Goal: Transaction & Acquisition: Obtain resource

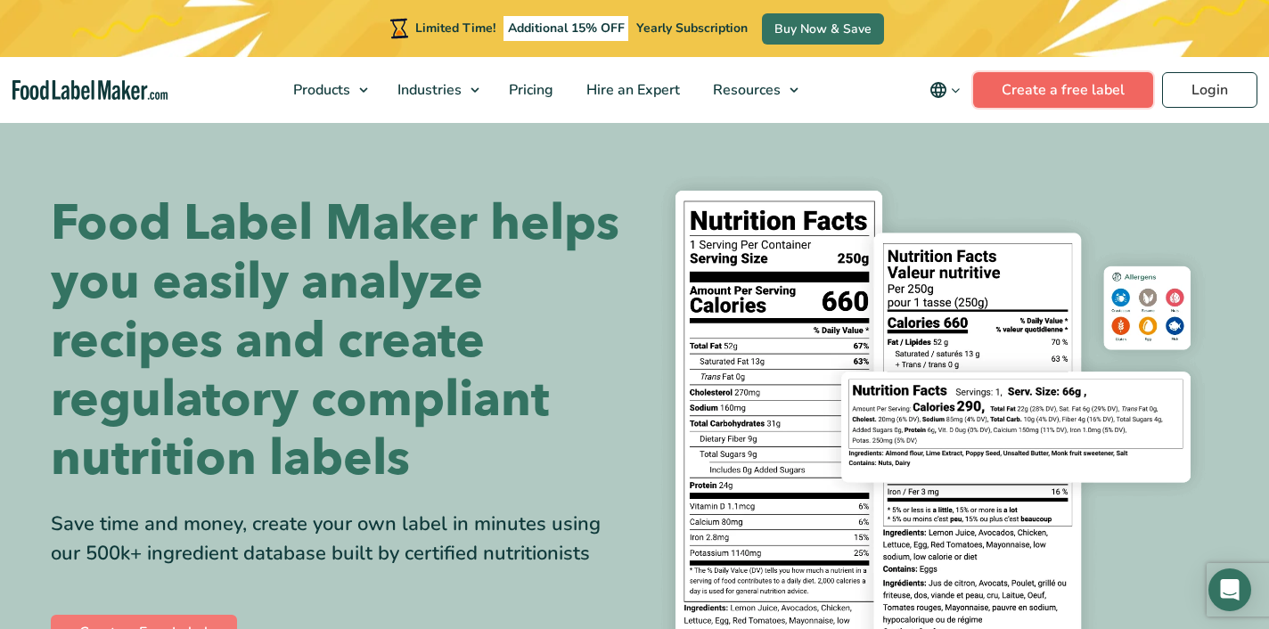
click at [1106, 78] on link "Create a free label" at bounding box center [1063, 90] width 180 height 36
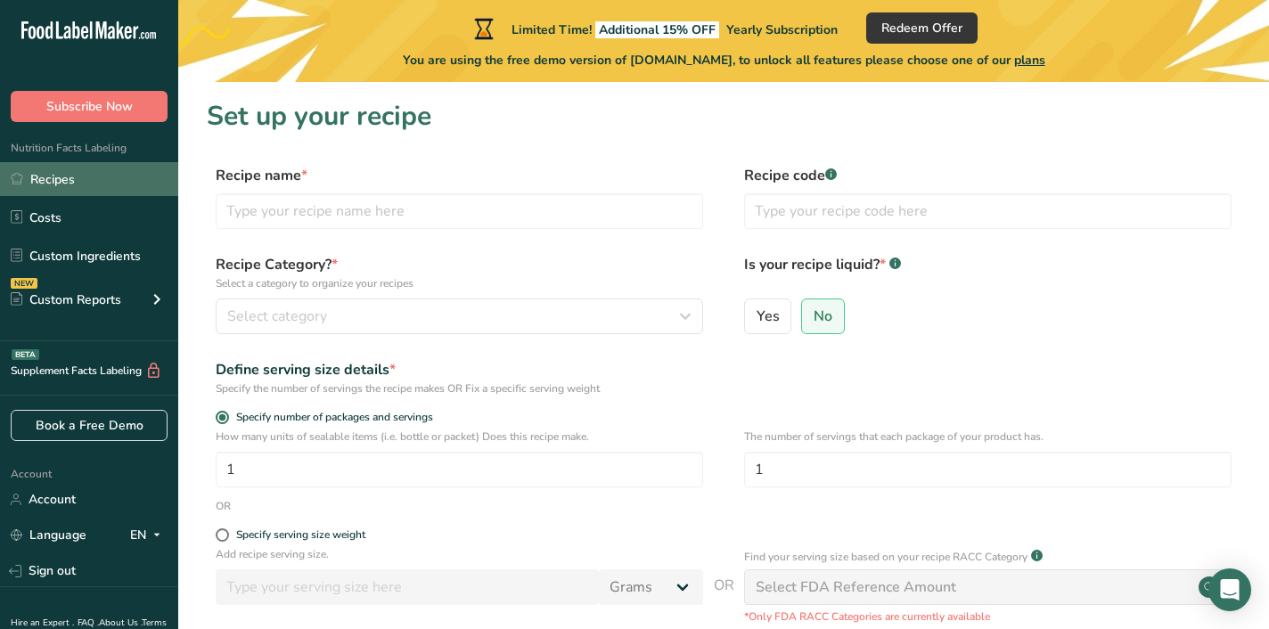
click at [53, 184] on link "Recipes" at bounding box center [89, 179] width 178 height 34
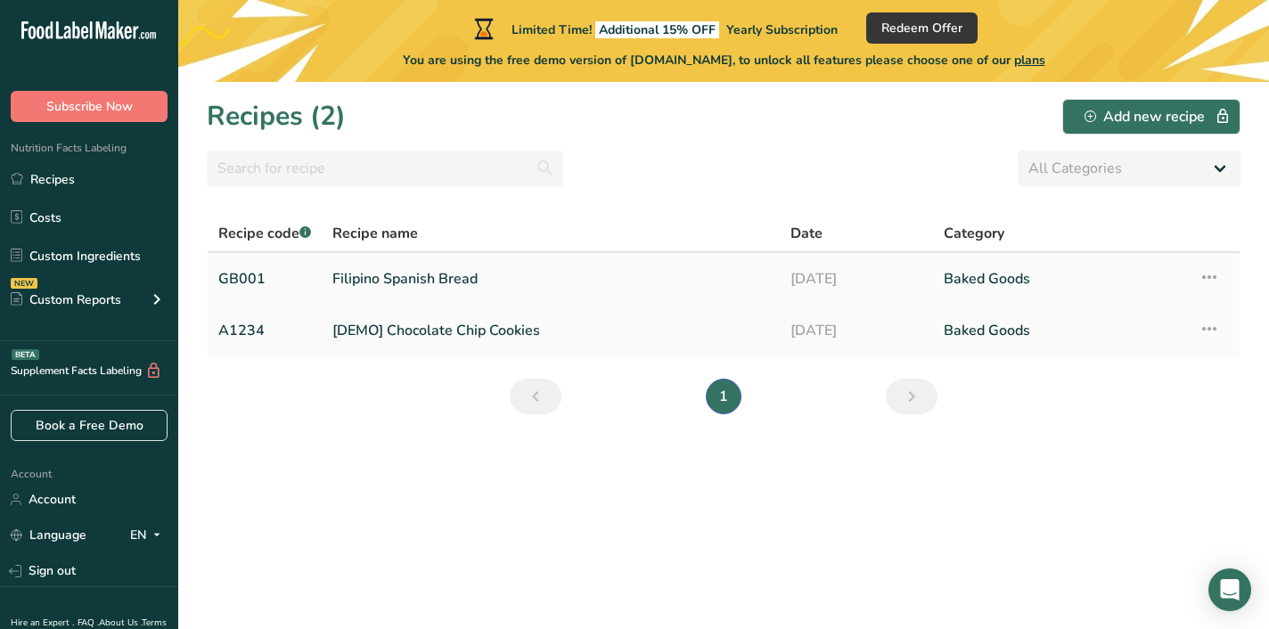
click at [1212, 276] on icon at bounding box center [1208, 277] width 21 height 32
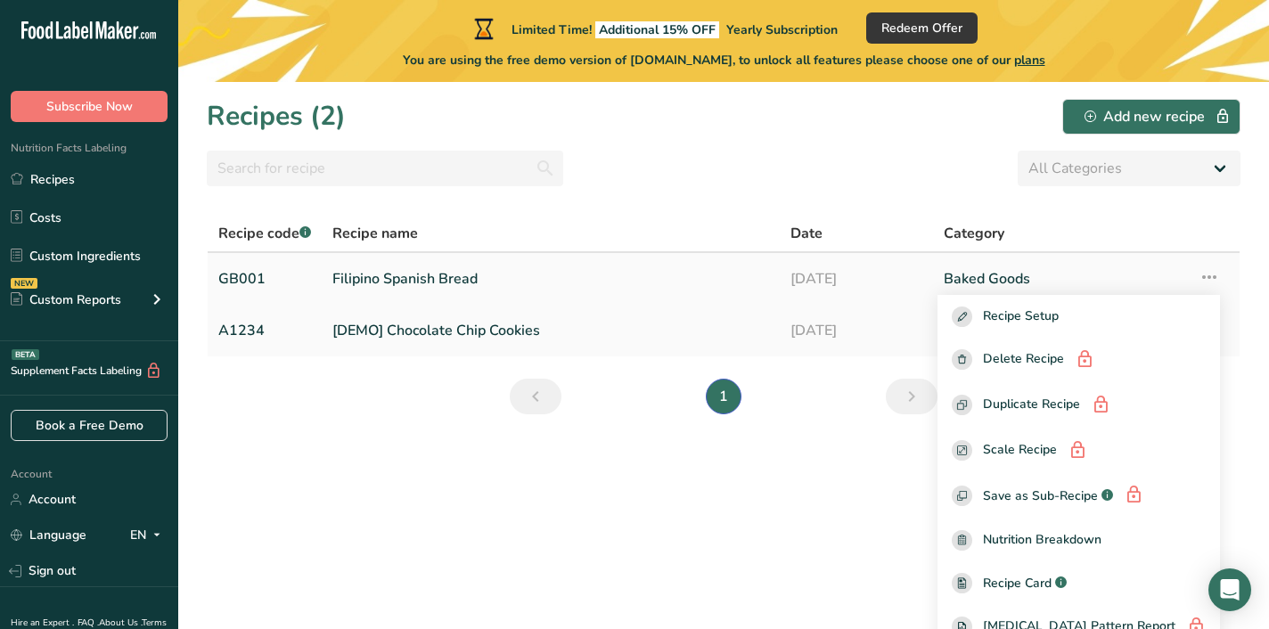
click at [379, 283] on link "Filipino Spanish Bread" at bounding box center [550, 278] width 437 height 37
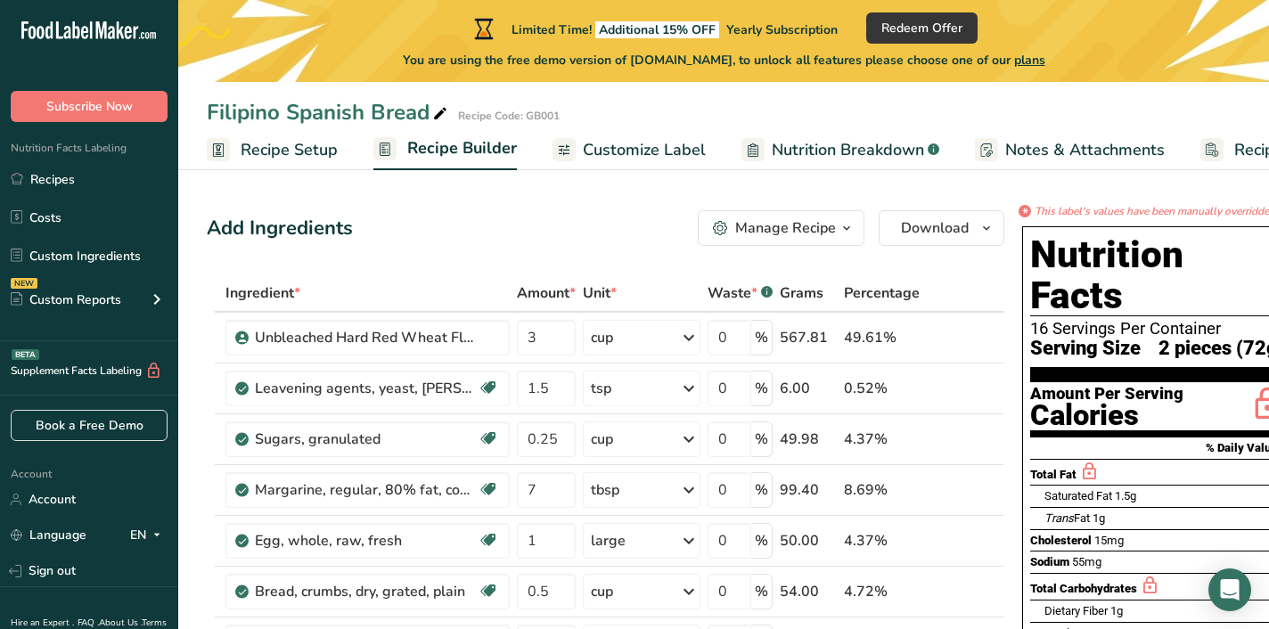
click at [325, 155] on span "Recipe Setup" at bounding box center [289, 150] width 97 height 24
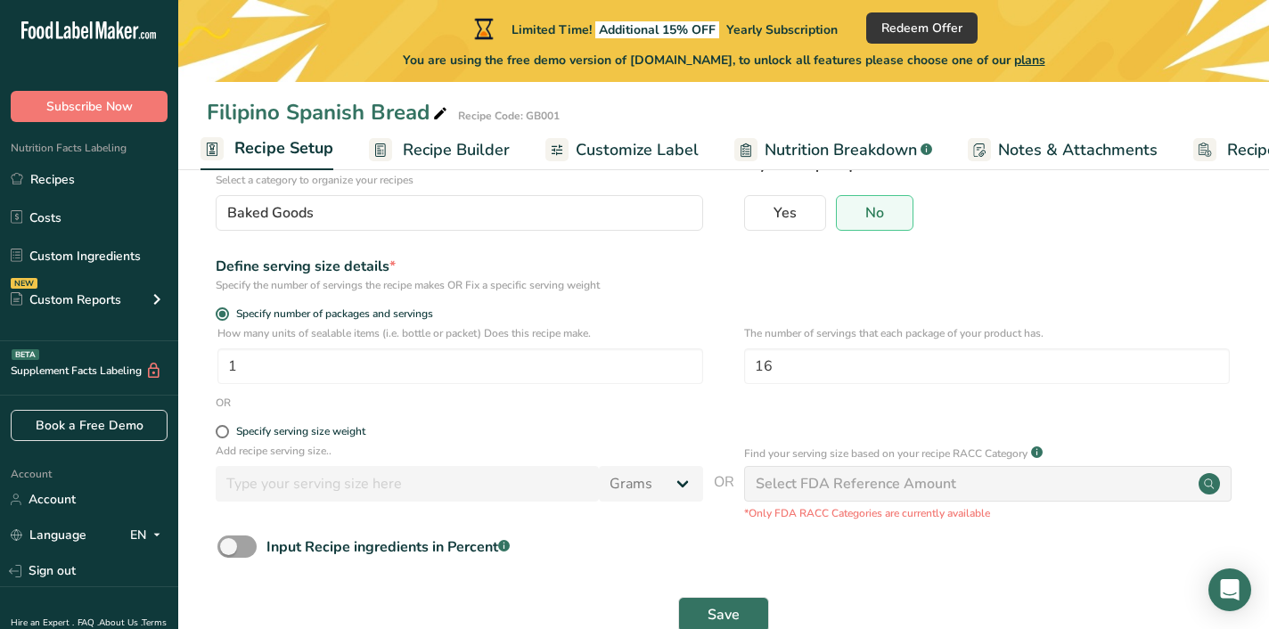
scroll to position [192, 0]
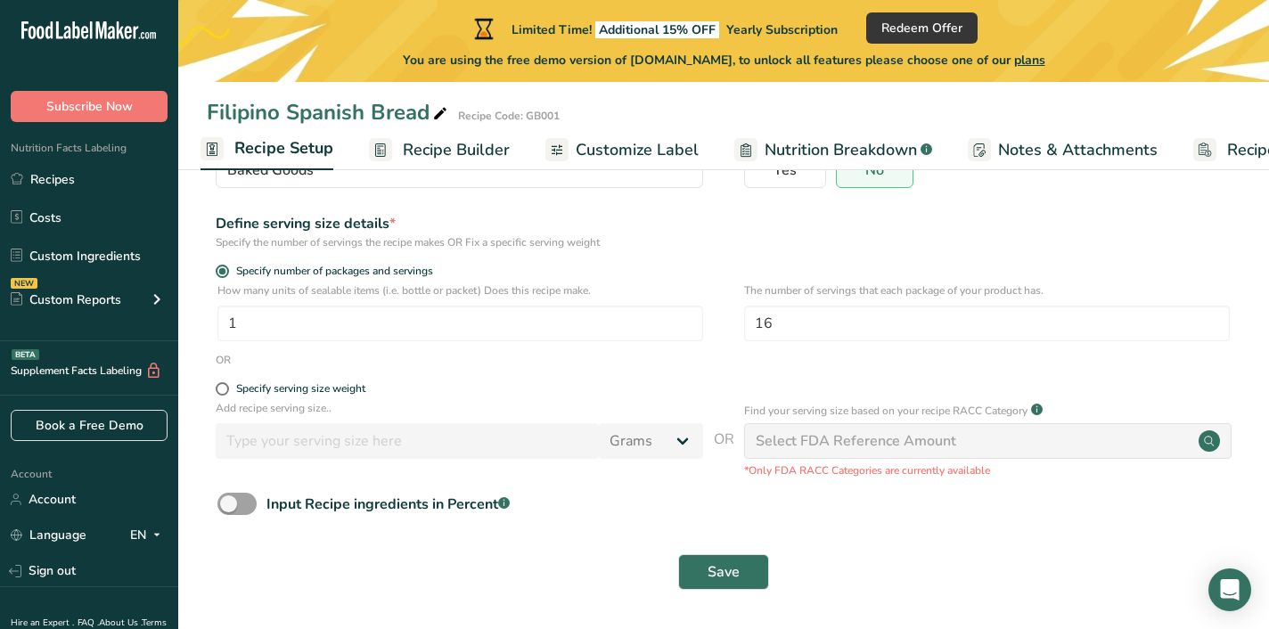
click at [577, 131] on link "Customize Label" at bounding box center [621, 150] width 153 height 40
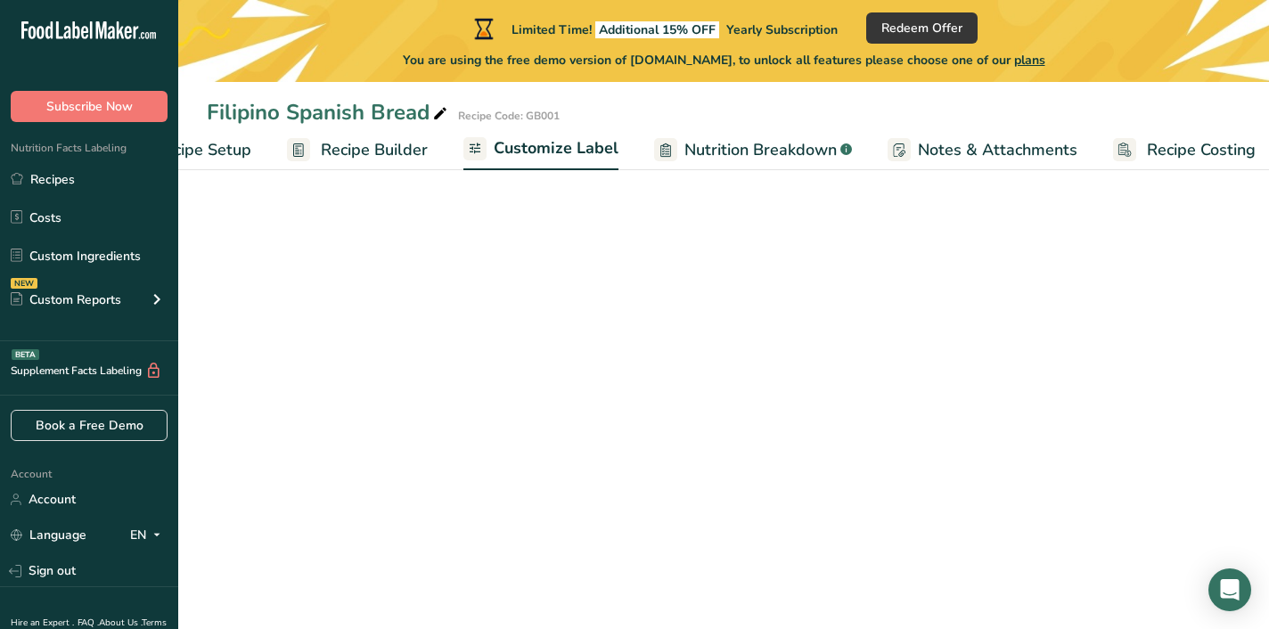
scroll to position [0, 102]
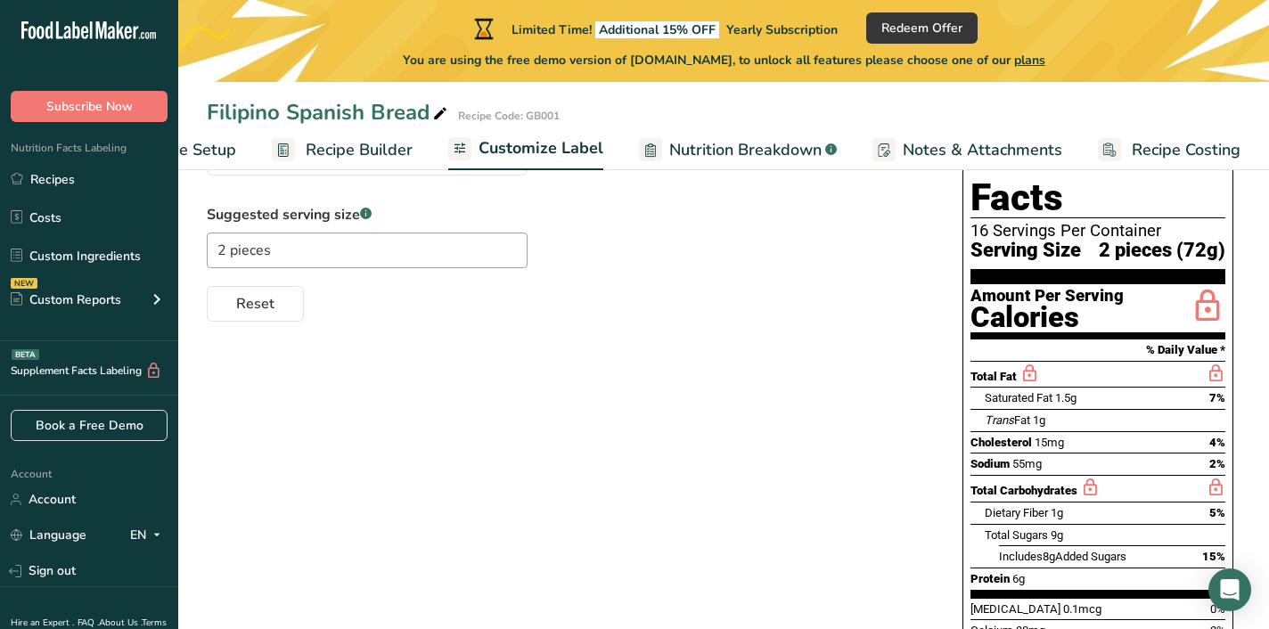
click at [725, 145] on span "Nutrition Breakdown" at bounding box center [745, 150] width 152 height 24
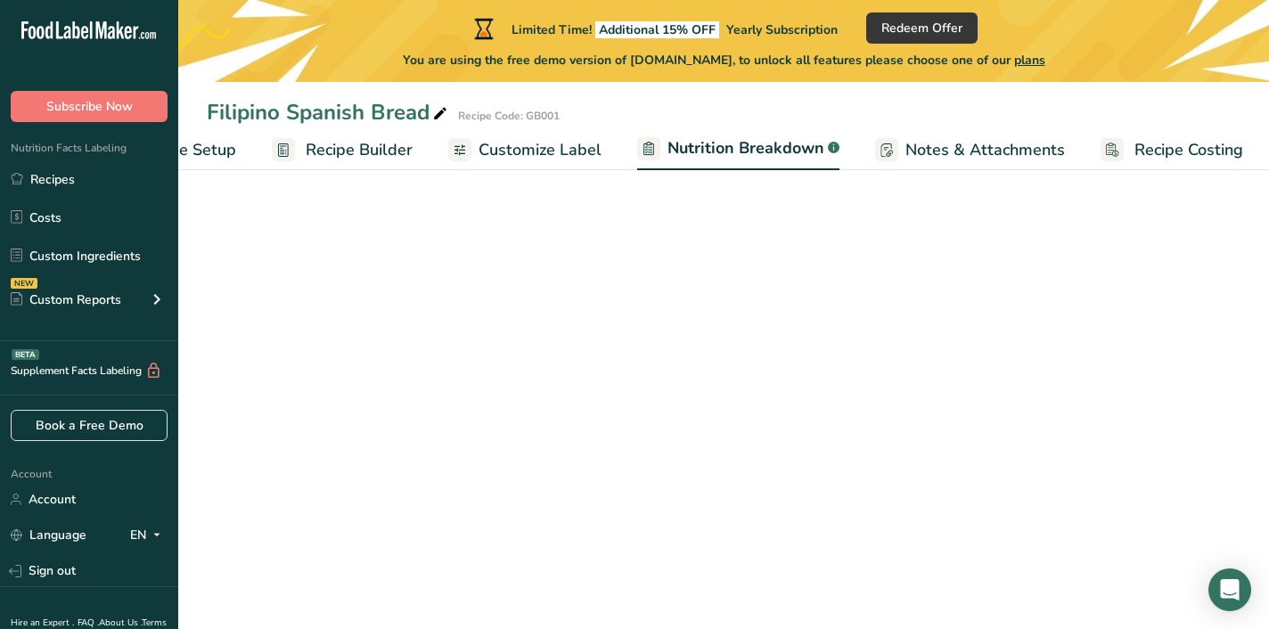
scroll to position [0, 103]
select select "Calories"
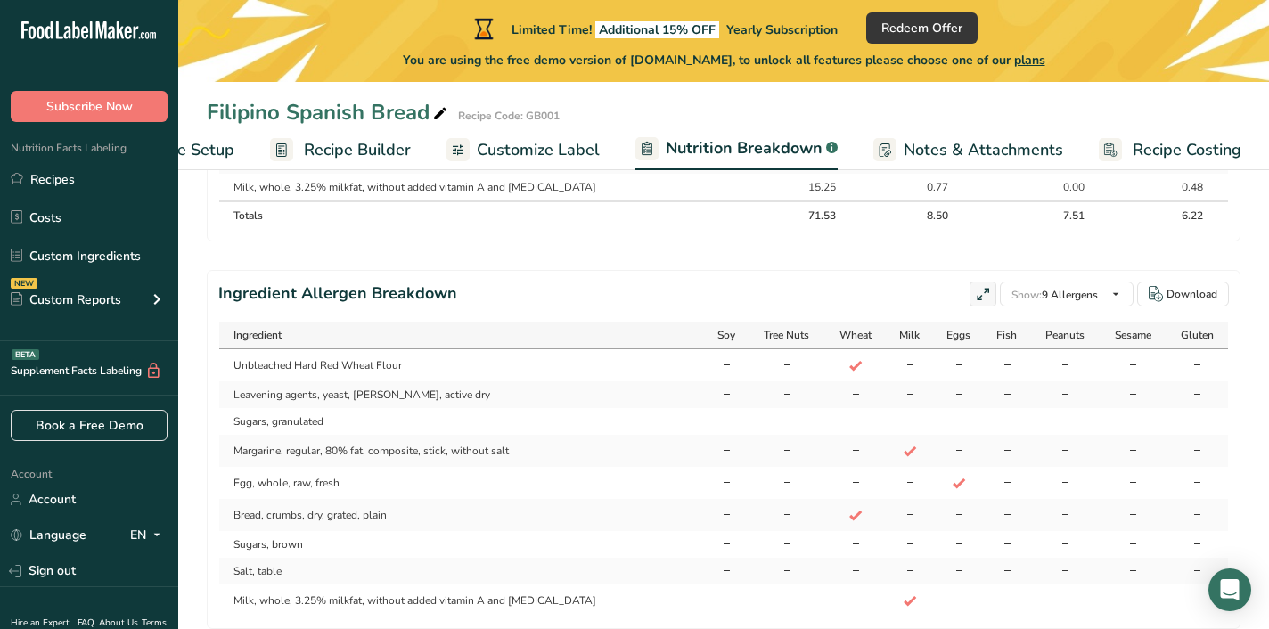
scroll to position [1206, 0]
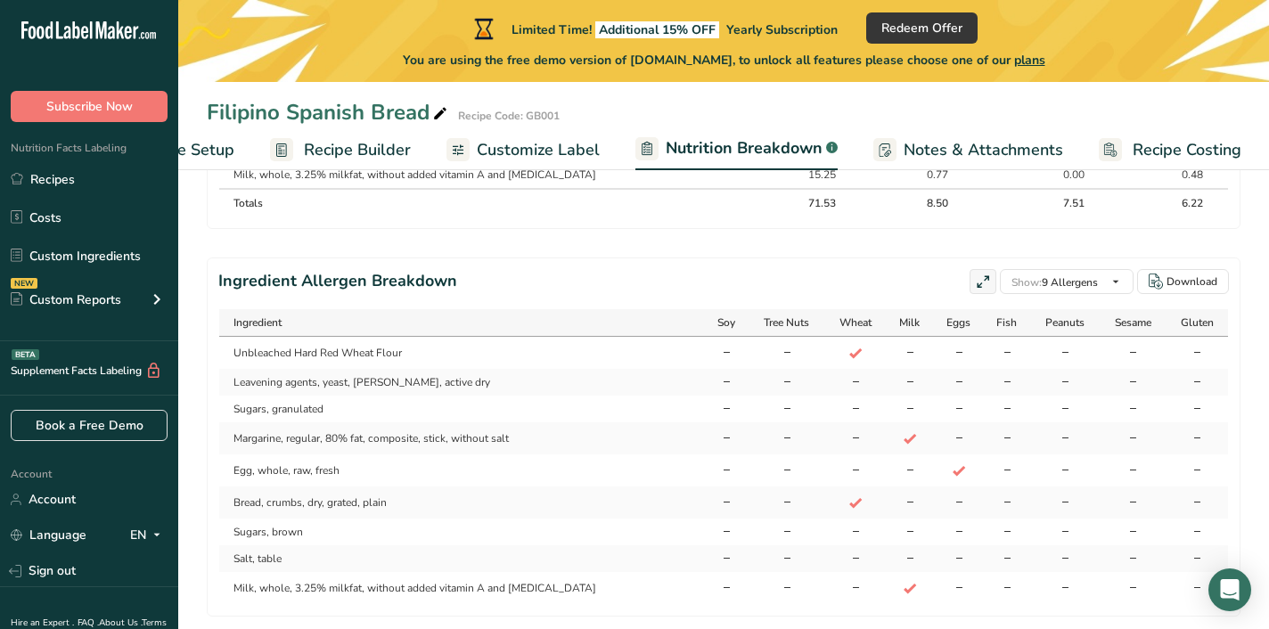
click at [962, 143] on span "Notes & Attachments" at bounding box center [982, 150] width 159 height 24
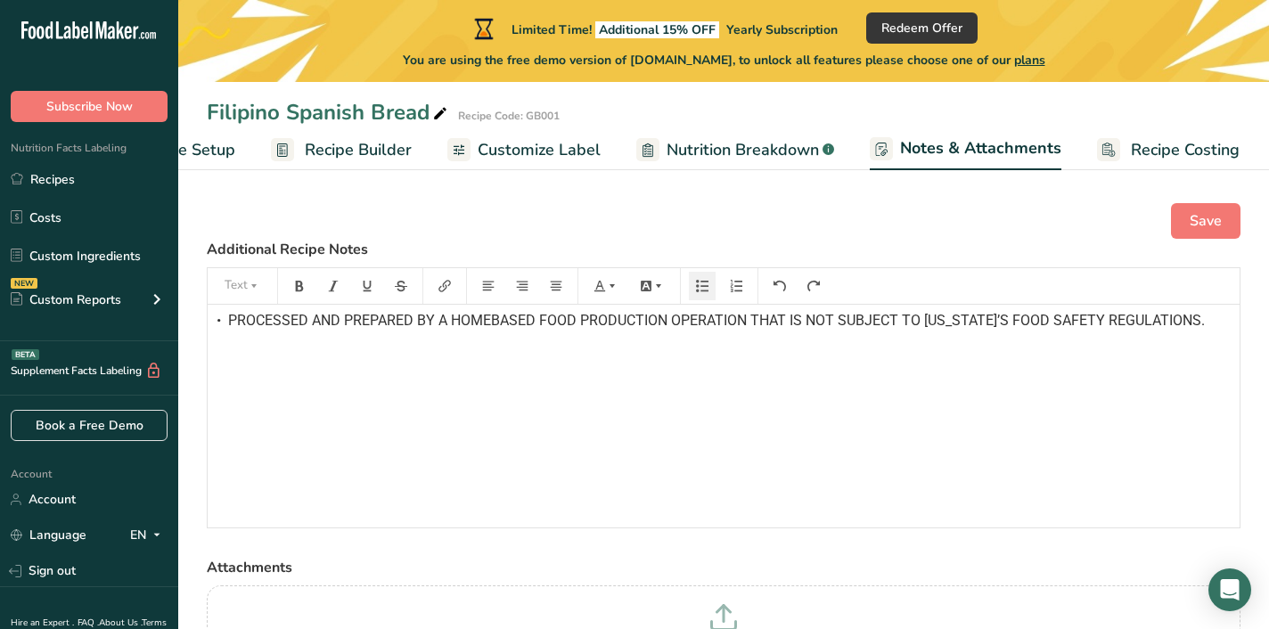
click at [229, 325] on span "PROCESSED AND PREPARED BY A HOMEBASED FOOD PRODUCTION OPERATION THAT IS NOT SUB…" at bounding box center [716, 320] width 977 height 17
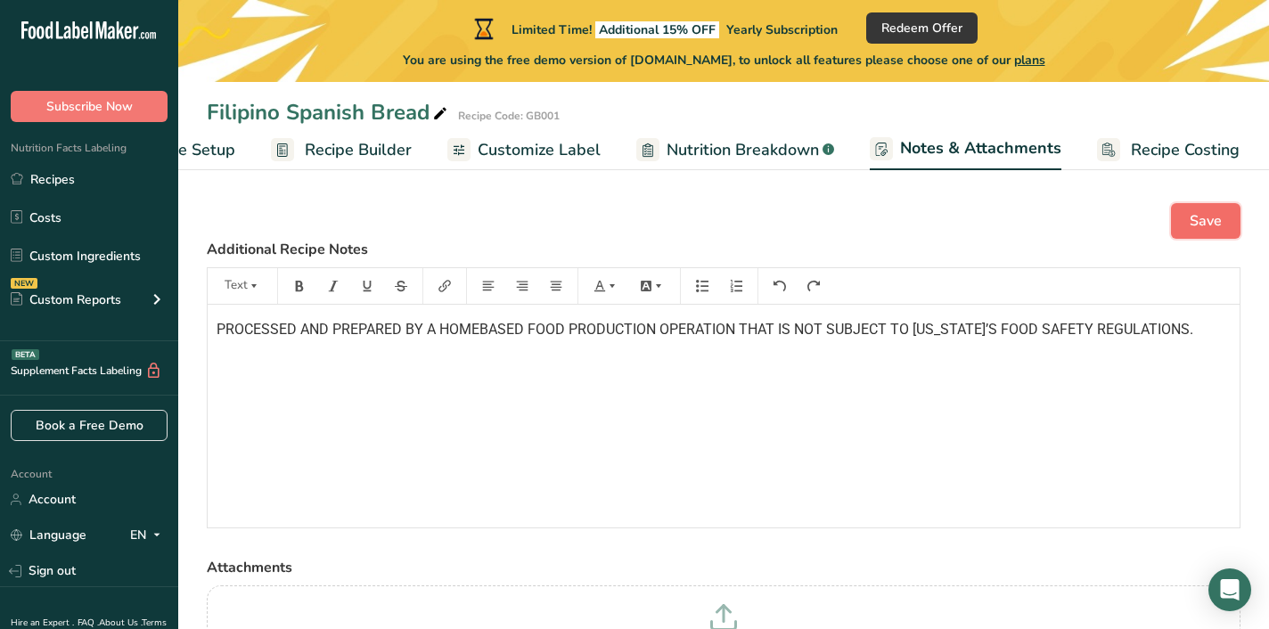
click at [1189, 218] on span "Save" at bounding box center [1205, 220] width 32 height 21
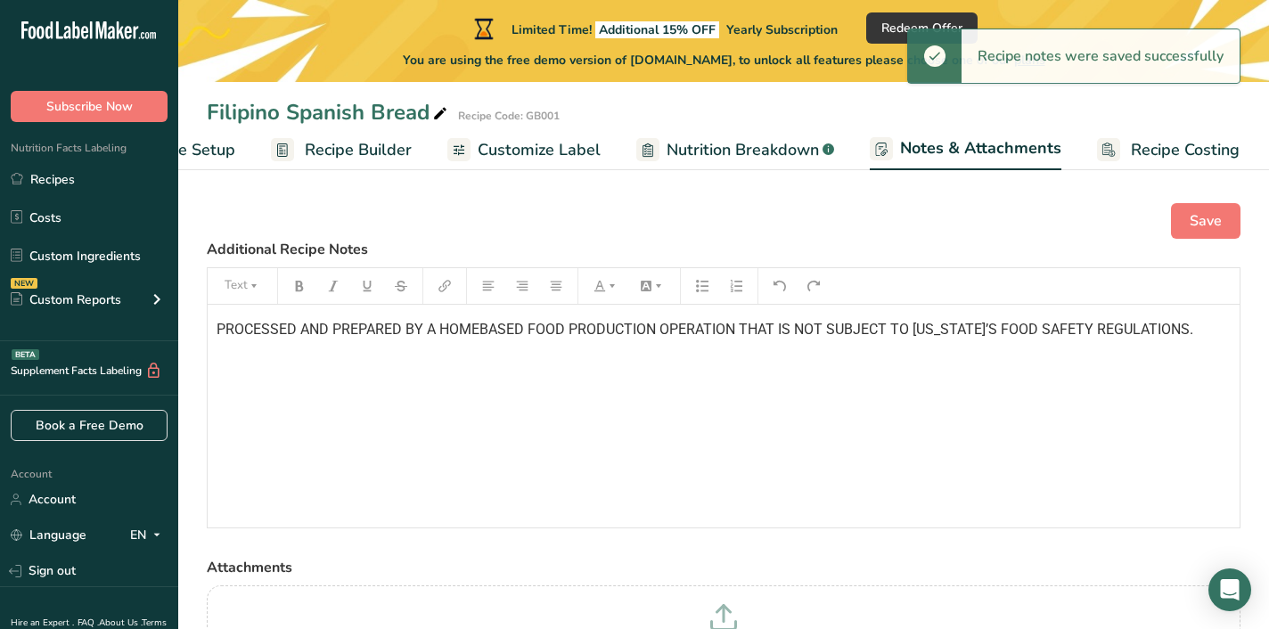
click at [523, 141] on span "Customize Label" at bounding box center [539, 150] width 123 height 24
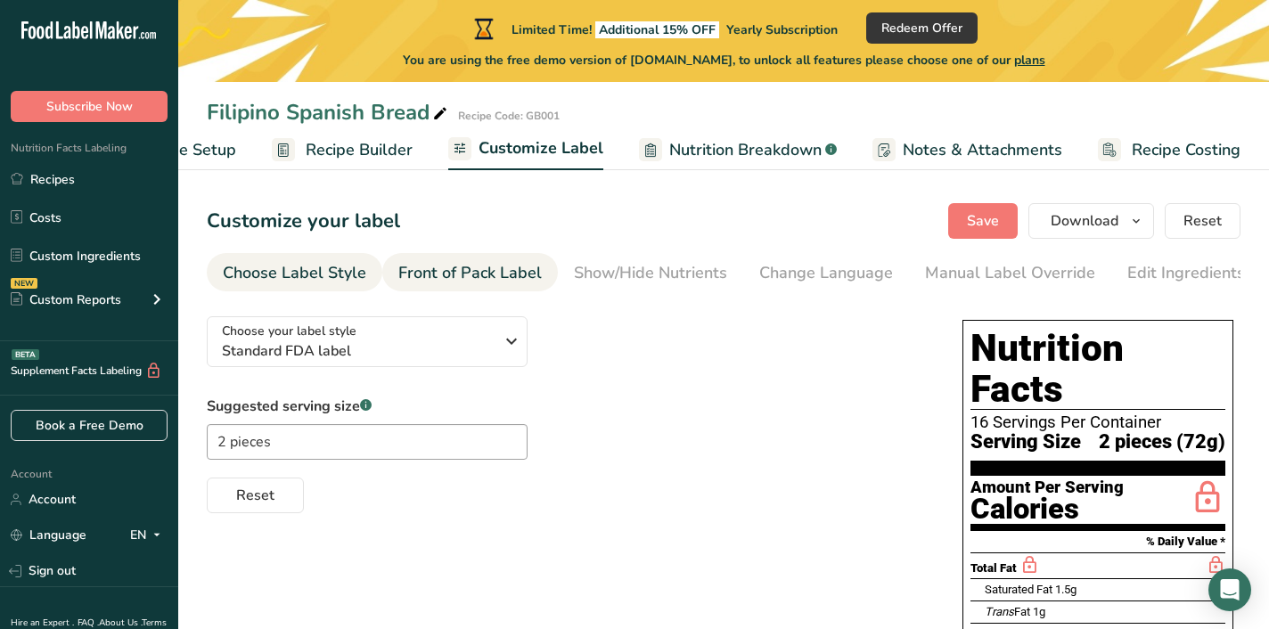
click at [470, 275] on div "Front of Pack Label" at bounding box center [469, 273] width 143 height 24
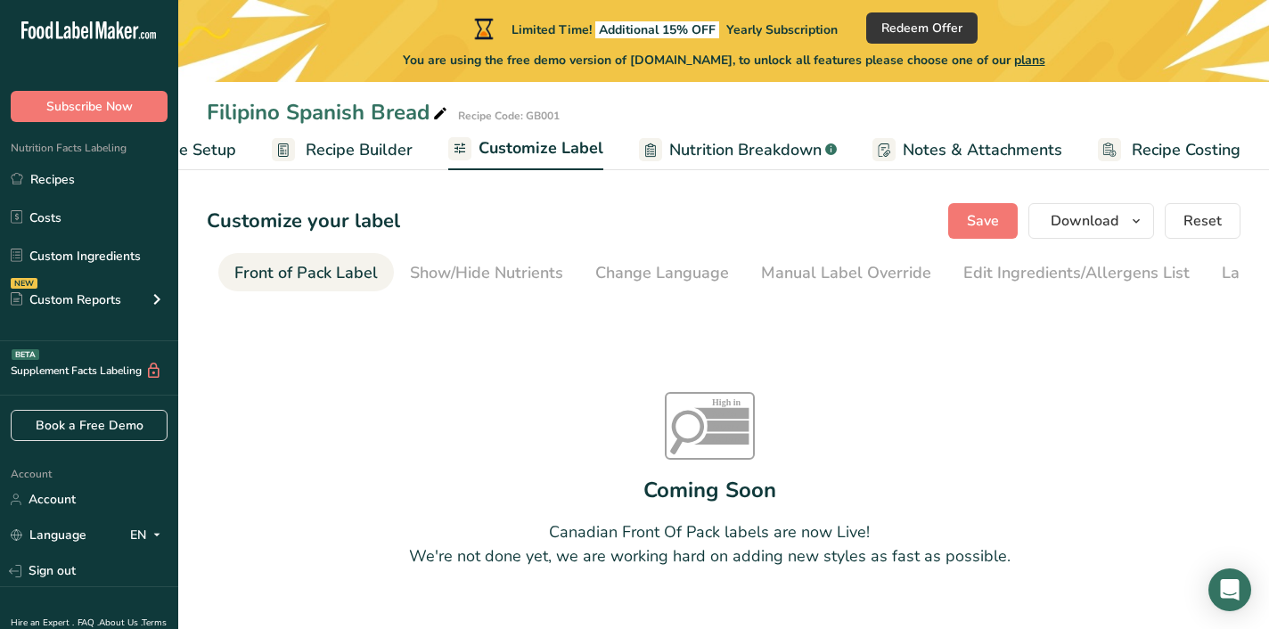
scroll to position [0, 173]
click at [495, 273] on div "Show/Hide Nutrients" at bounding box center [477, 273] width 153 height 24
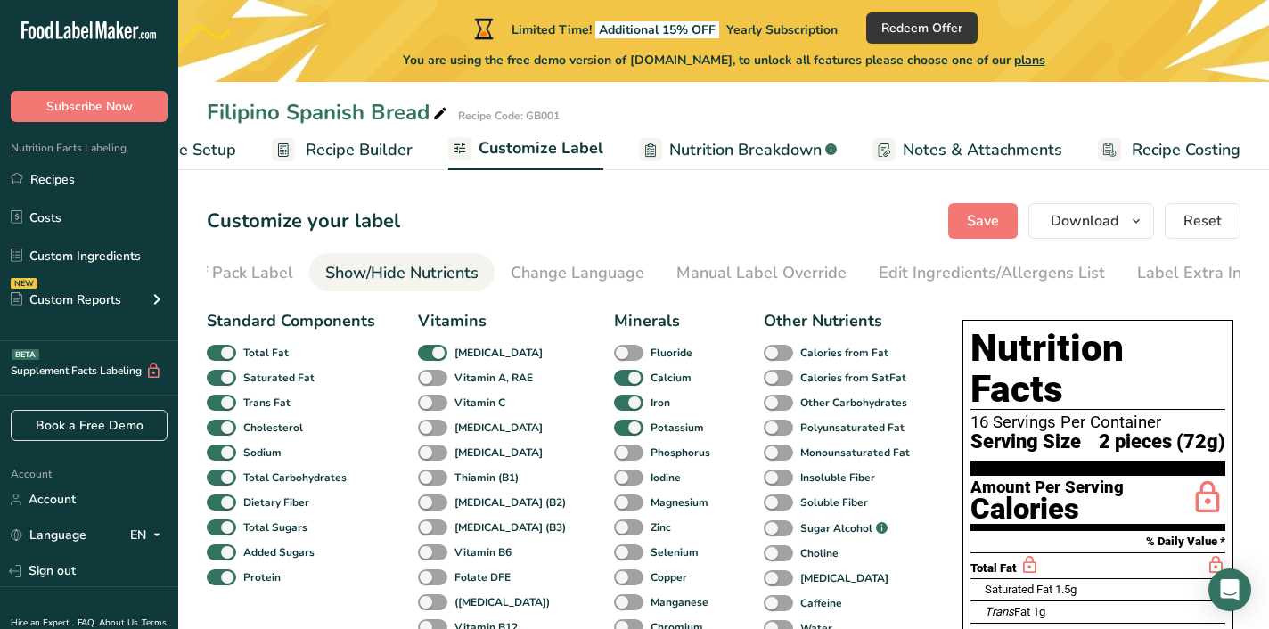
scroll to position [0, 261]
click at [498, 272] on div "Change Language" at bounding box center [565, 273] width 134 height 24
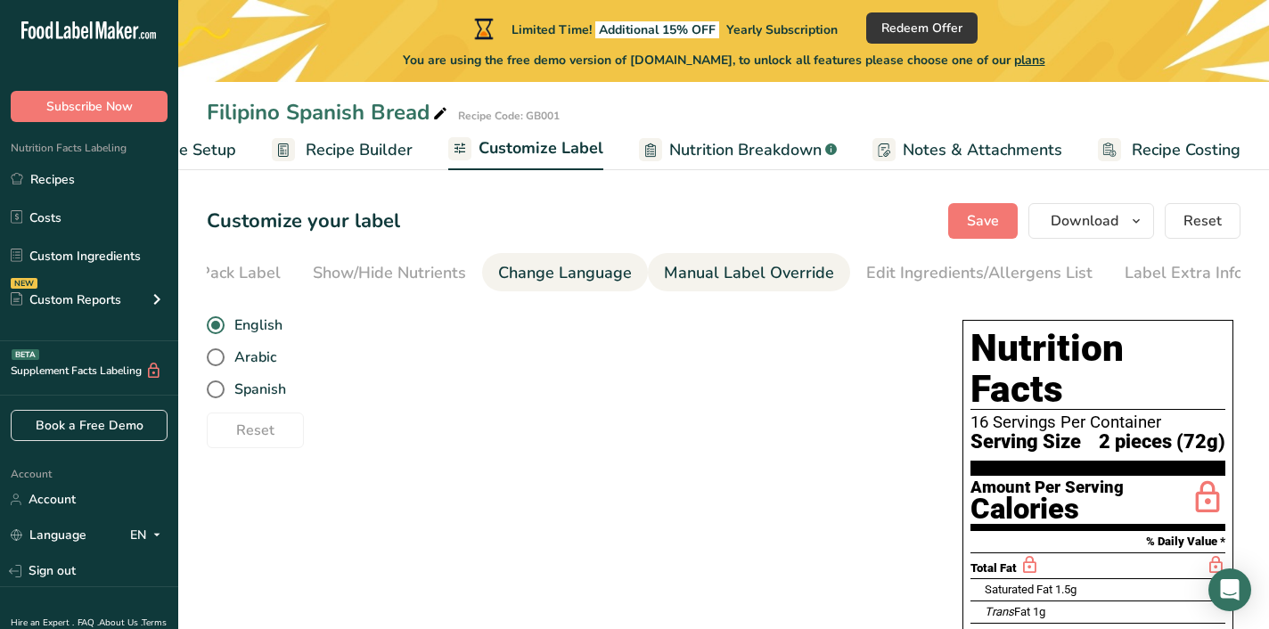
click at [688, 278] on div "Manual Label Override" at bounding box center [749, 273] width 170 height 24
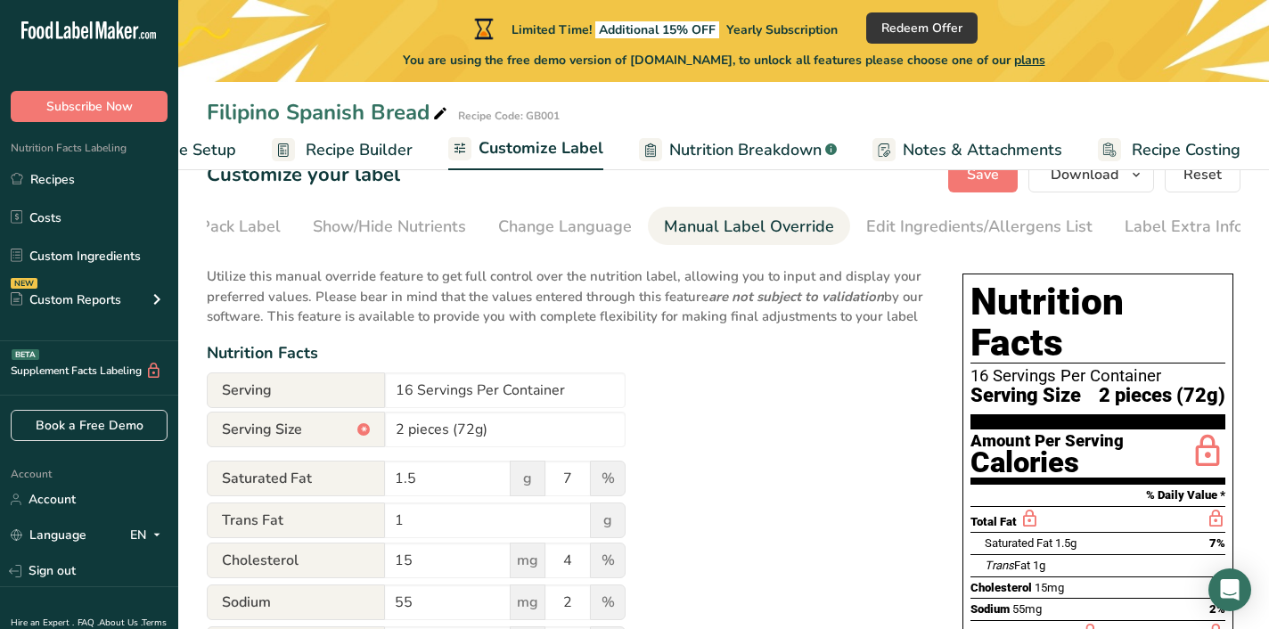
scroll to position [0, 0]
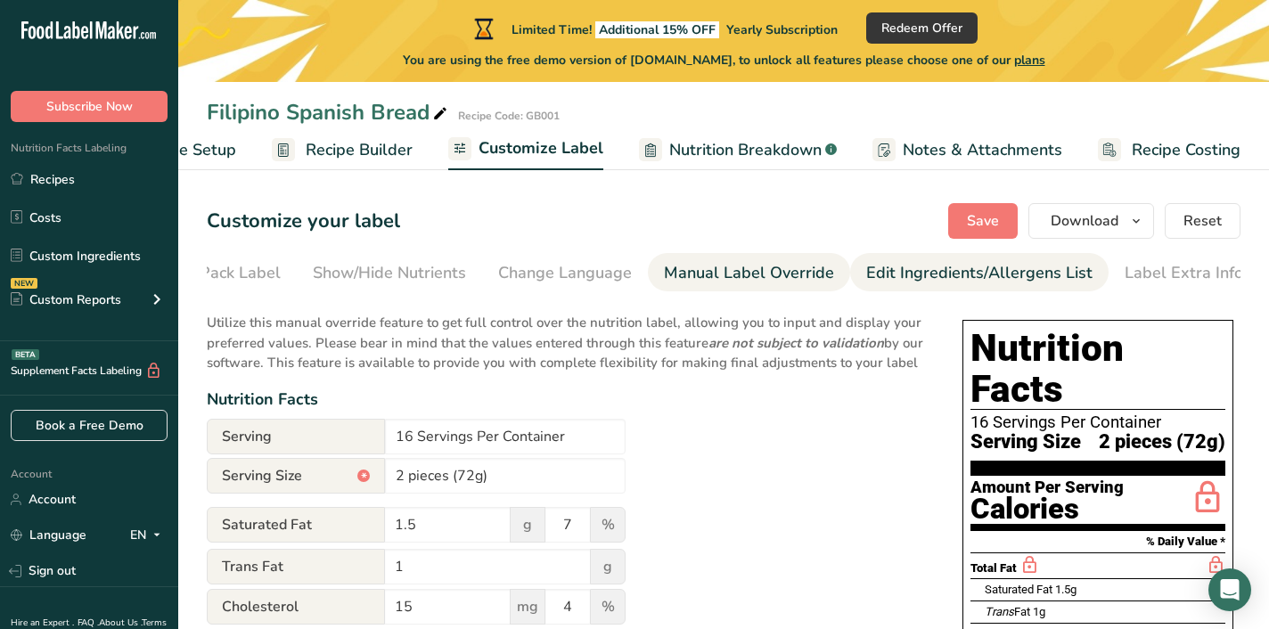
click at [933, 262] on div "Edit Ingredients/Allergens List" at bounding box center [979, 273] width 226 height 24
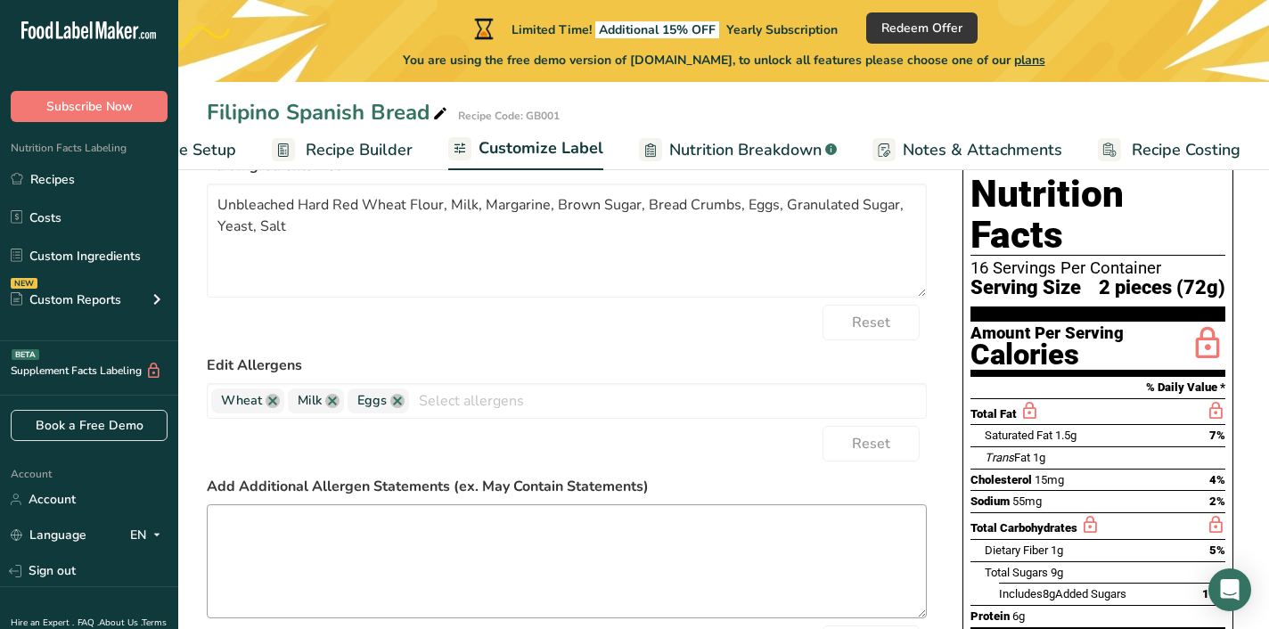
scroll to position [159, 0]
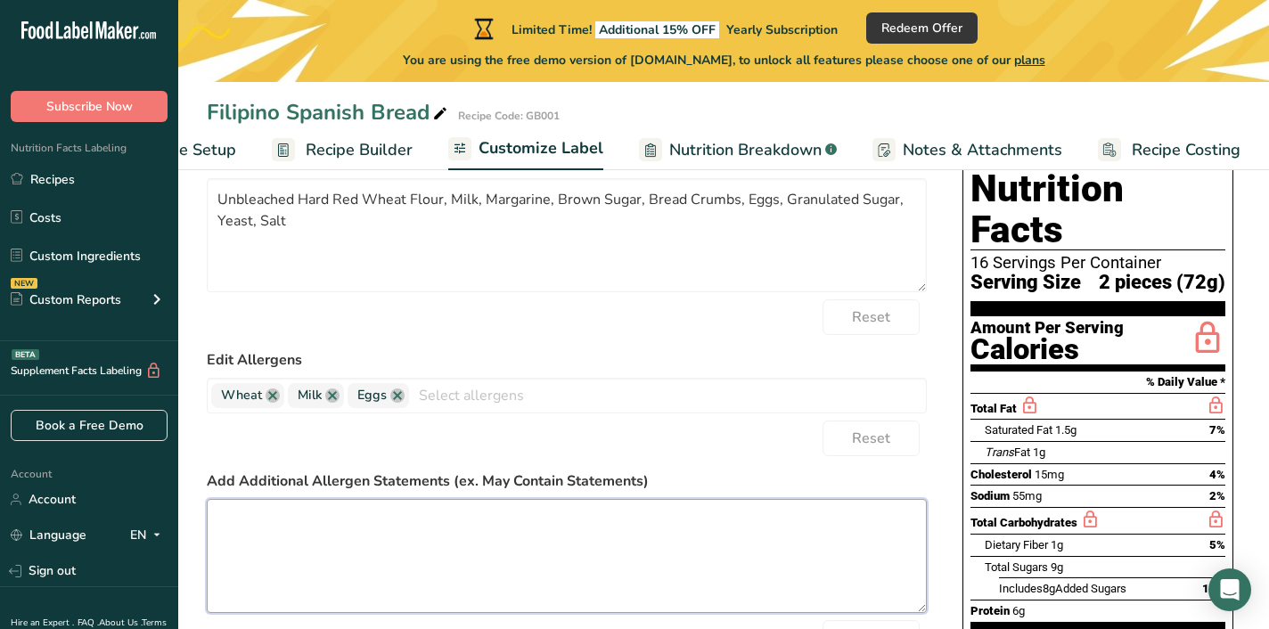
click at [527, 521] on textarea at bounding box center [567, 556] width 720 height 114
click at [932, 154] on span "Notes & Attachments" at bounding box center [982, 150] width 159 height 24
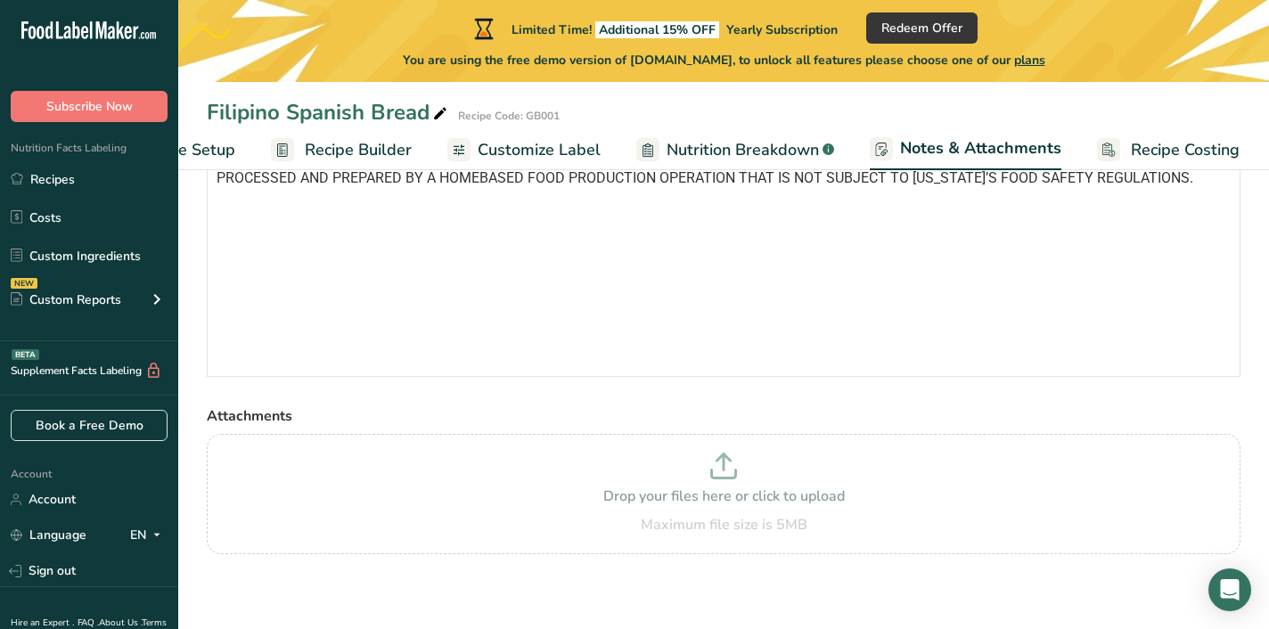
scroll to position [116, 0]
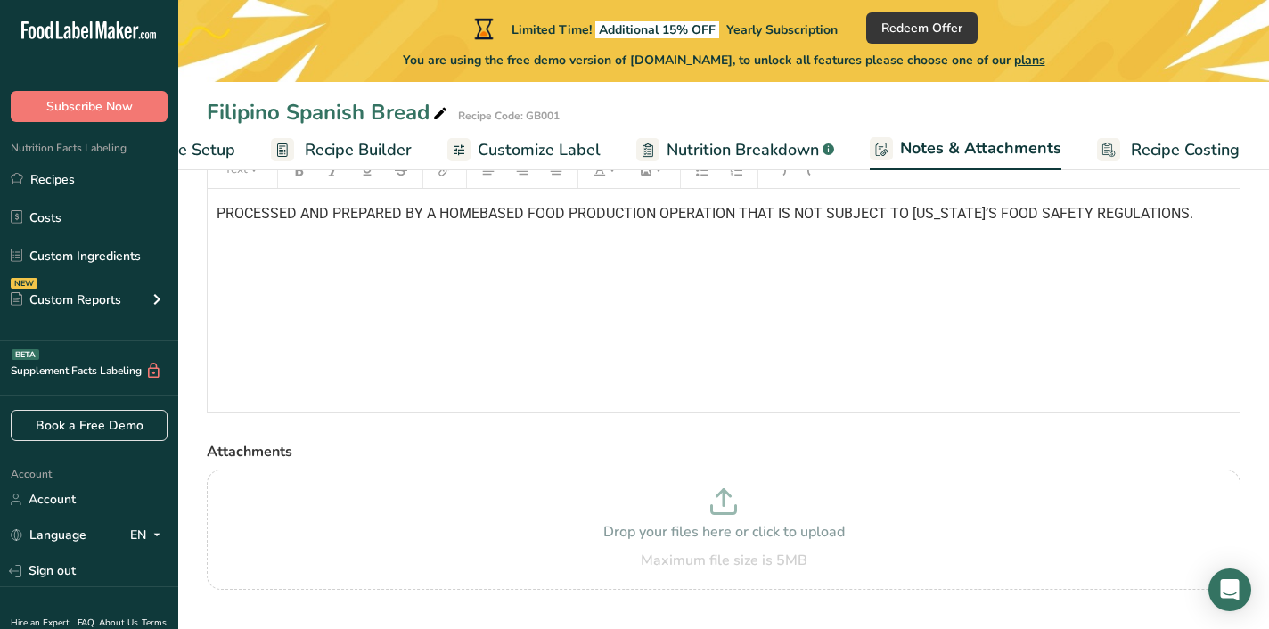
click at [1145, 158] on span "Recipe Costing" at bounding box center [1185, 150] width 109 height 24
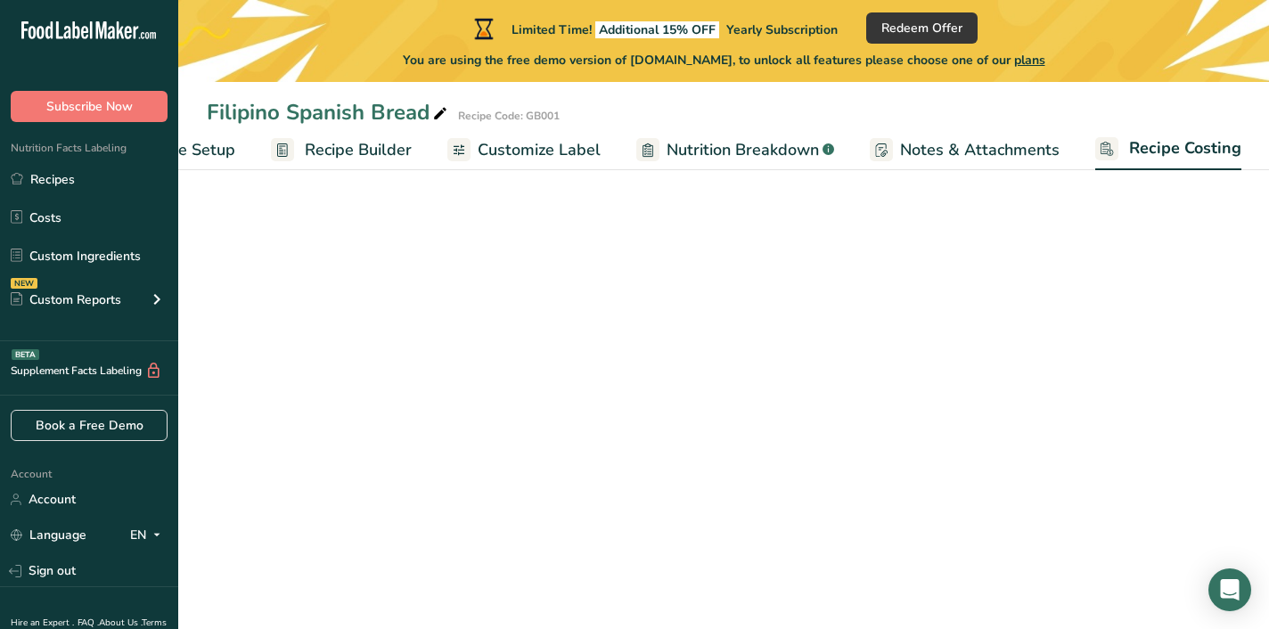
scroll to position [0, 102]
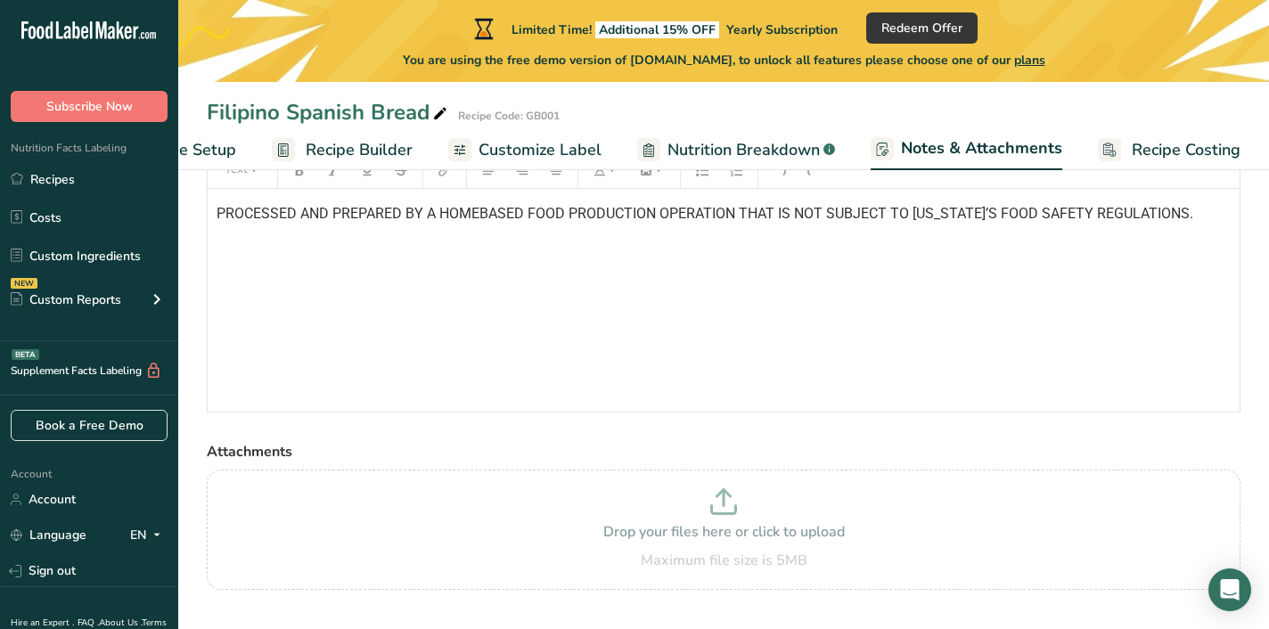
click at [306, 142] on span "Recipe Builder" at bounding box center [359, 150] width 107 height 24
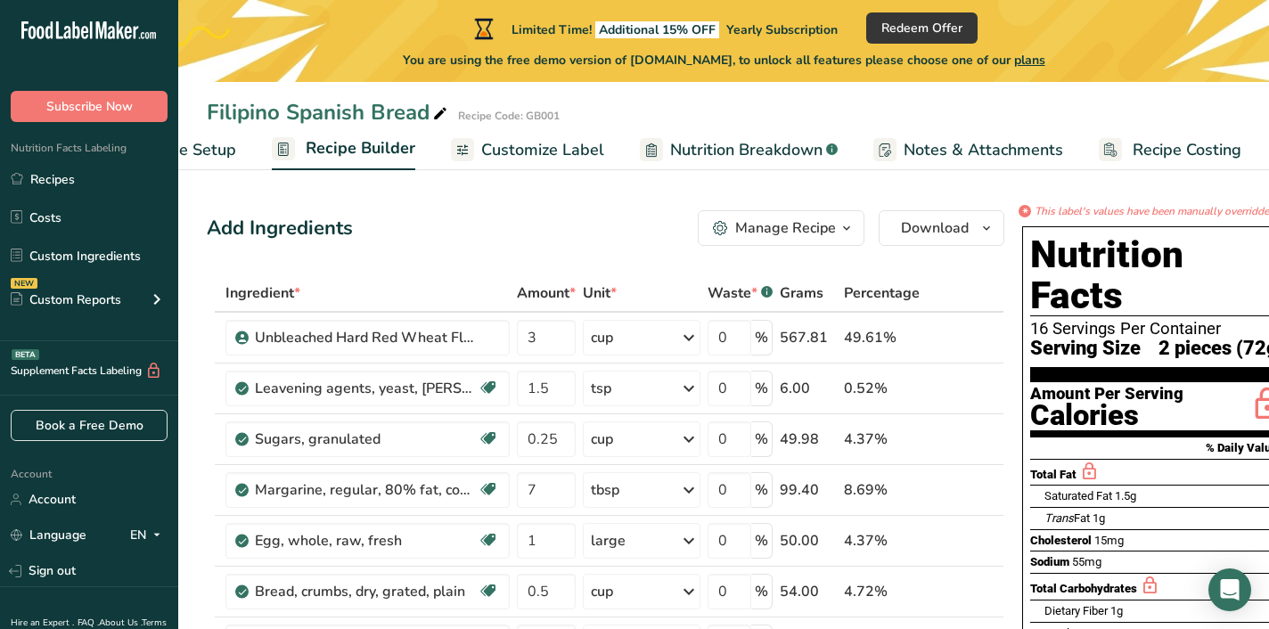
click at [836, 232] on span "button" at bounding box center [846, 227] width 21 height 21
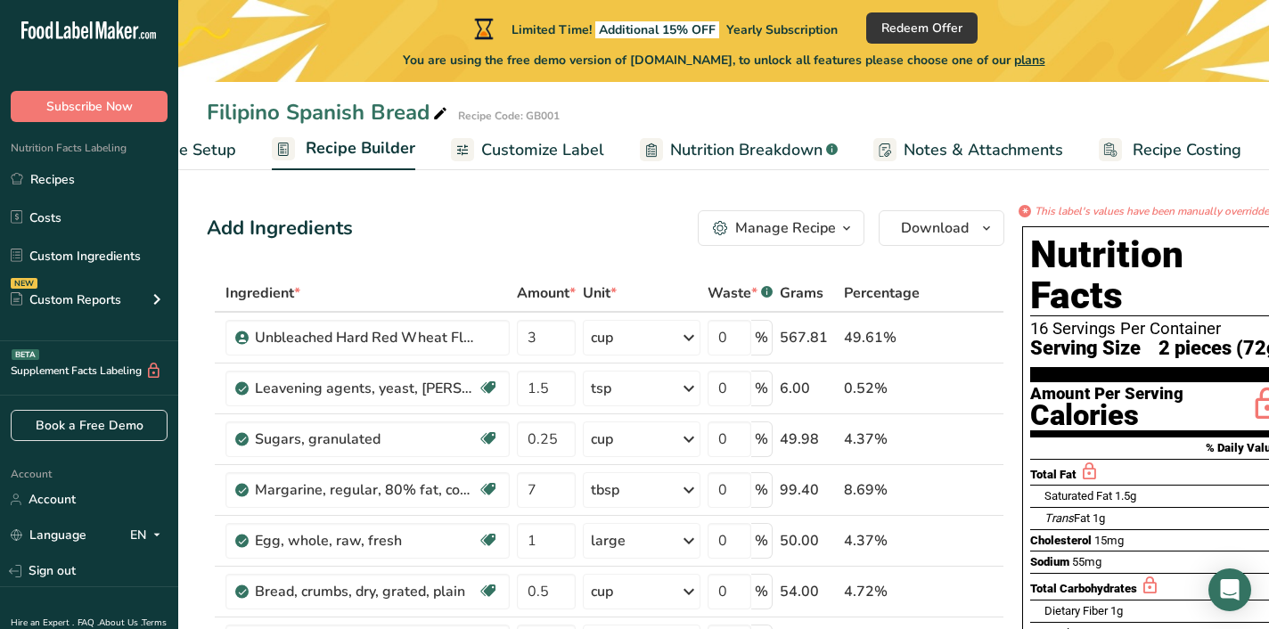
click at [481, 161] on link "Customize Label" at bounding box center [527, 150] width 153 height 40
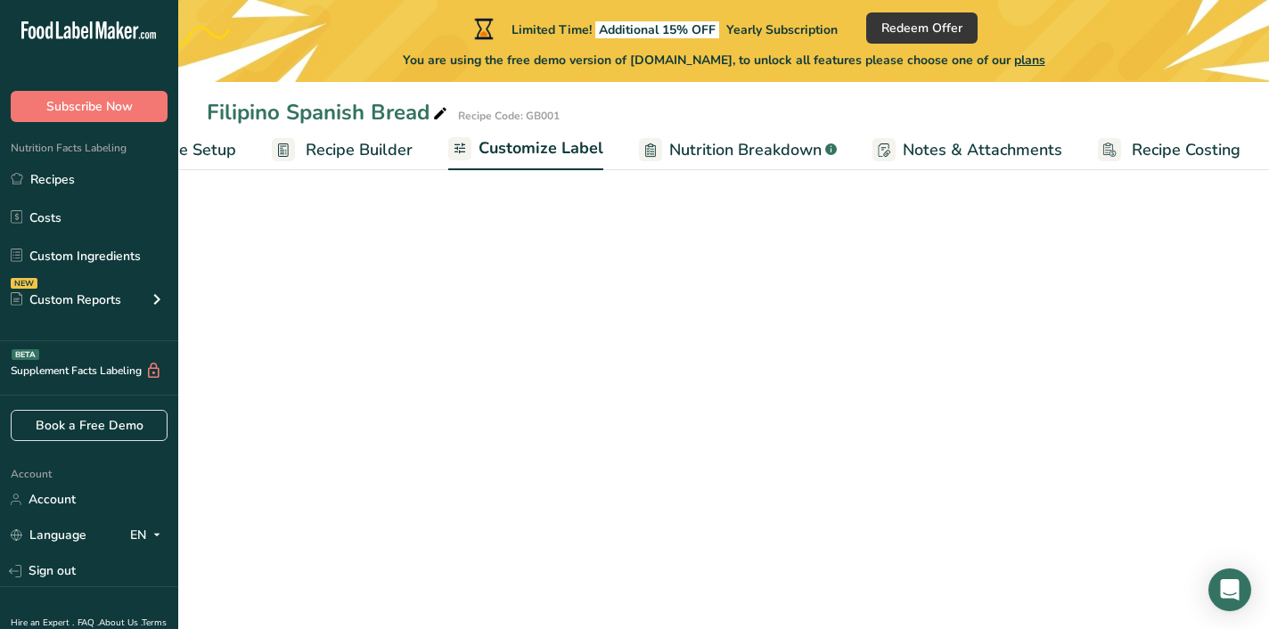
scroll to position [0, 102]
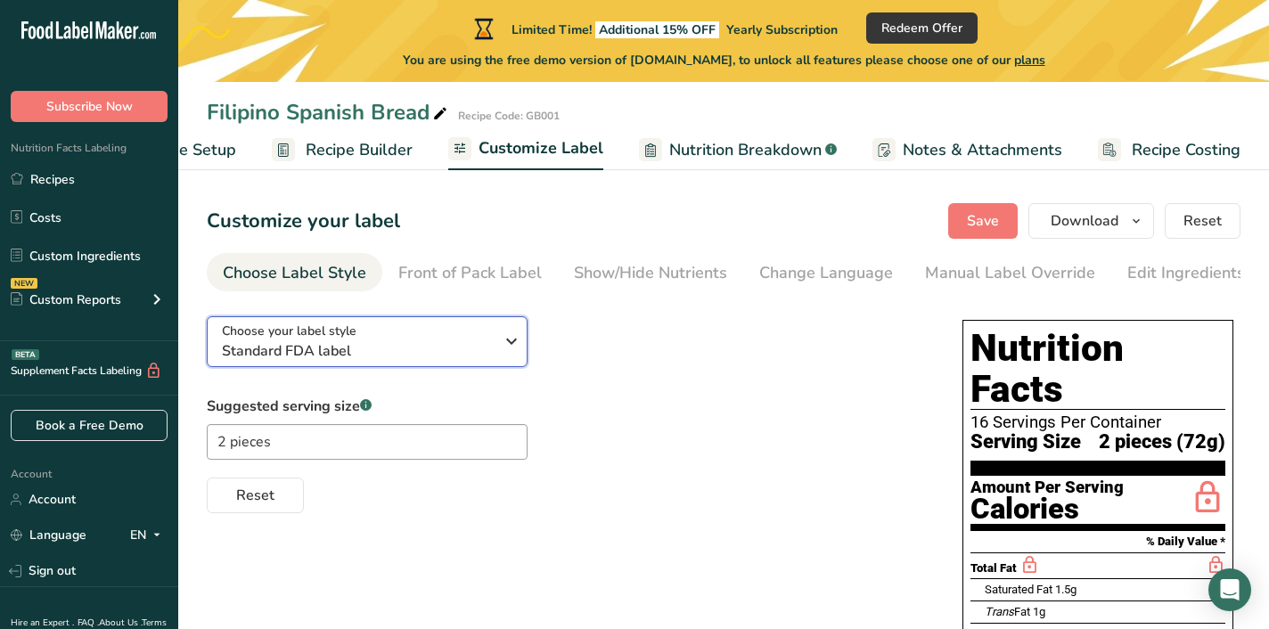
click at [481, 347] on span "Standard FDA label" at bounding box center [358, 350] width 272 height 21
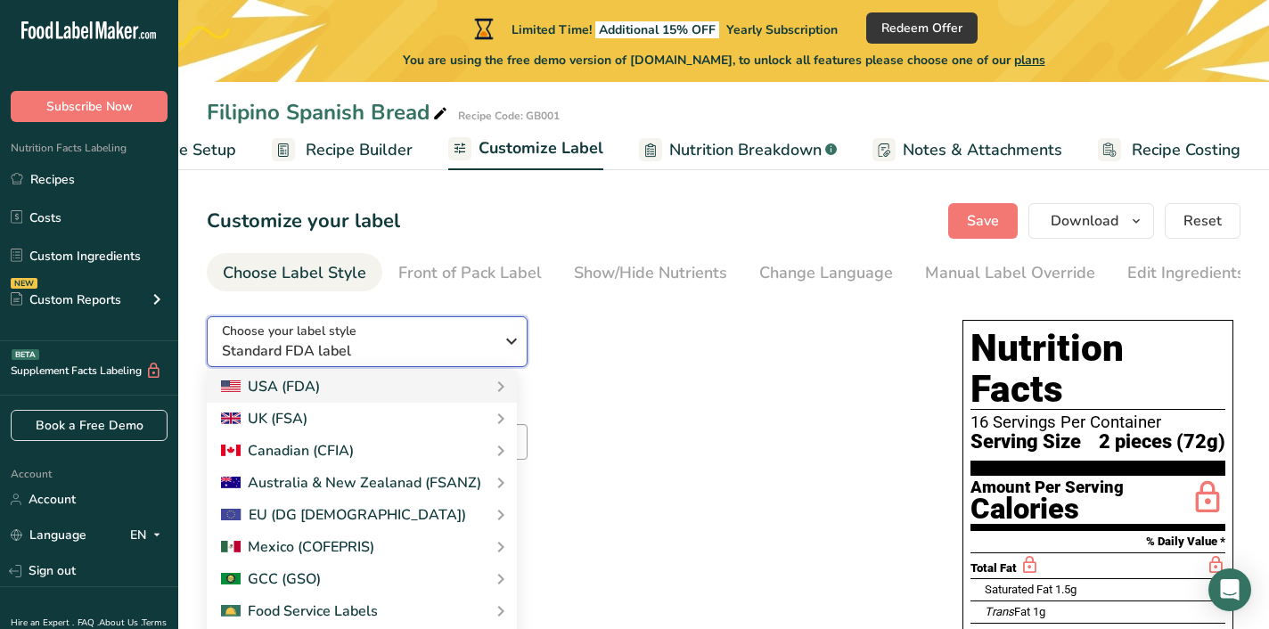
click at [481, 347] on span "Standard FDA label" at bounding box center [358, 350] width 272 height 21
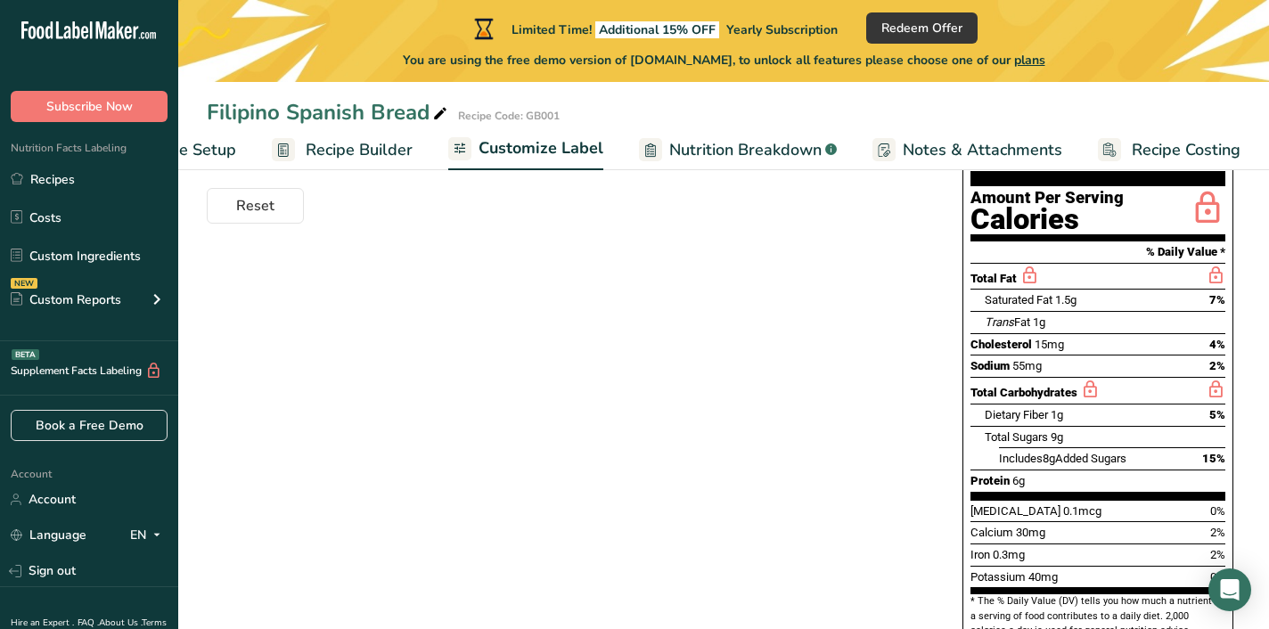
scroll to position [0, 0]
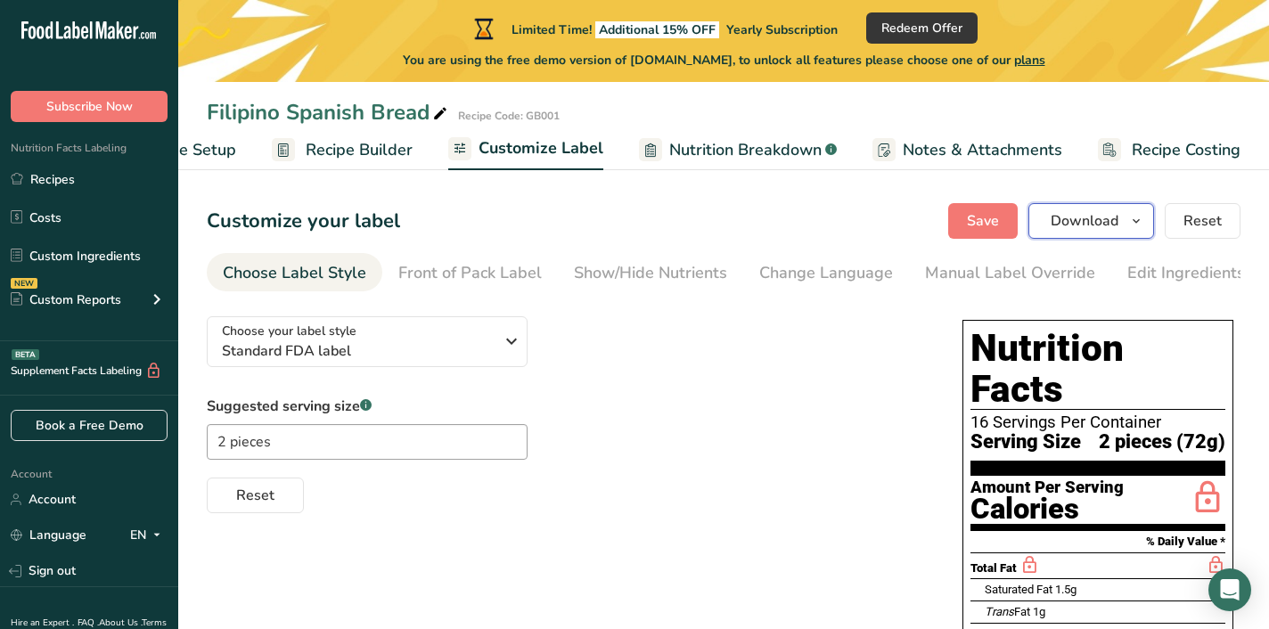
click at [1073, 217] on span "Download" at bounding box center [1084, 220] width 68 height 21
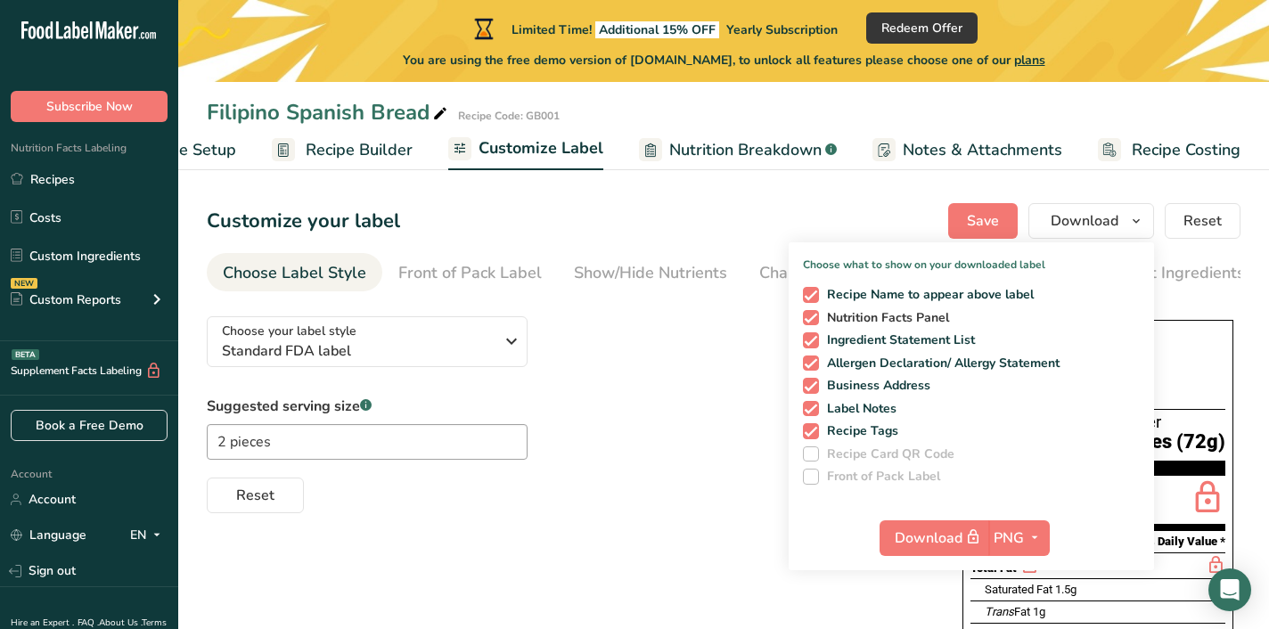
click at [813, 317] on span at bounding box center [811, 318] width 16 height 16
click at [813, 317] on input "Nutrition Facts Panel" at bounding box center [809, 318] width 12 height 12
checkbox input "false"
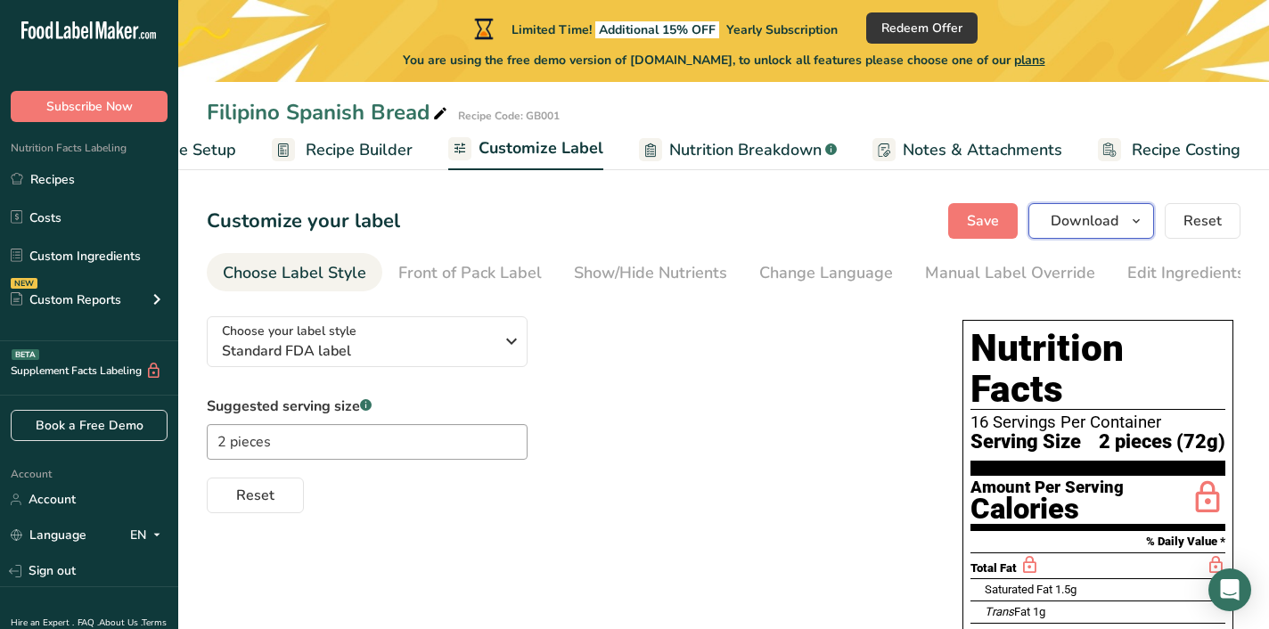
click at [1060, 227] on span "Download" at bounding box center [1084, 220] width 68 height 21
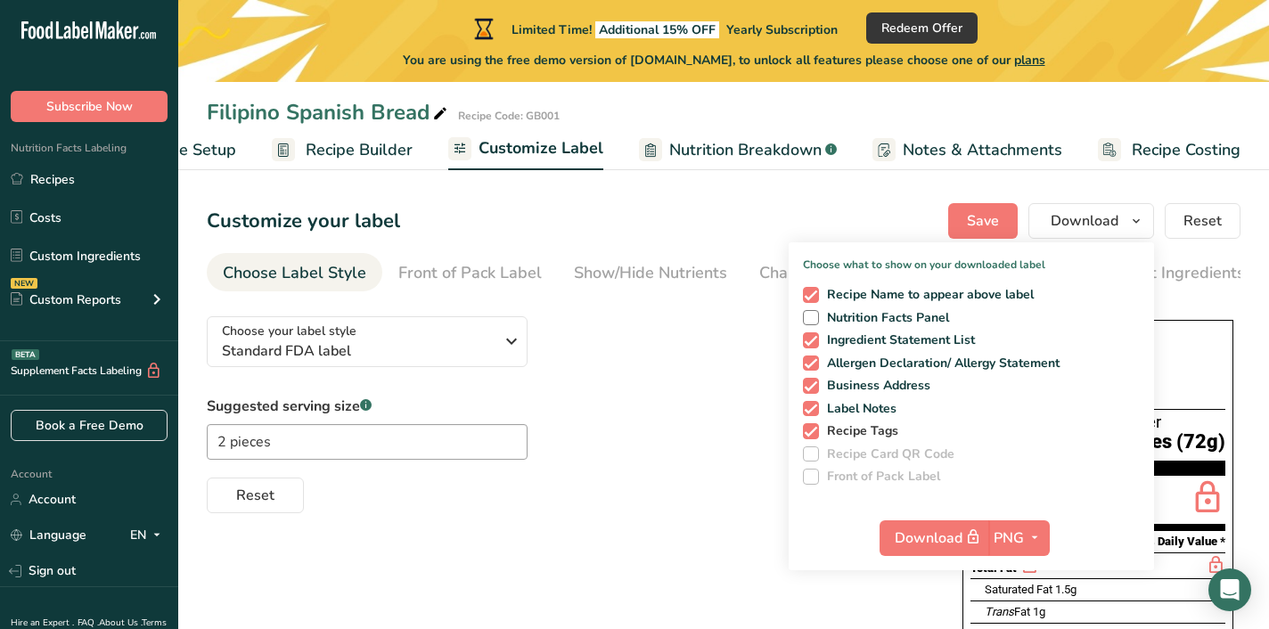
click at [815, 432] on span at bounding box center [811, 431] width 16 height 16
click at [814, 432] on input "Recipe Tags" at bounding box center [809, 431] width 12 height 12
checkbox input "false"
click at [594, 383] on div "Choose your label style Standard FDA label USA (FDA) Standard FDA label Tabular…" at bounding box center [567, 407] width 720 height 211
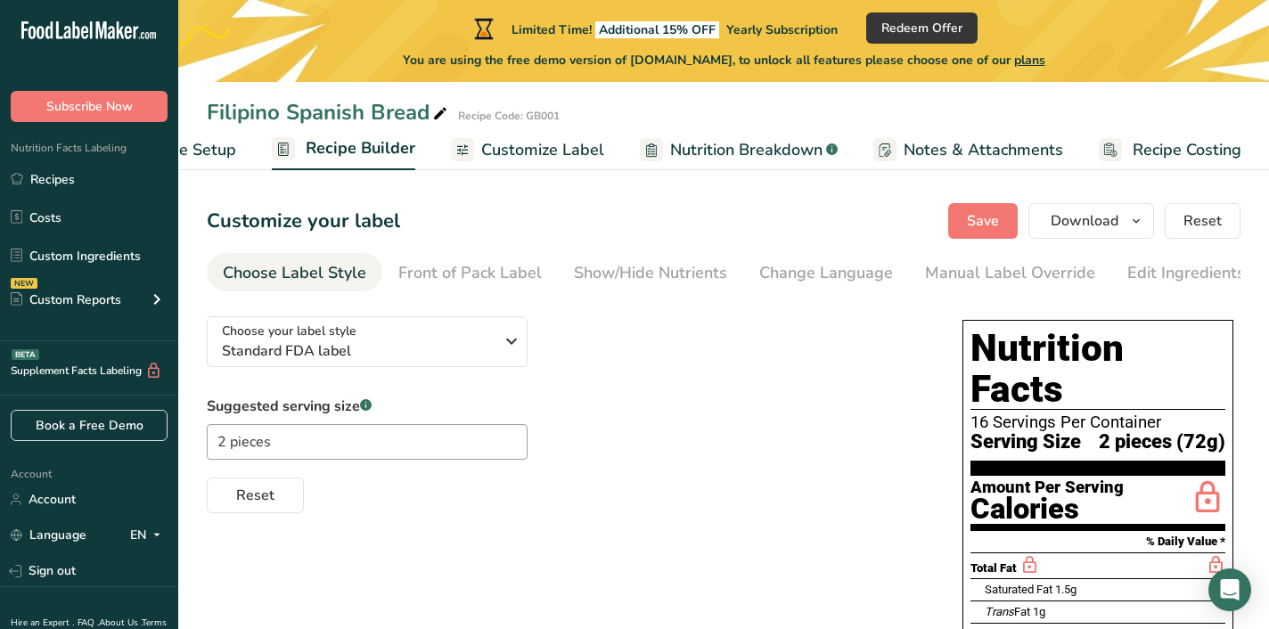
scroll to position [0, 102]
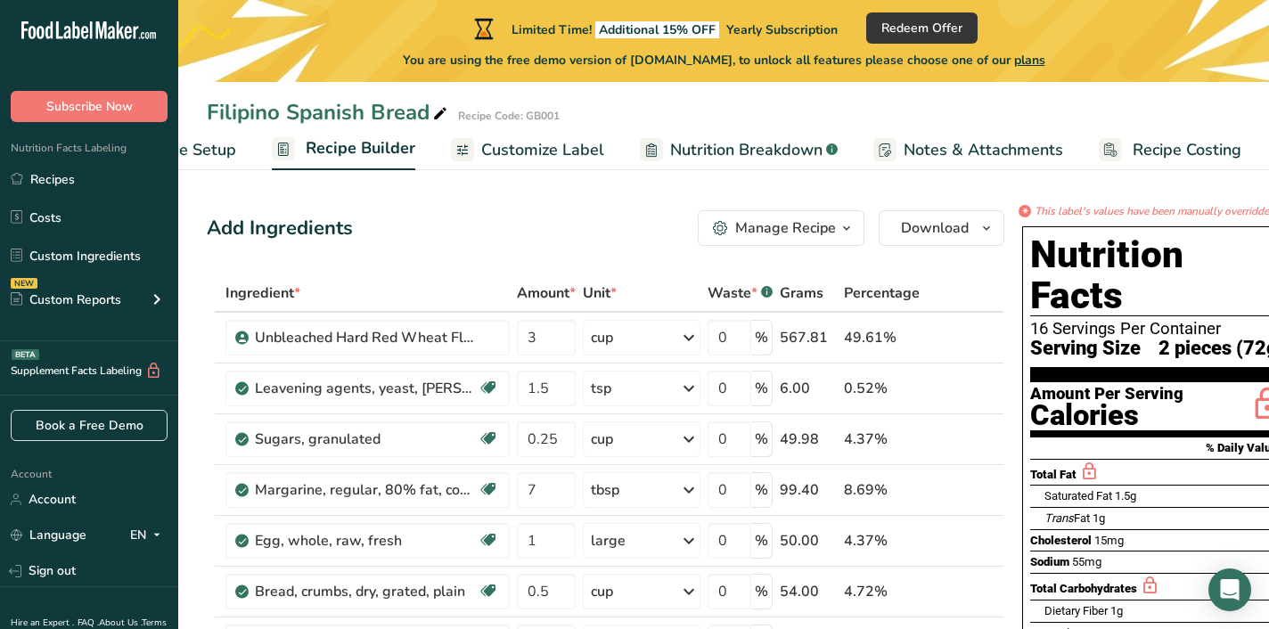
click at [220, 163] on link "Recipe Setup" at bounding box center [170, 150] width 131 height 40
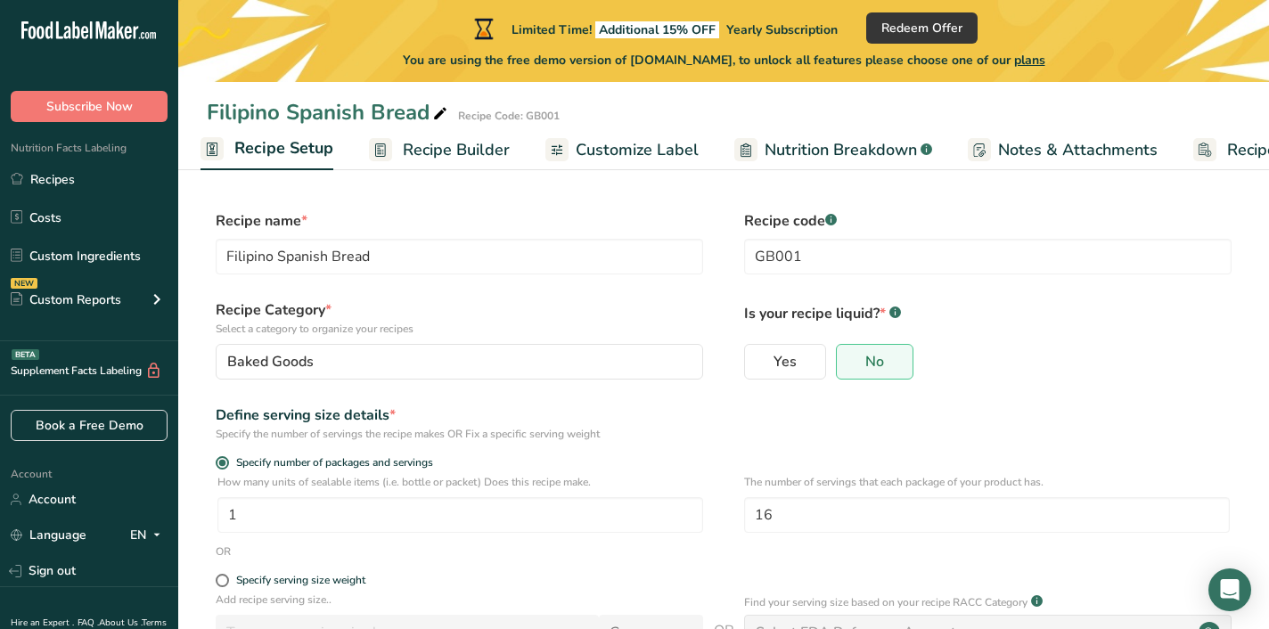
click at [436, 140] on span "Recipe Builder" at bounding box center [456, 150] width 107 height 24
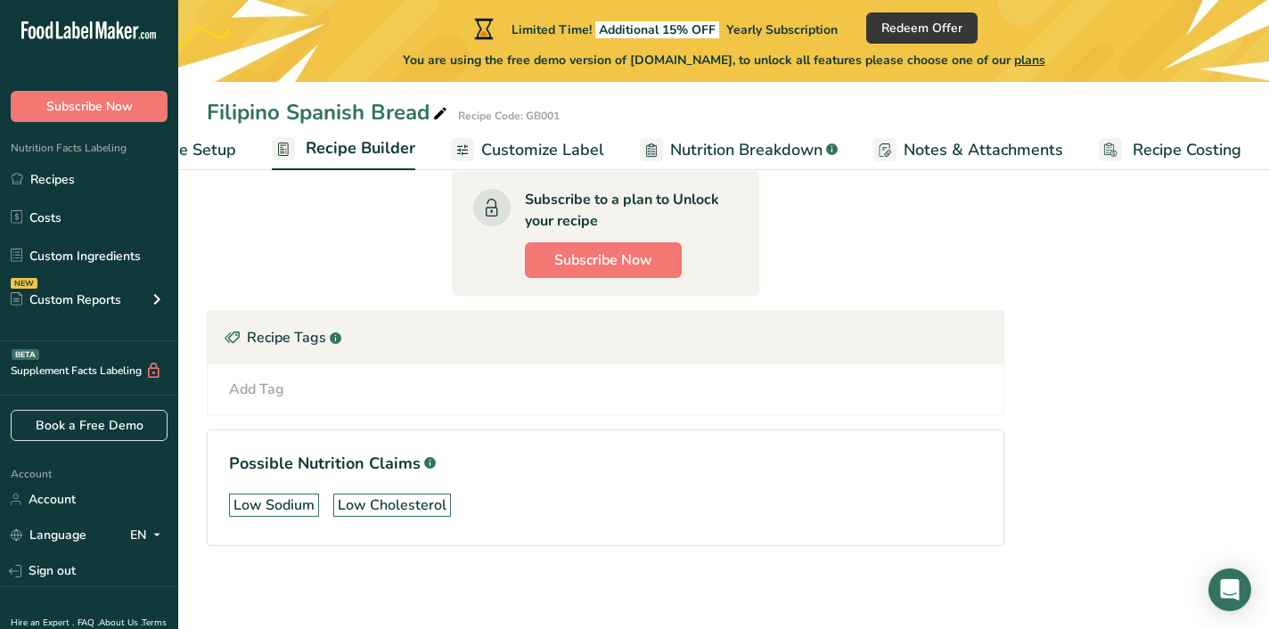
scroll to position [835, 0]
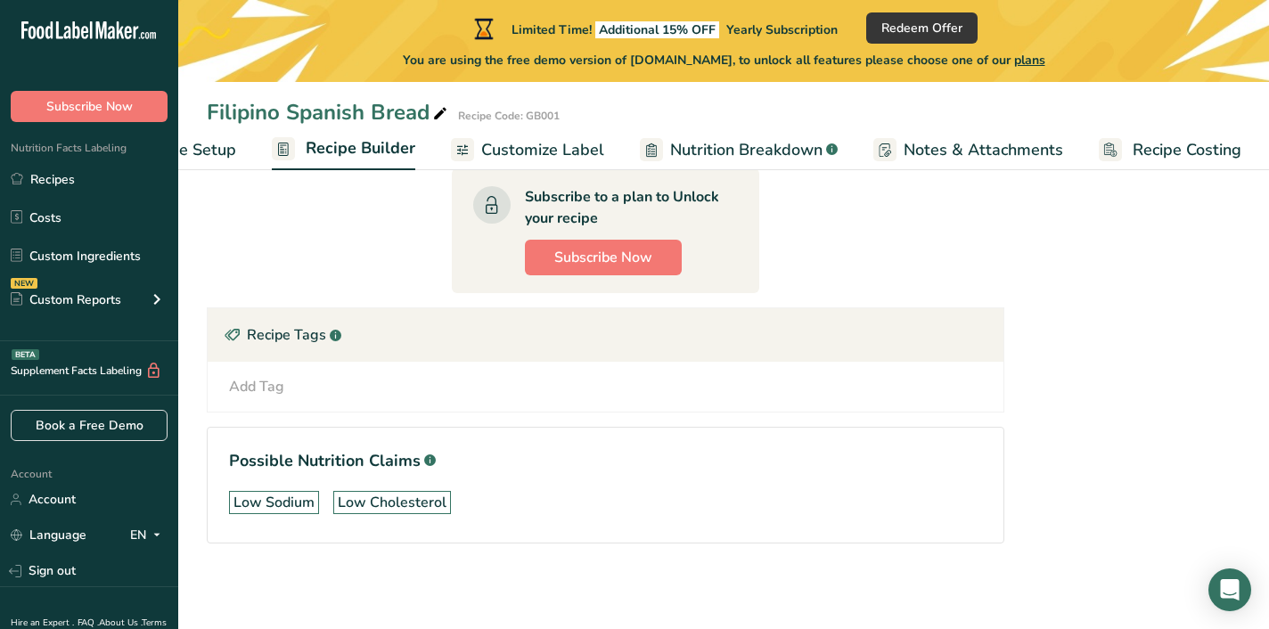
click at [513, 152] on span "Customize Label" at bounding box center [542, 150] width 123 height 24
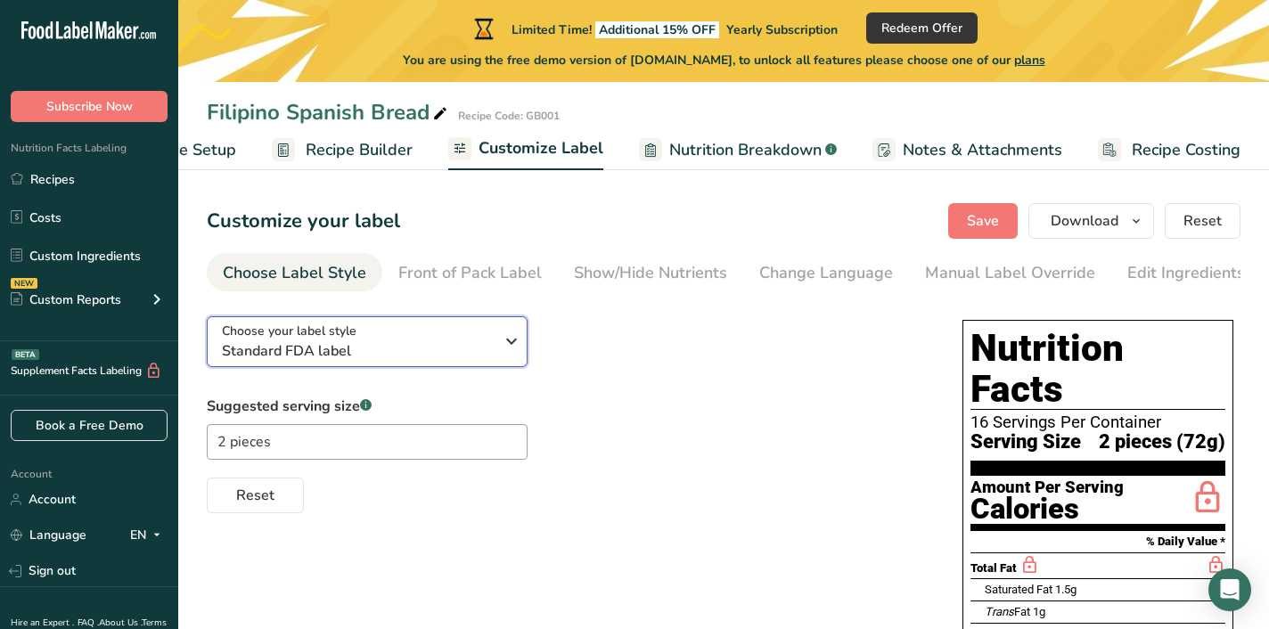
click at [494, 347] on div "Choose your label style Standard FDA label" at bounding box center [364, 342] width 285 height 40
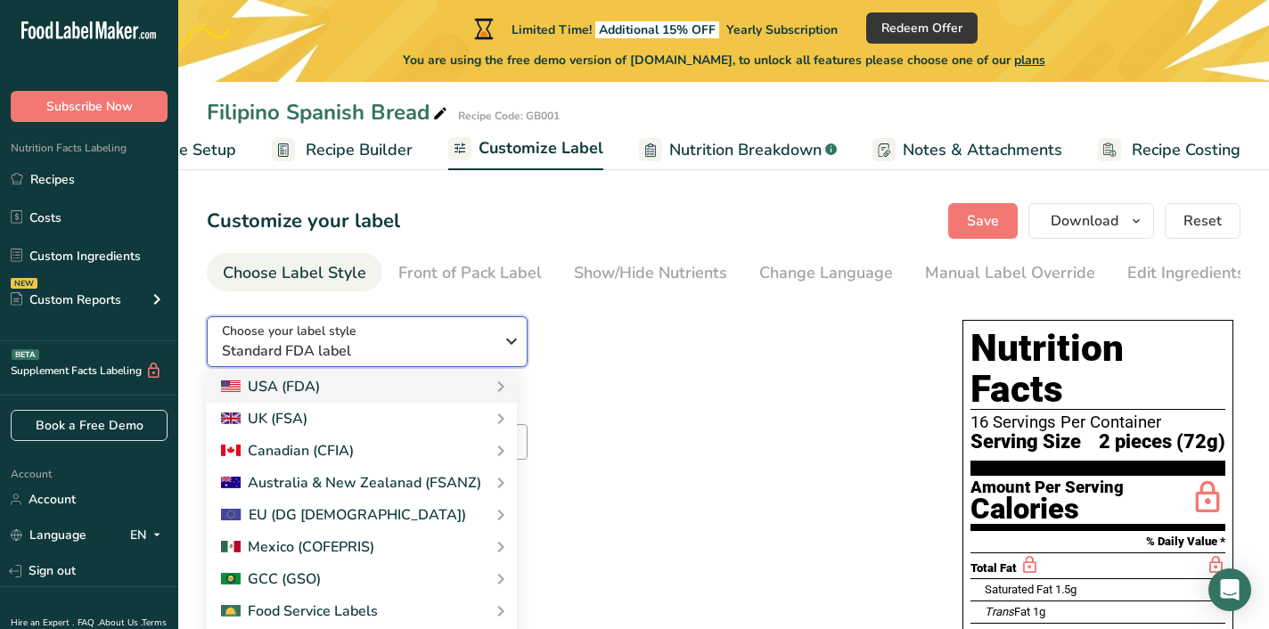
click at [494, 347] on div "Choose your label style Standard FDA label" at bounding box center [364, 342] width 285 height 40
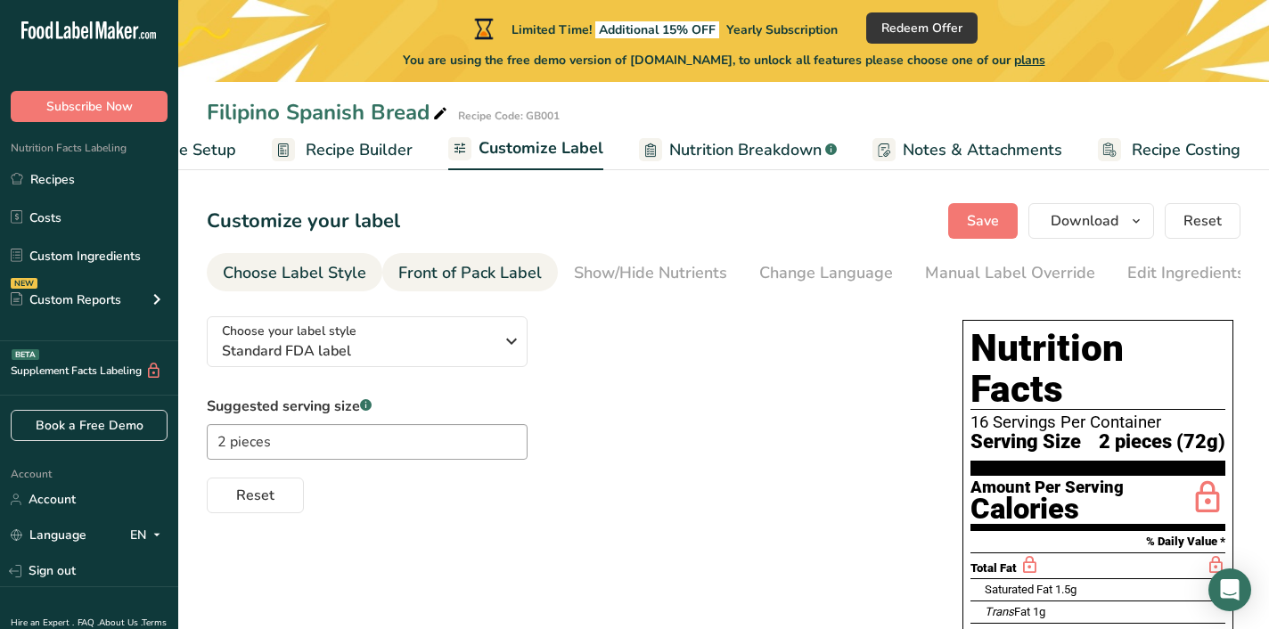
click at [475, 272] on div "Front of Pack Label" at bounding box center [469, 273] width 143 height 24
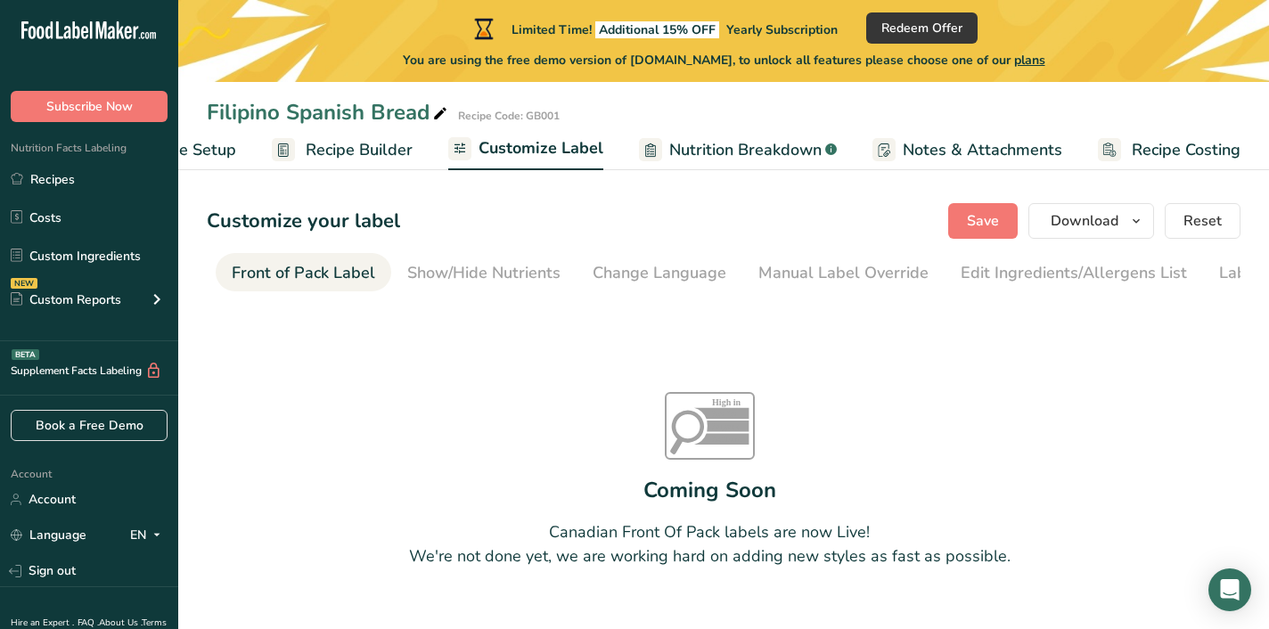
scroll to position [0, 173]
click at [586, 264] on div "Change Language" at bounding box center [653, 273] width 134 height 24
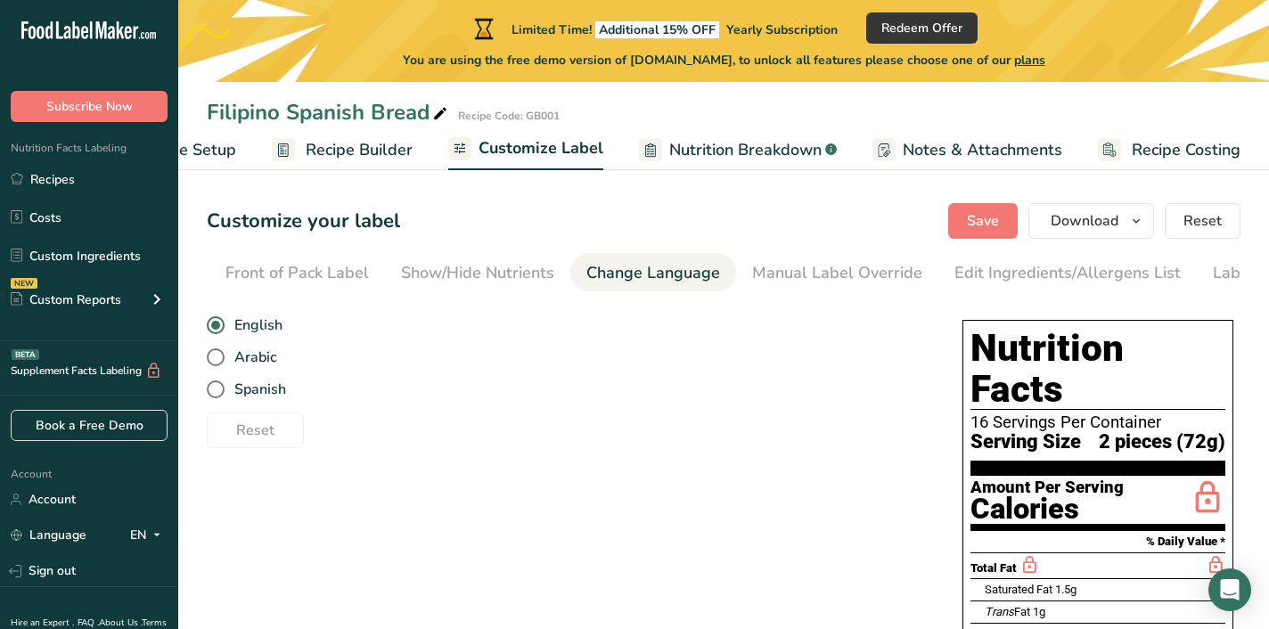
scroll to position [0, 261]
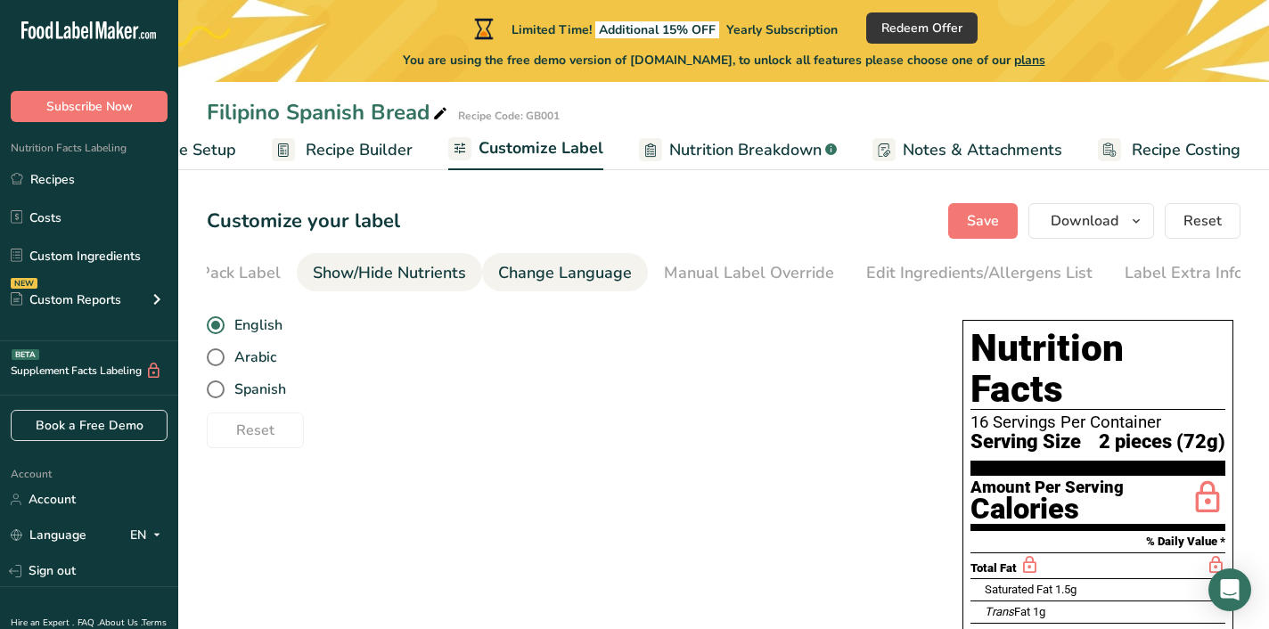
click at [422, 290] on link "Show/Hide Nutrients" at bounding box center [389, 273] width 153 height 40
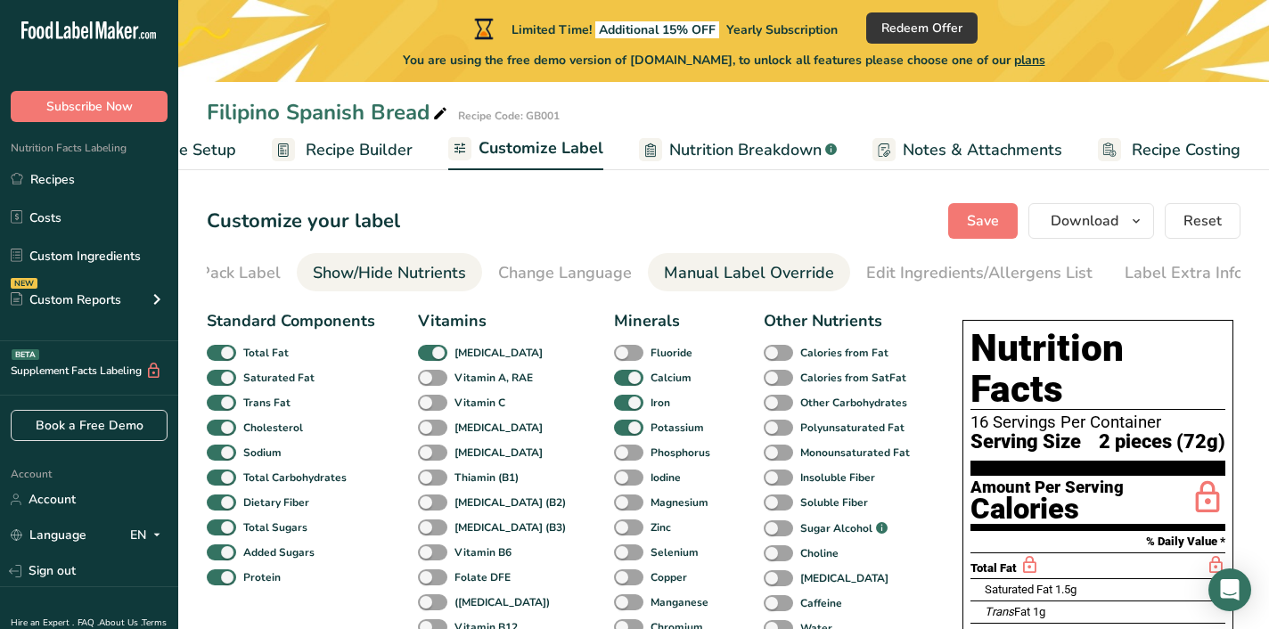
click at [700, 261] on div "Manual Label Override" at bounding box center [749, 273] width 170 height 24
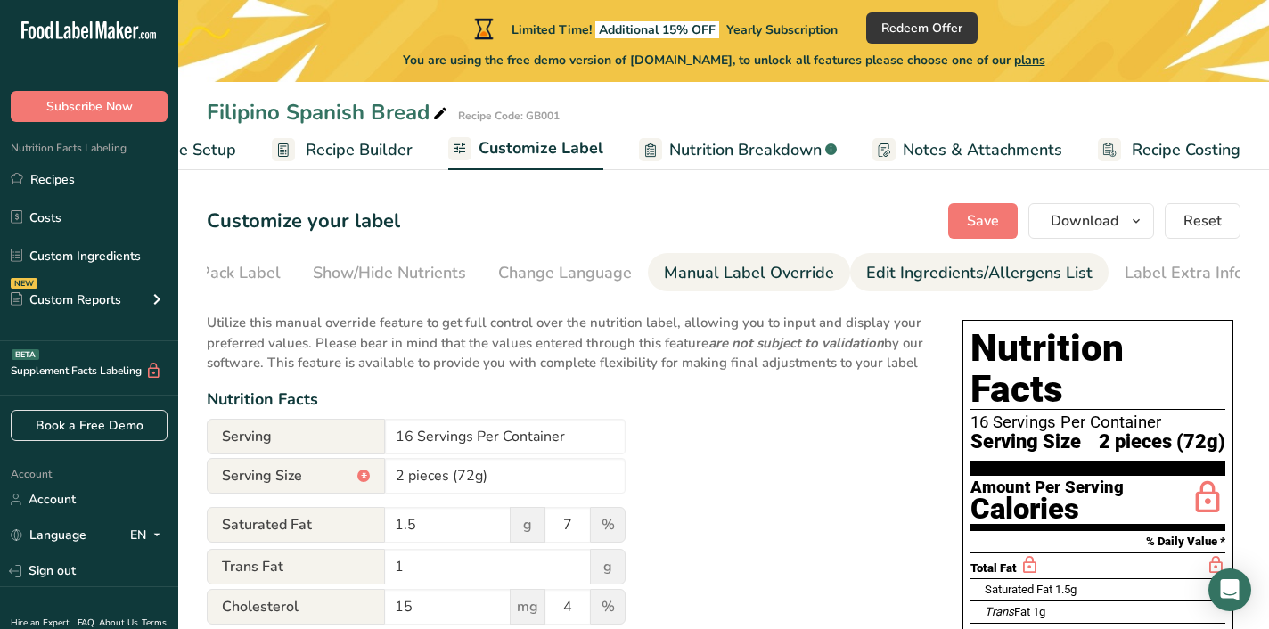
click at [890, 279] on div "Edit Ingredients/Allergens List" at bounding box center [979, 273] width 226 height 24
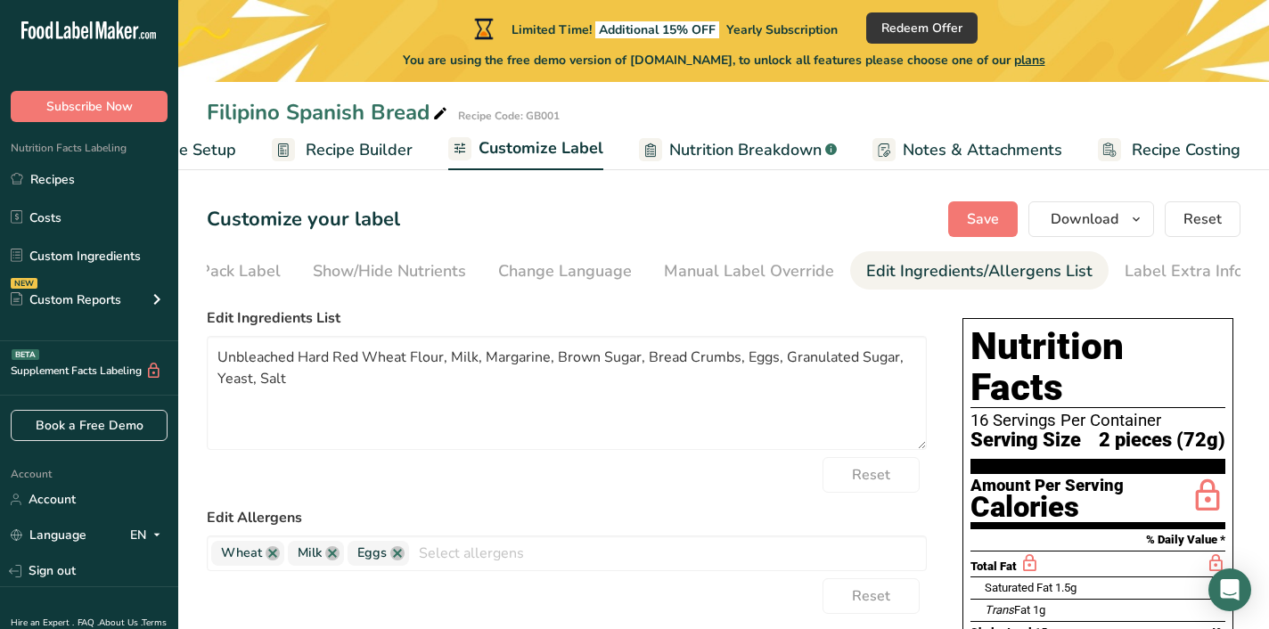
scroll to position [0, 0]
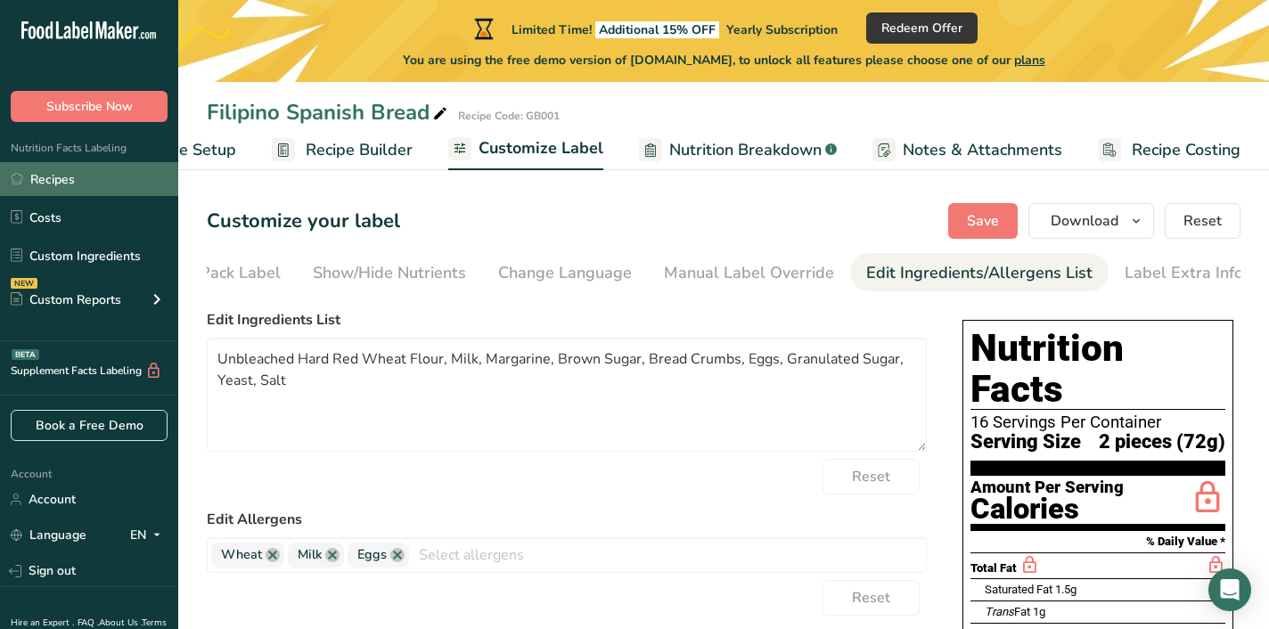
click at [53, 166] on link "Recipes" at bounding box center [89, 179] width 178 height 34
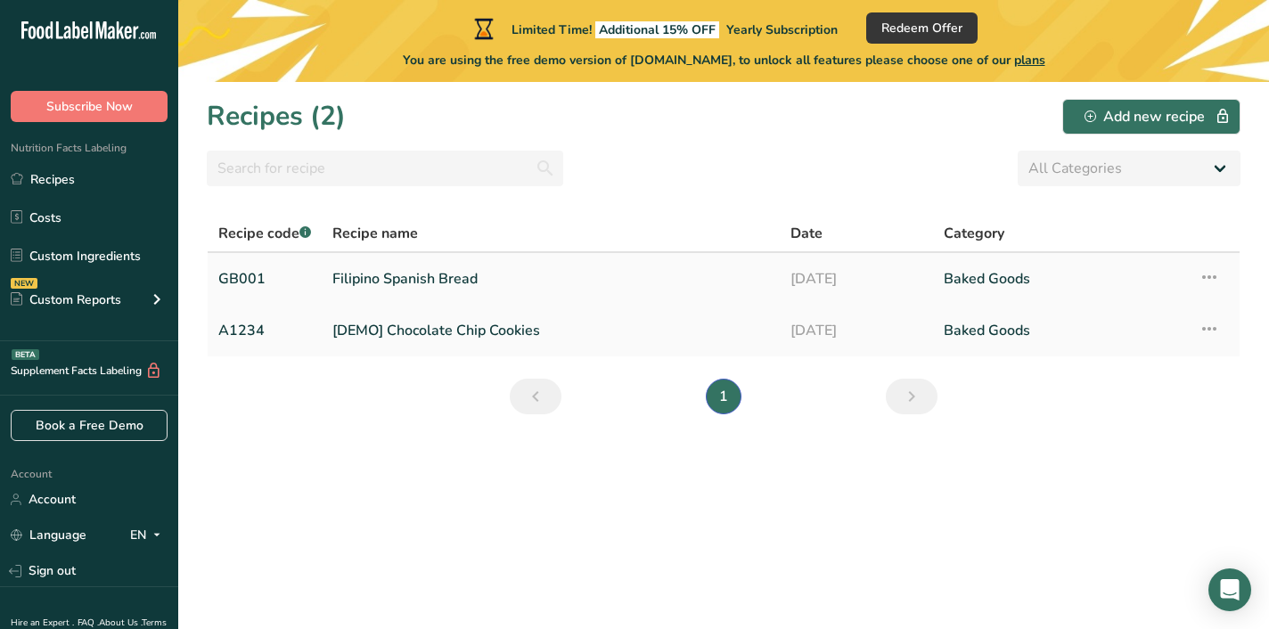
click at [1213, 270] on icon at bounding box center [1208, 277] width 21 height 32
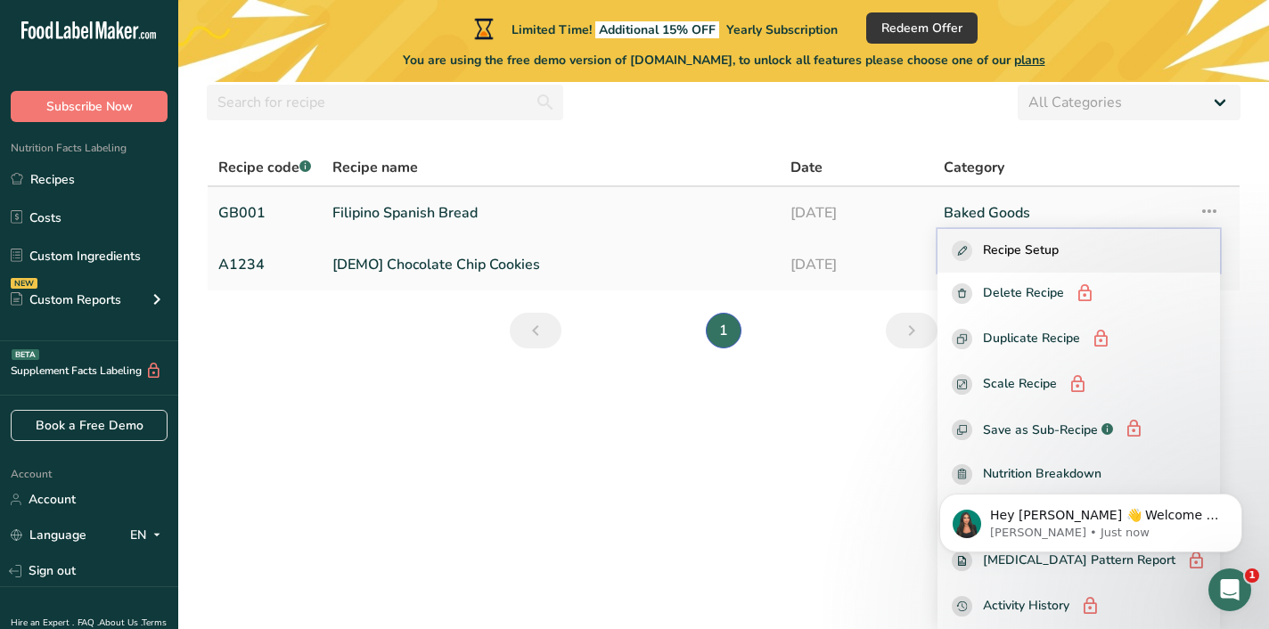
click at [1050, 236] on button "Recipe Setup" at bounding box center [1078, 251] width 282 height 44
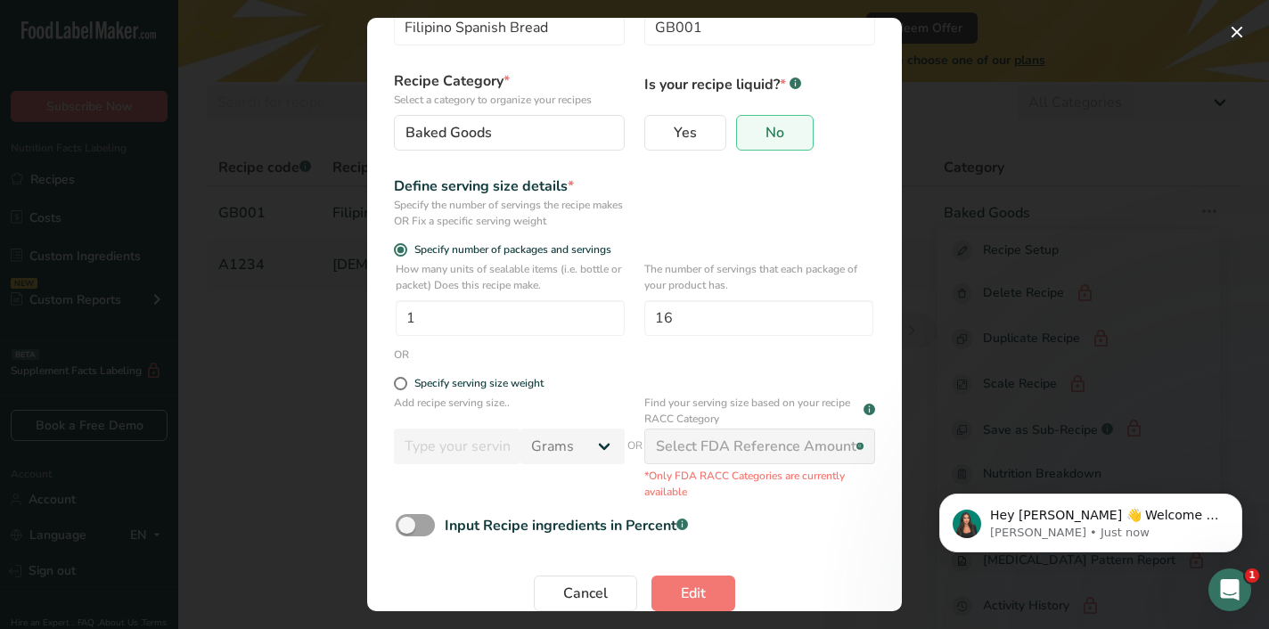
scroll to position [119, 0]
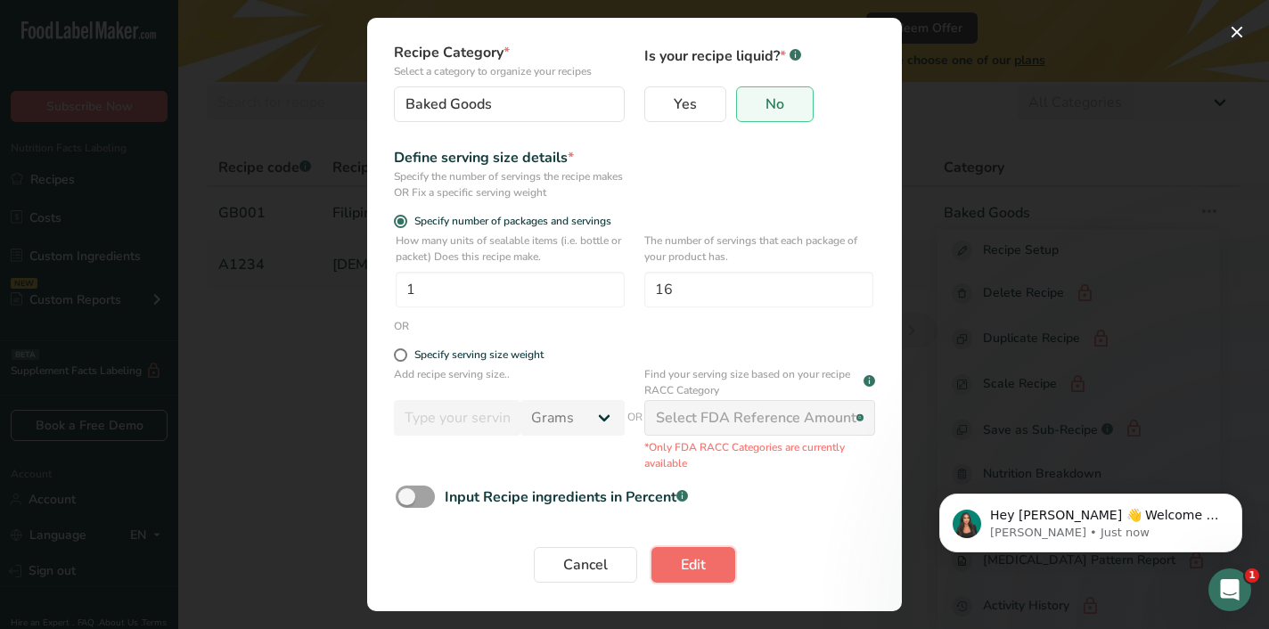
click at [676, 565] on button "Edit" at bounding box center [693, 565] width 84 height 36
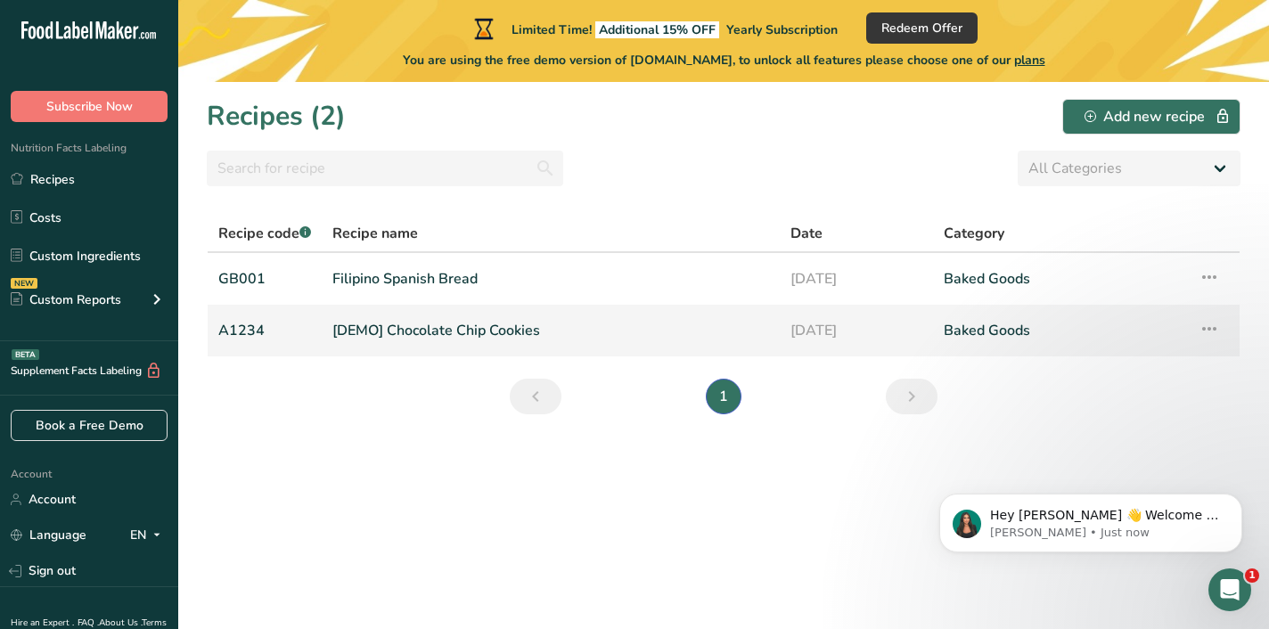
click at [1211, 332] on icon at bounding box center [1208, 329] width 21 height 32
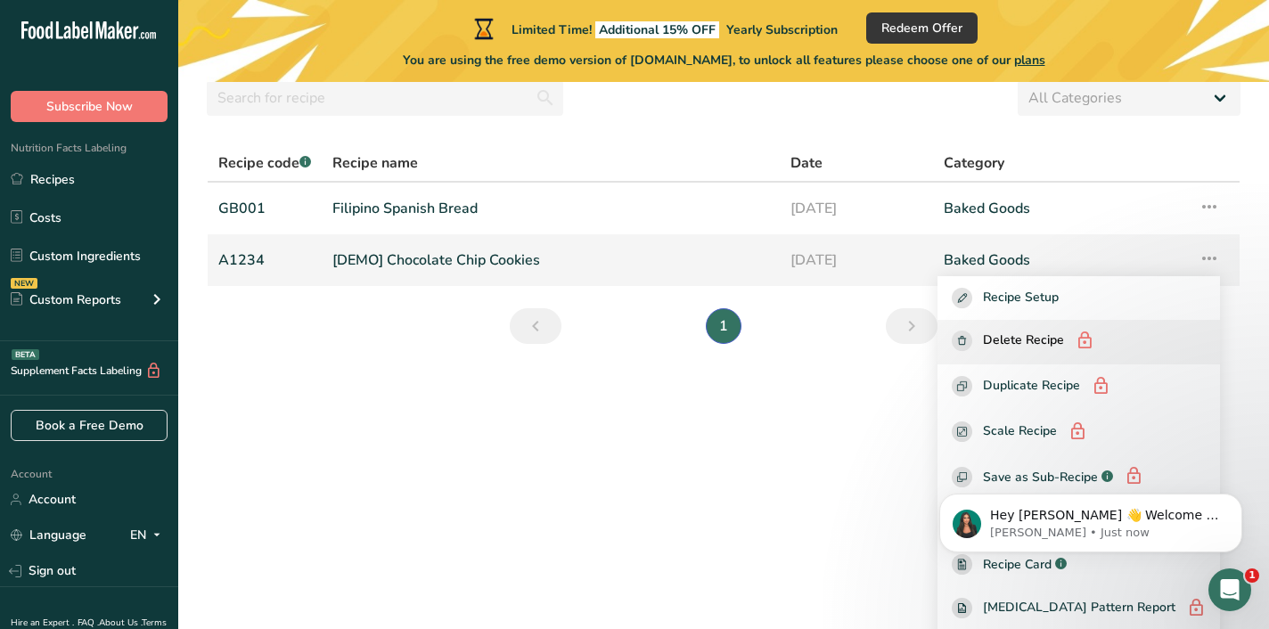
scroll to position [118, 0]
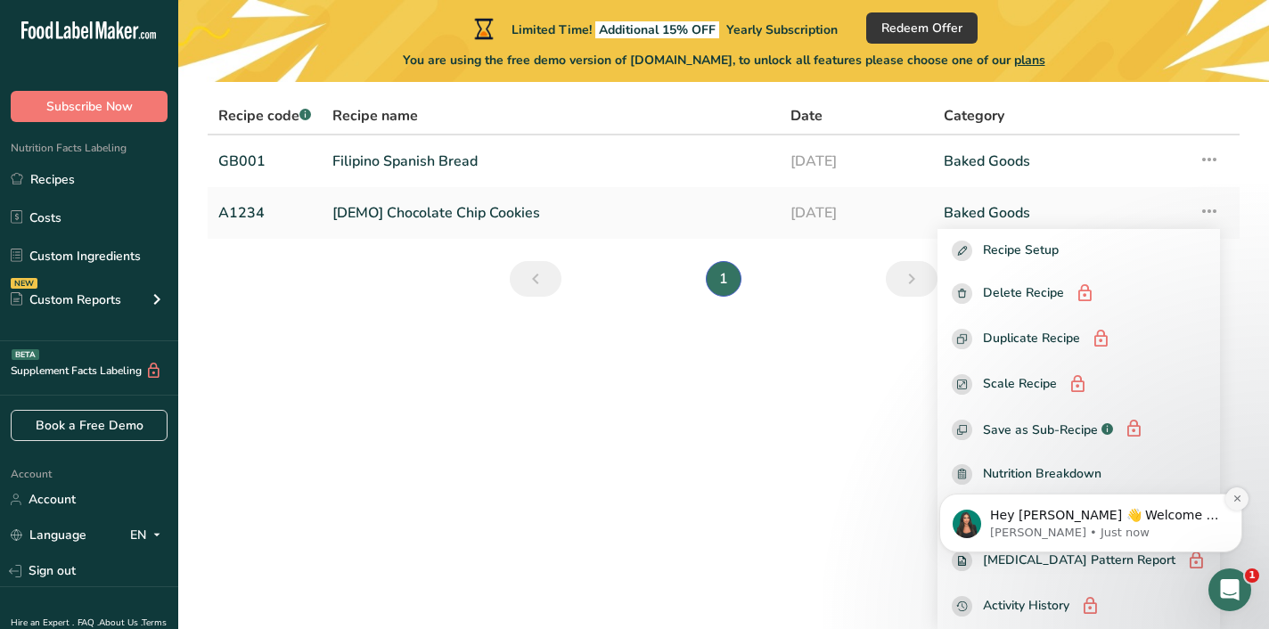
click at [1236, 503] on icon "Dismiss notification" at bounding box center [1237, 499] width 10 height 10
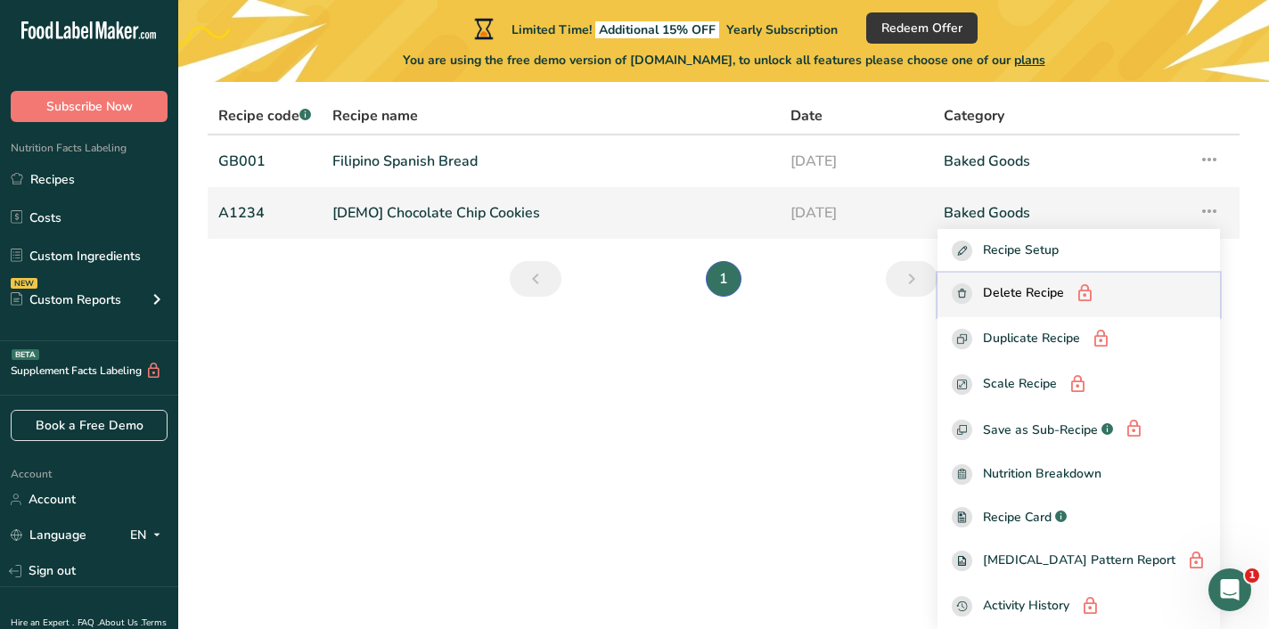
click at [1055, 312] on button "Delete Recipe" at bounding box center [1078, 295] width 282 height 45
click at [1037, 290] on span "Delete Recipe" at bounding box center [1023, 294] width 81 height 22
click at [642, 226] on link "[DEMO] Chocolate Chip Cookies" at bounding box center [550, 212] width 437 height 37
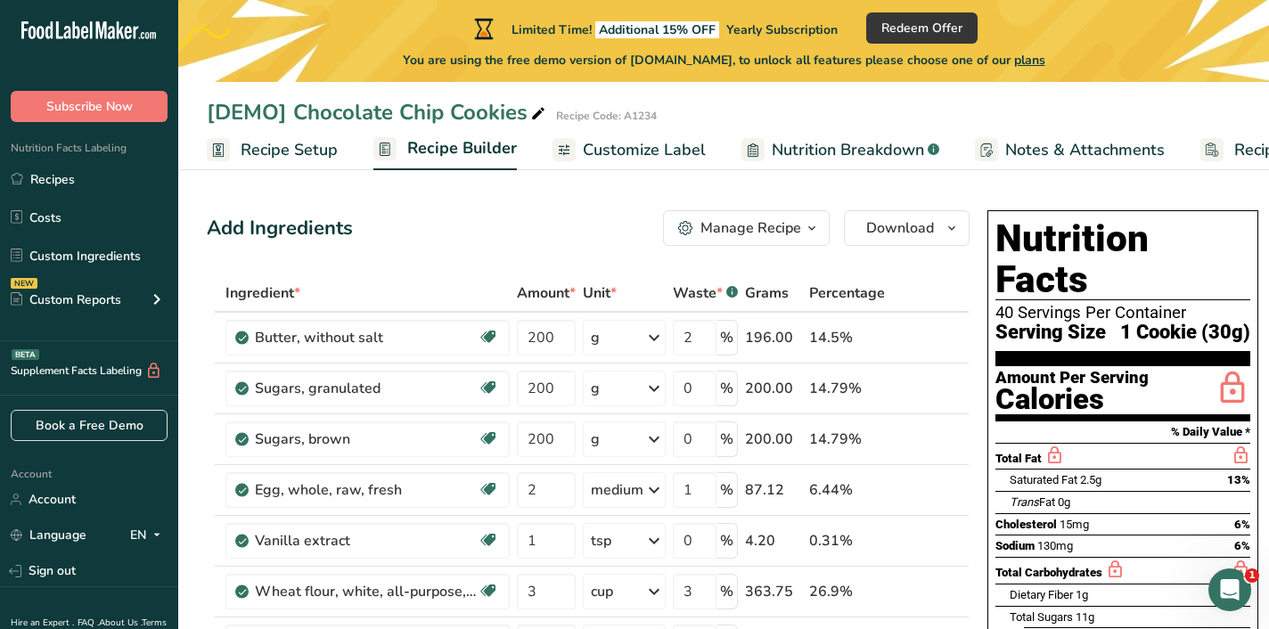
click at [596, 143] on span "Customize Label" at bounding box center [644, 150] width 123 height 24
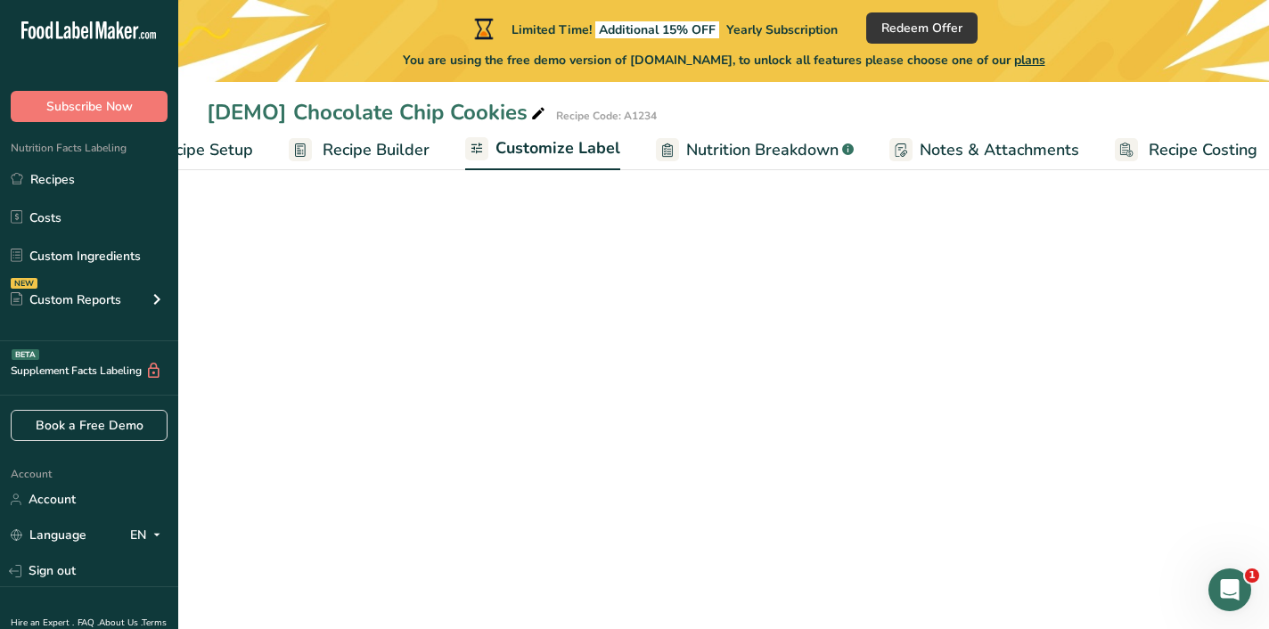
scroll to position [0, 102]
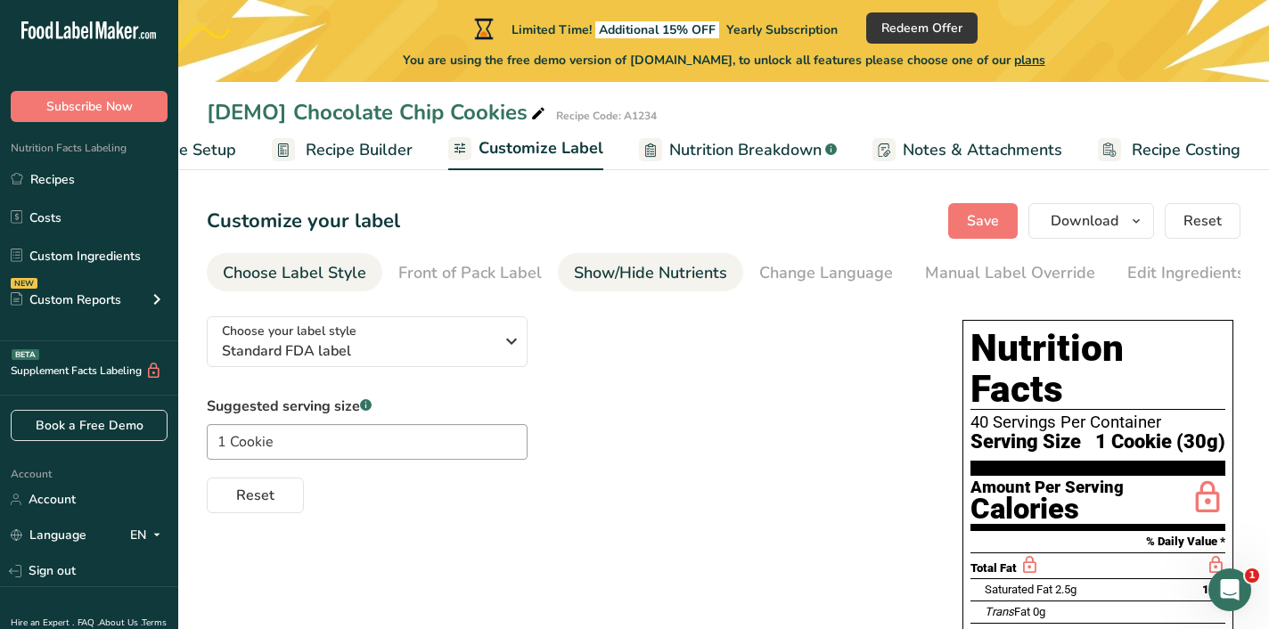
click at [676, 272] on div "Show/Hide Nutrients" at bounding box center [650, 273] width 153 height 24
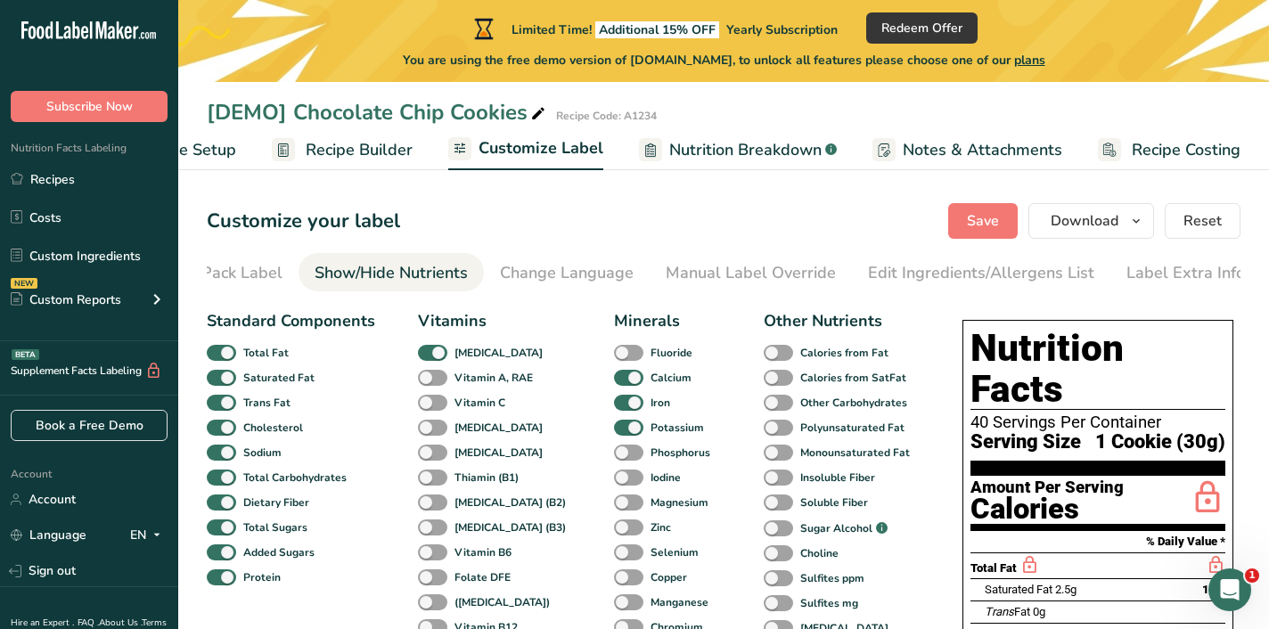
scroll to position [0, 261]
click at [892, 276] on div "Edit Ingredients/Allergens List" at bounding box center [979, 273] width 226 height 24
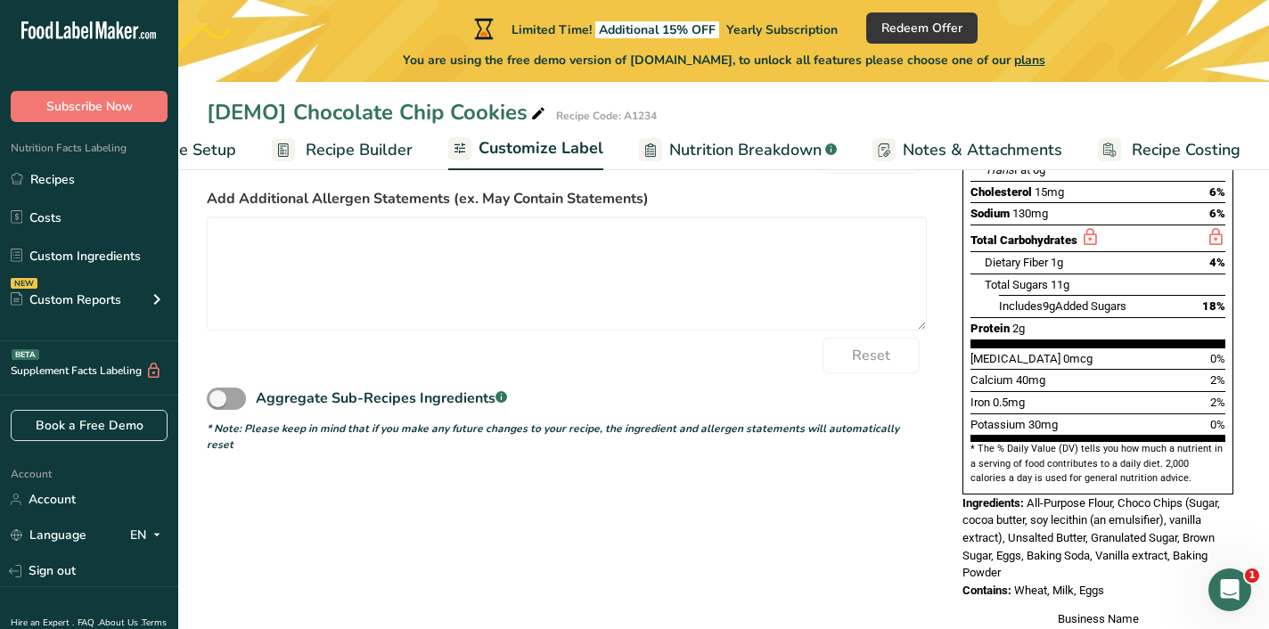
scroll to position [431, 0]
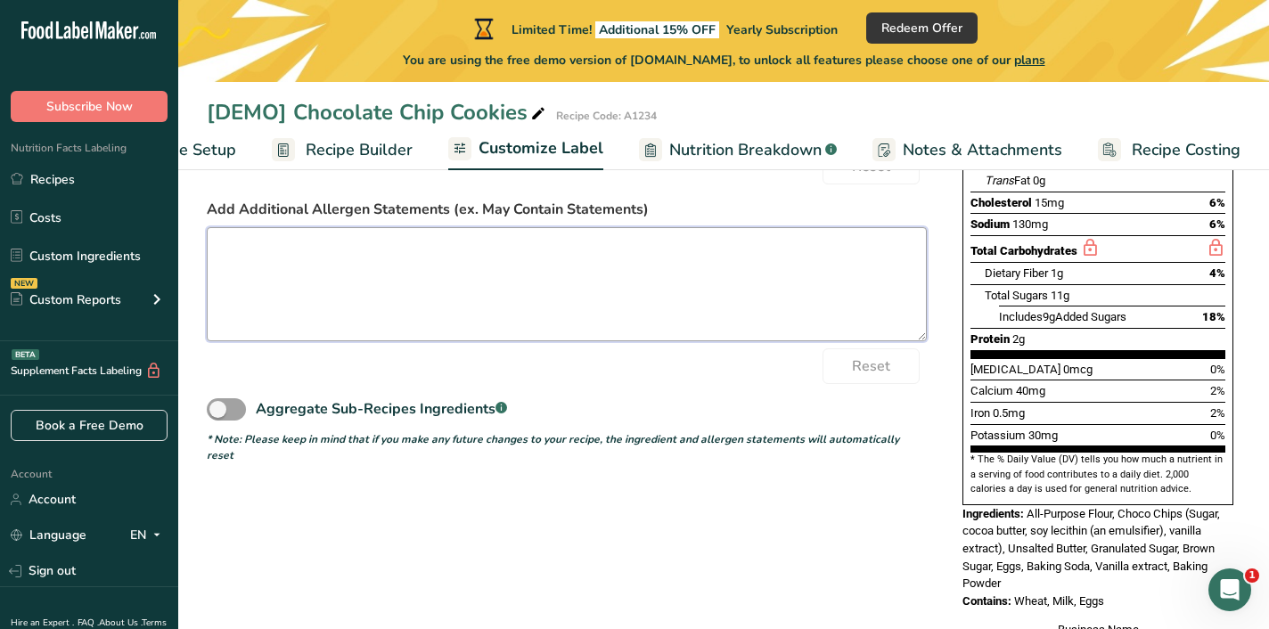
click at [508, 309] on textarea at bounding box center [567, 284] width 720 height 114
paste textarea "MANUFACTURED IN A FACILITY THAT ALSO PROCESSES: PEANUTS"
click at [216, 276] on textarea "MANUFACTURED IN A FACILITY THAT ALSO PROCESSES: PEANUTS" at bounding box center [567, 284] width 720 height 114
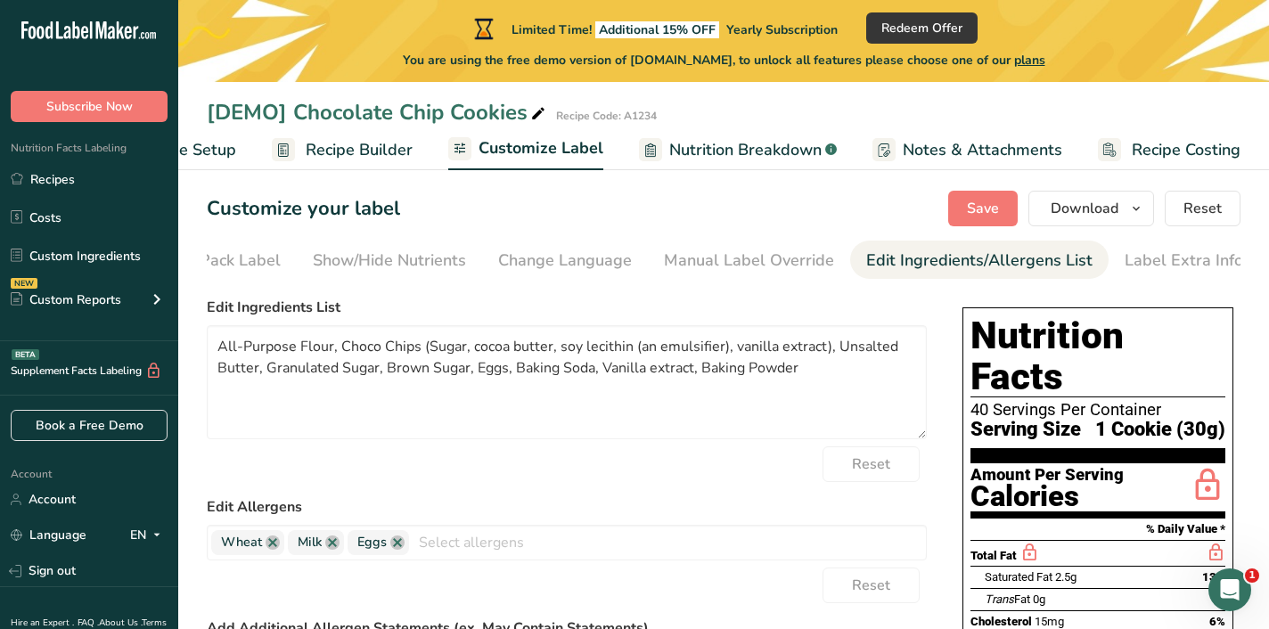
scroll to position [0, 0]
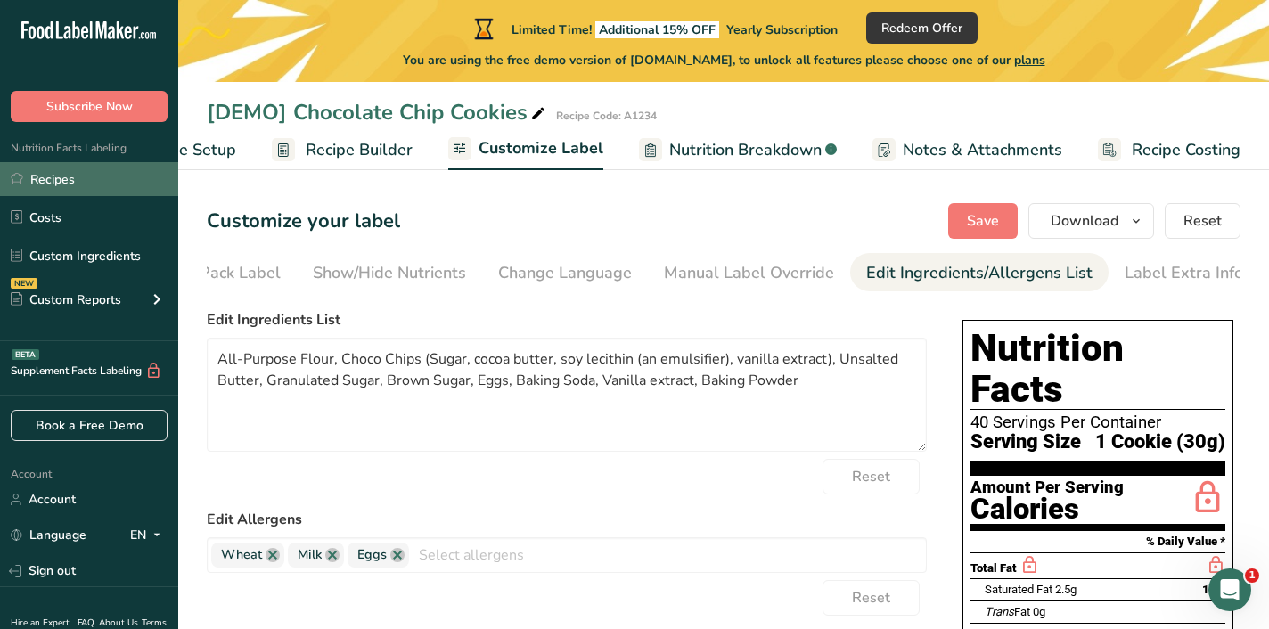
type textarea "MANUFACTURED IN A FACILITY THAT ALSO PROCESSES: PEANUTS"
click at [46, 180] on link "Recipes" at bounding box center [89, 179] width 178 height 34
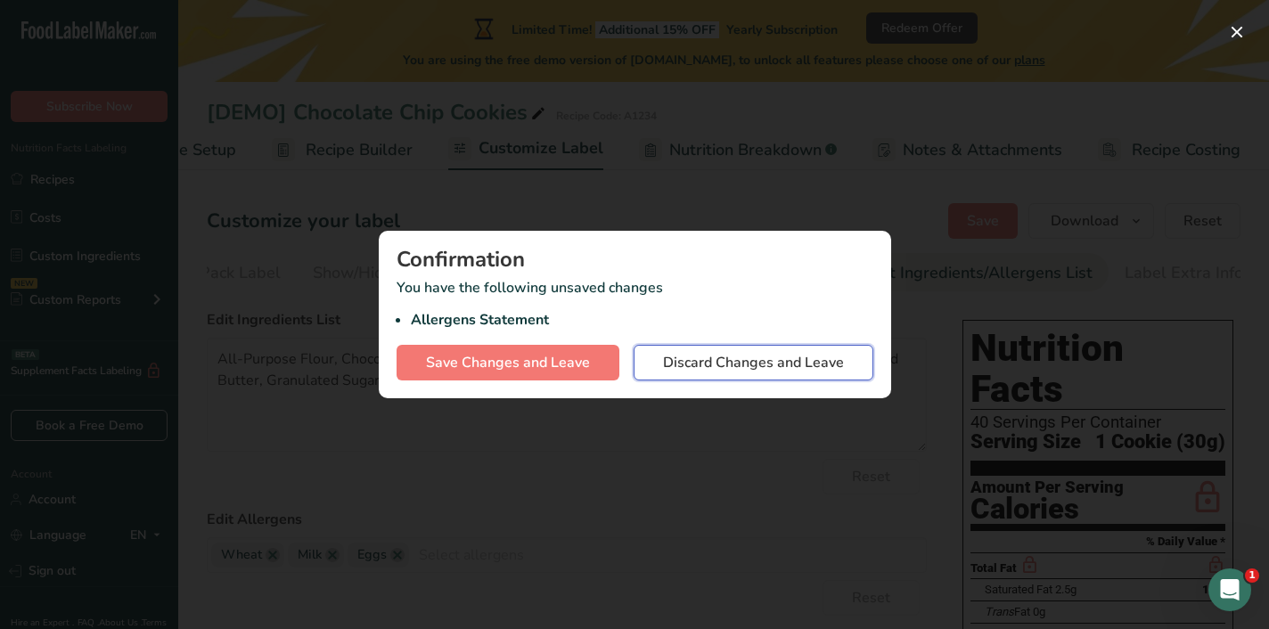
click at [694, 364] on span "Discard Changes and Leave" at bounding box center [753, 362] width 181 height 21
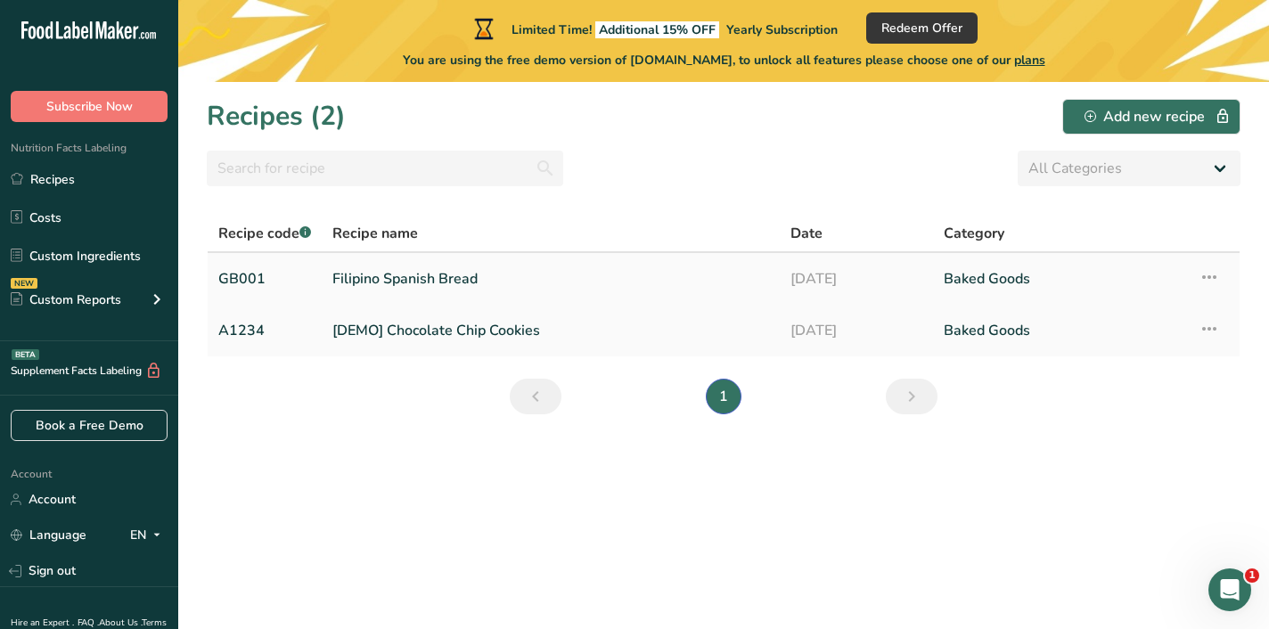
click at [381, 281] on link "Filipino Spanish Bread" at bounding box center [550, 278] width 437 height 37
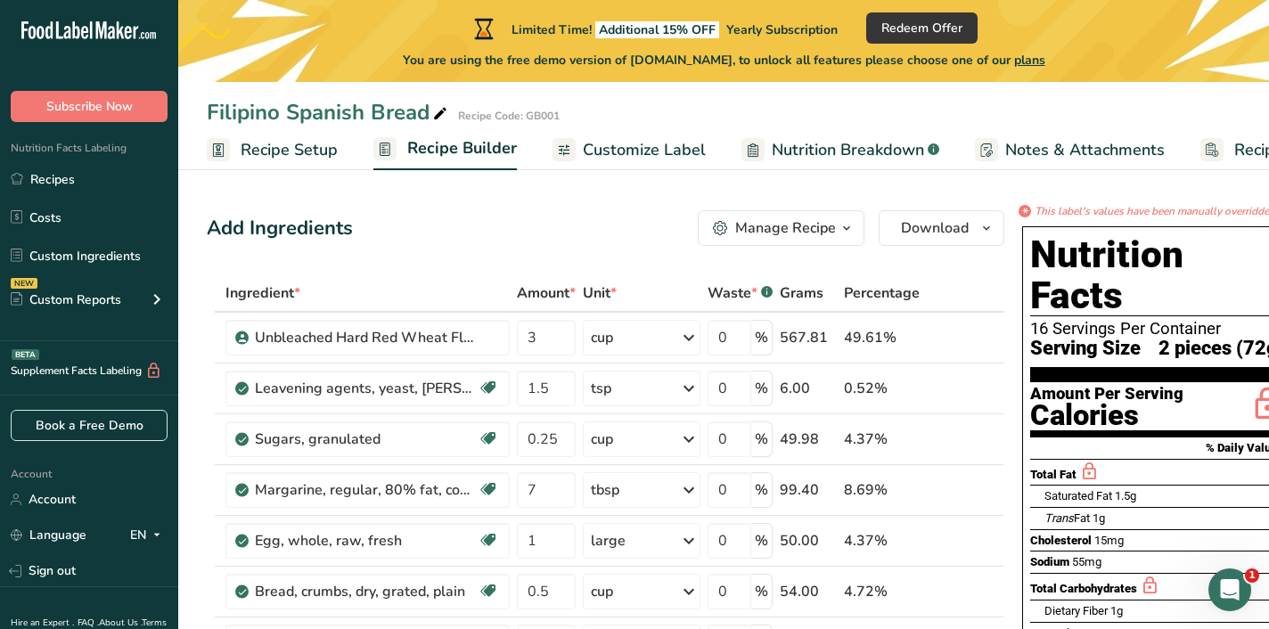
click at [616, 151] on span "Customize Label" at bounding box center [644, 150] width 123 height 24
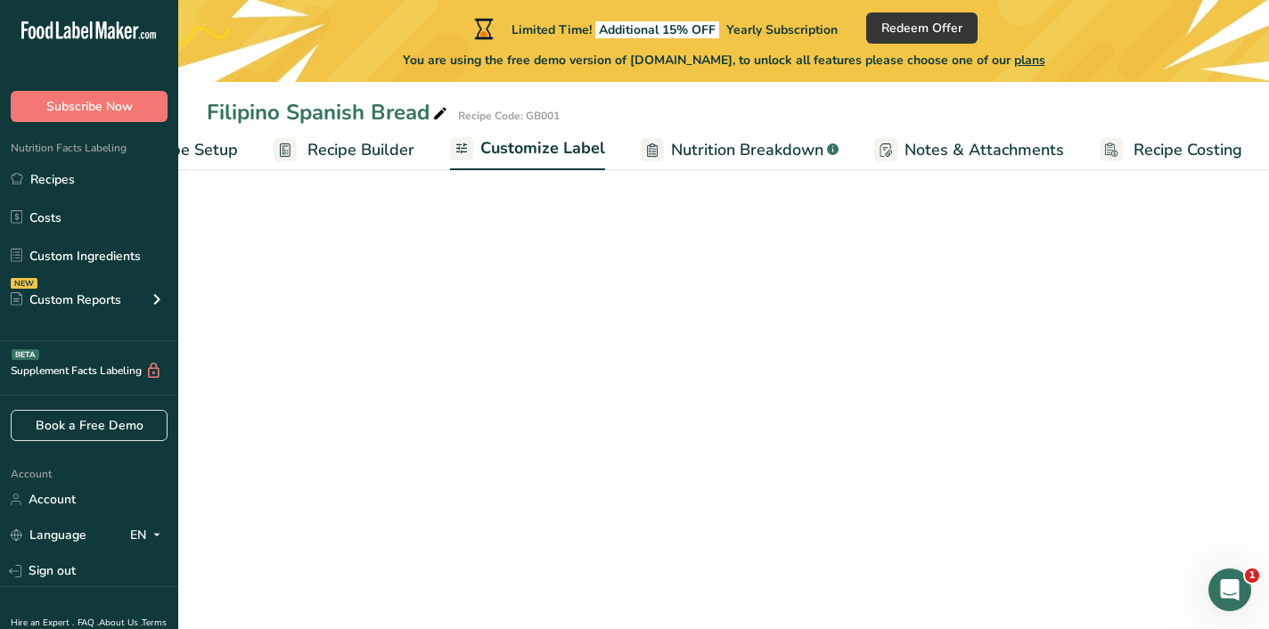
scroll to position [0, 102]
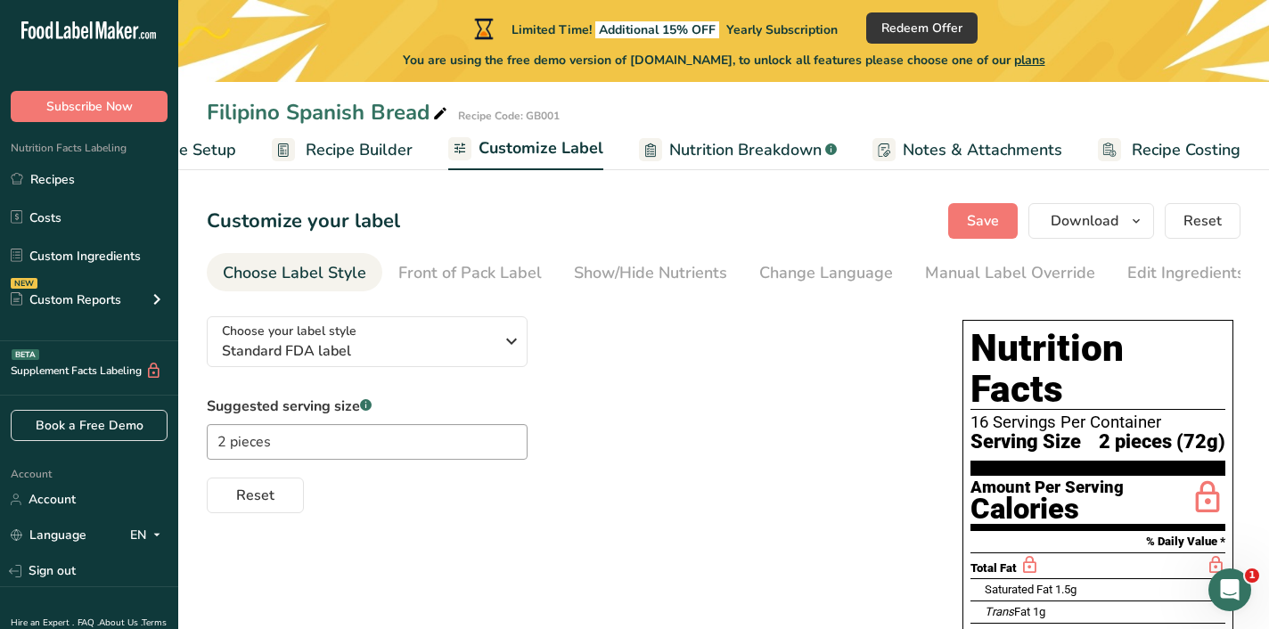
click at [316, 144] on span "Recipe Builder" at bounding box center [359, 150] width 107 height 24
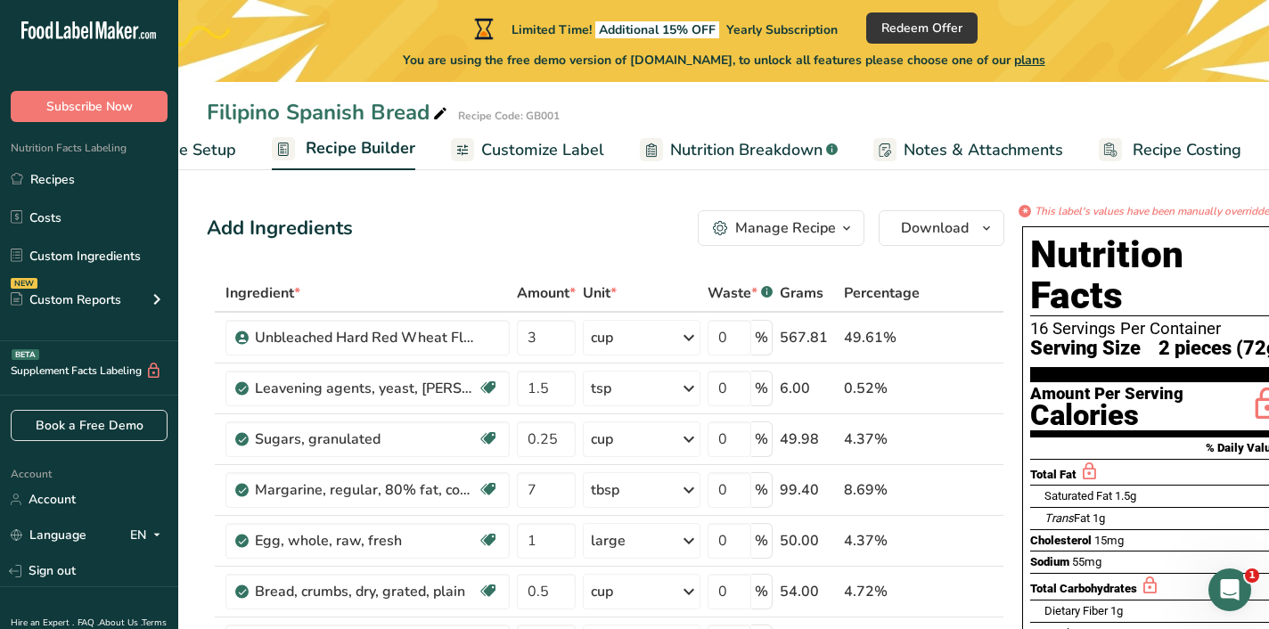
click at [216, 149] on span "Recipe Setup" at bounding box center [187, 150] width 97 height 24
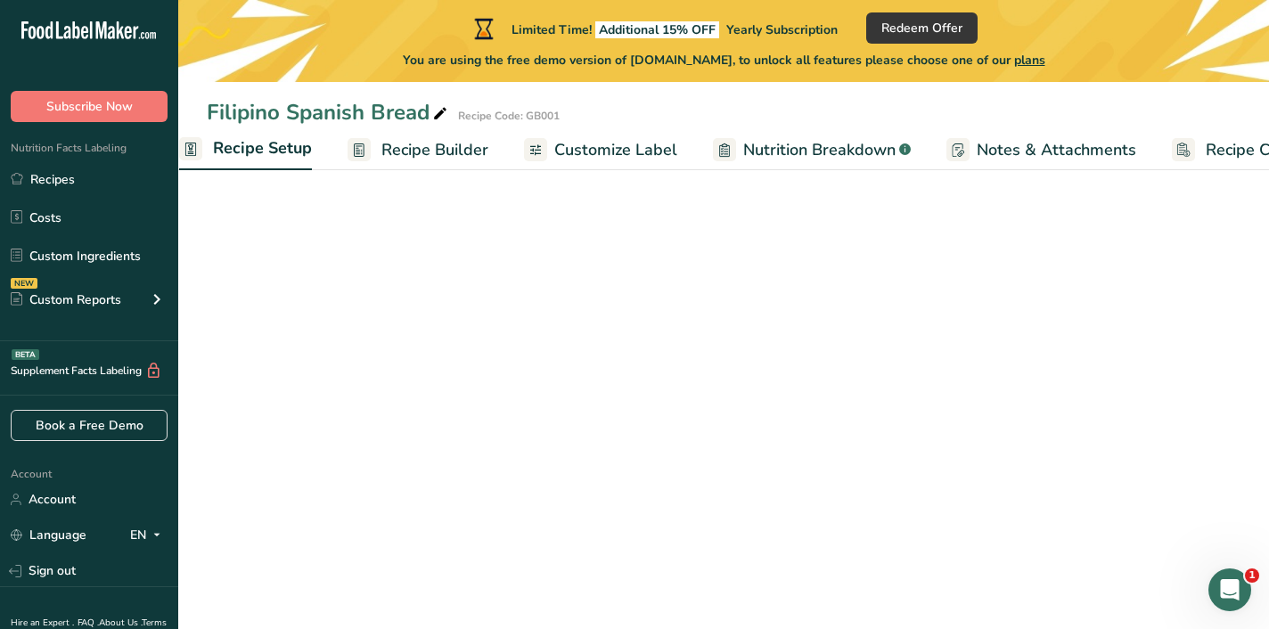
scroll to position [0, 6]
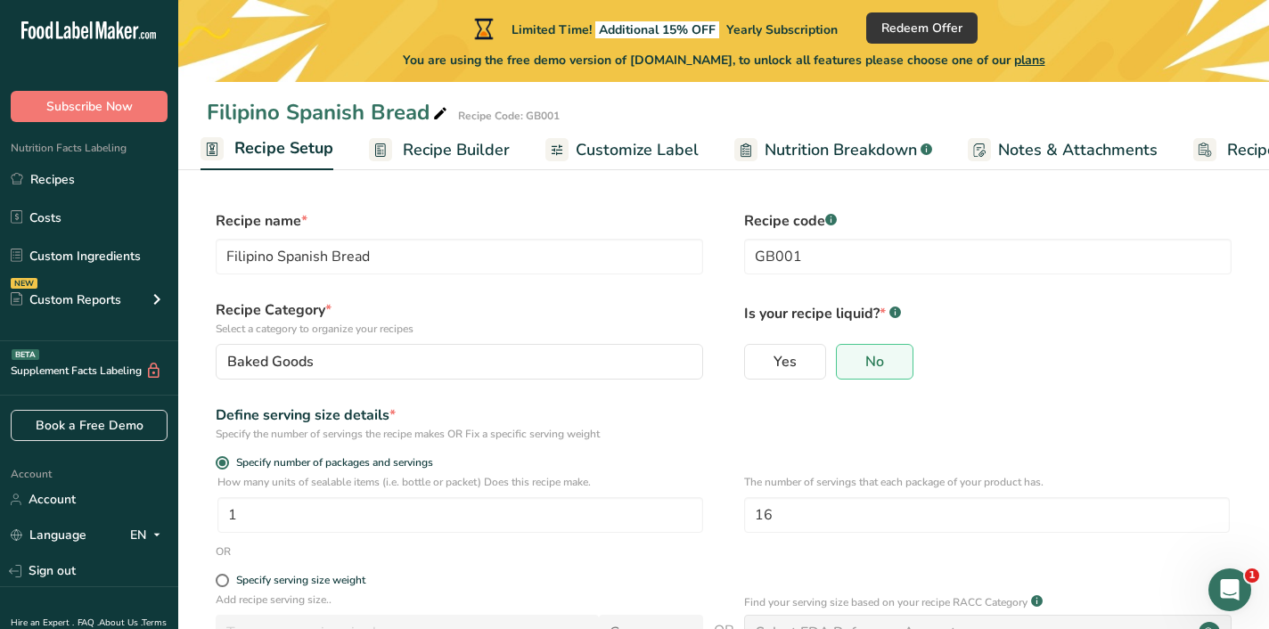
click at [789, 140] on span "Nutrition Breakdown" at bounding box center [840, 150] width 152 height 24
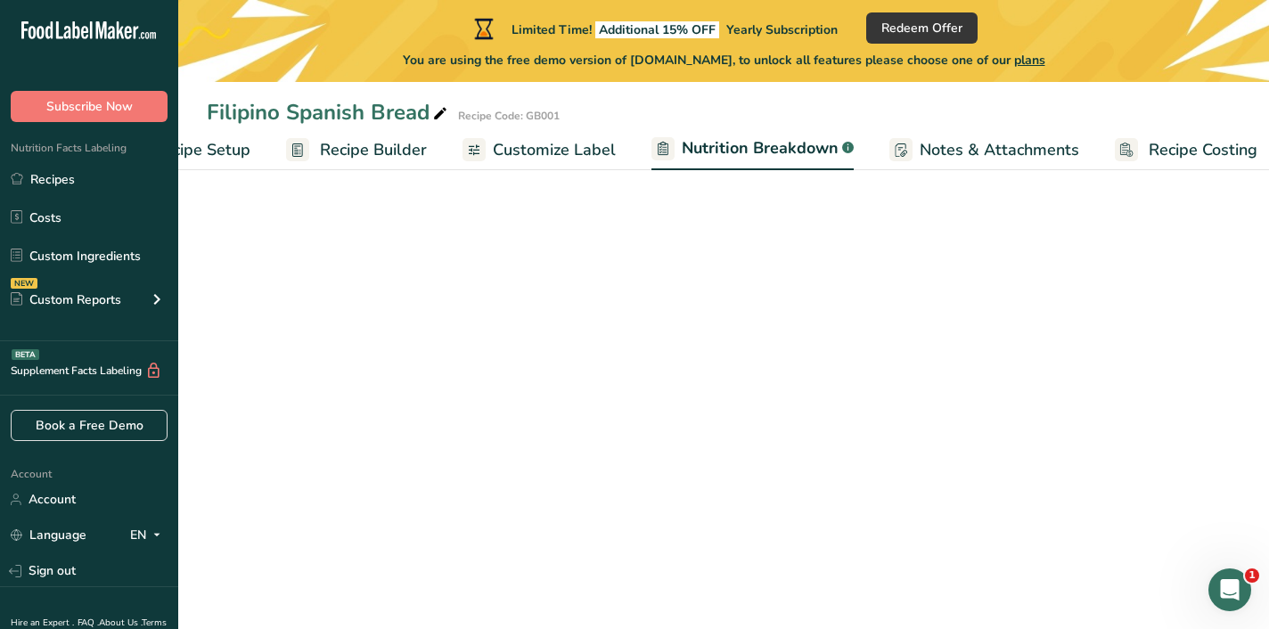
select select "Calories"
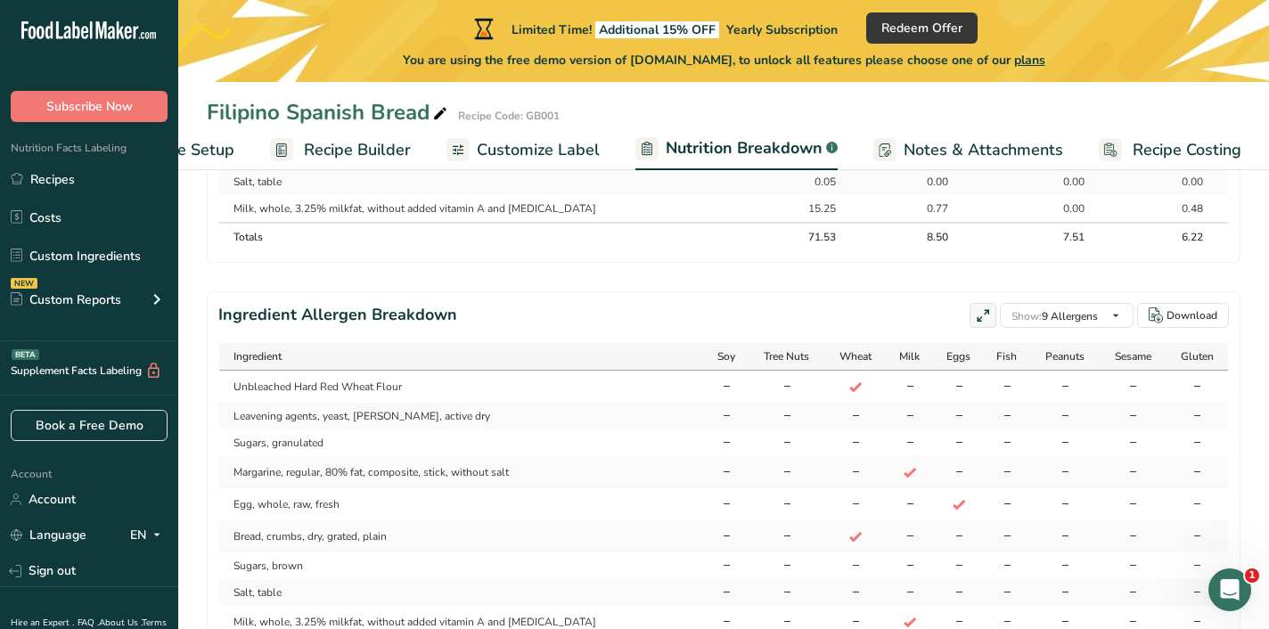
scroll to position [1206, 0]
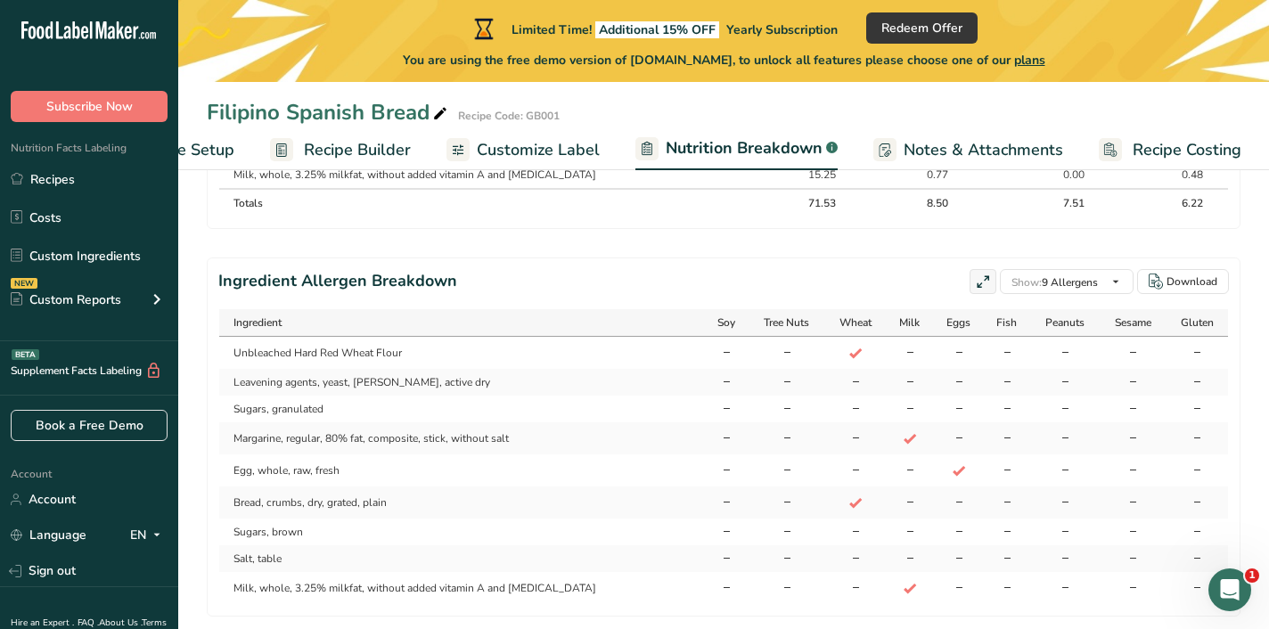
click at [928, 148] on span "Notes & Attachments" at bounding box center [982, 150] width 159 height 24
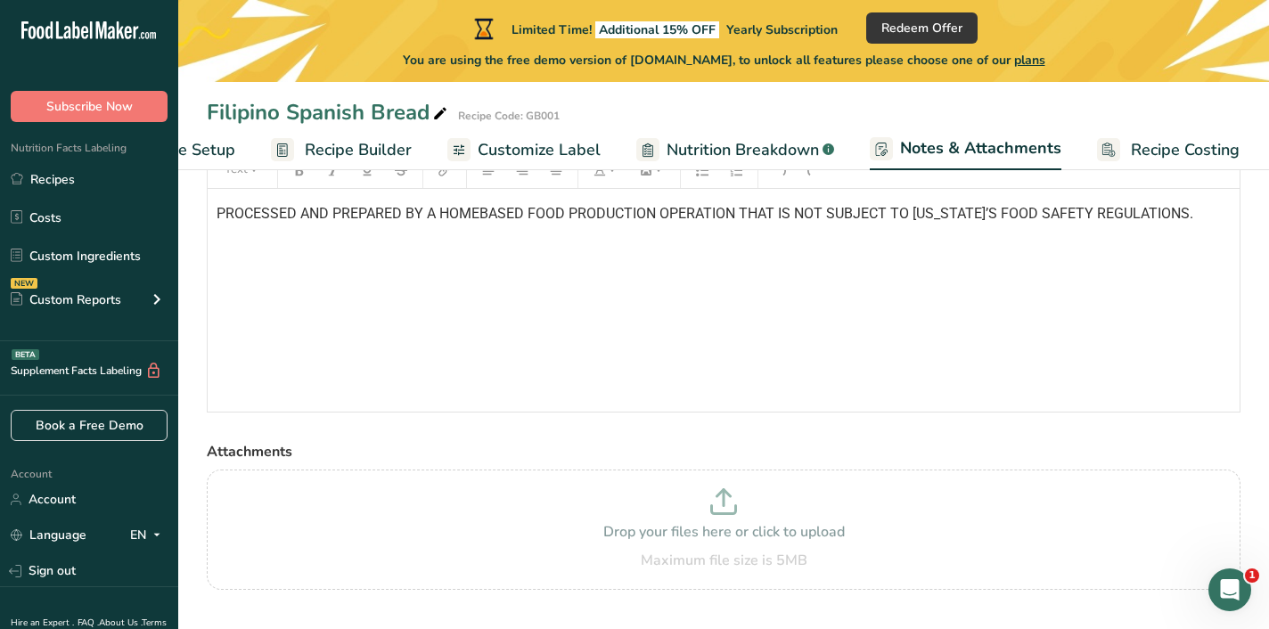
scroll to position [76, 0]
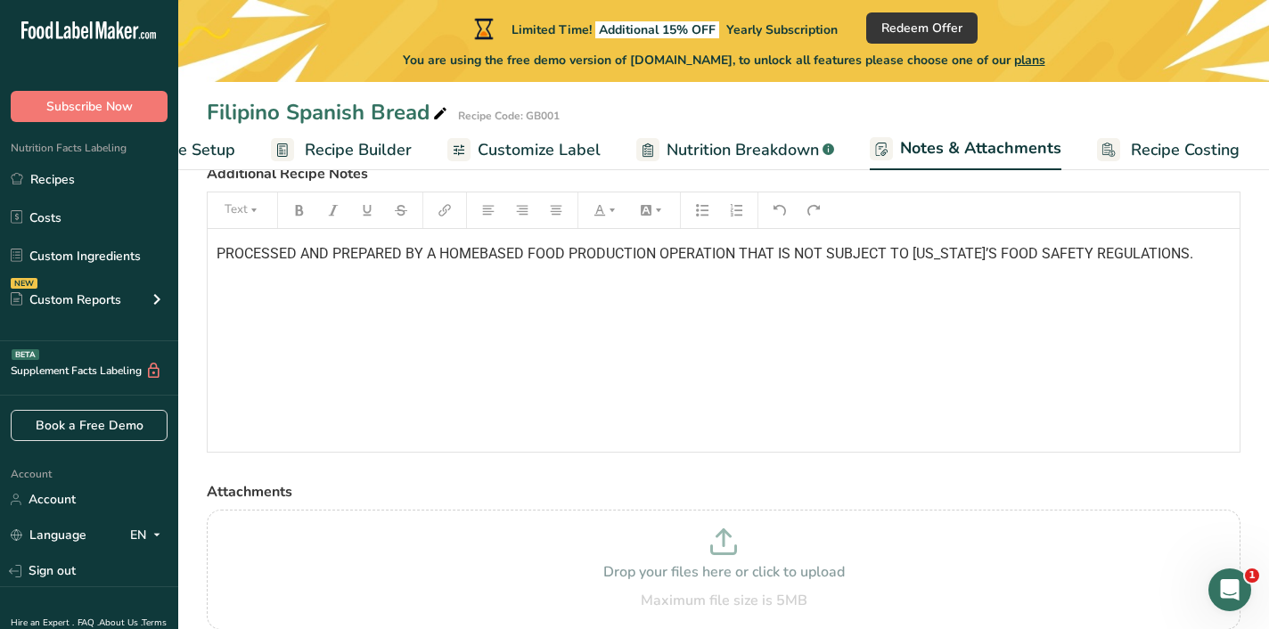
click at [359, 156] on span "Recipe Builder" at bounding box center [358, 150] width 107 height 24
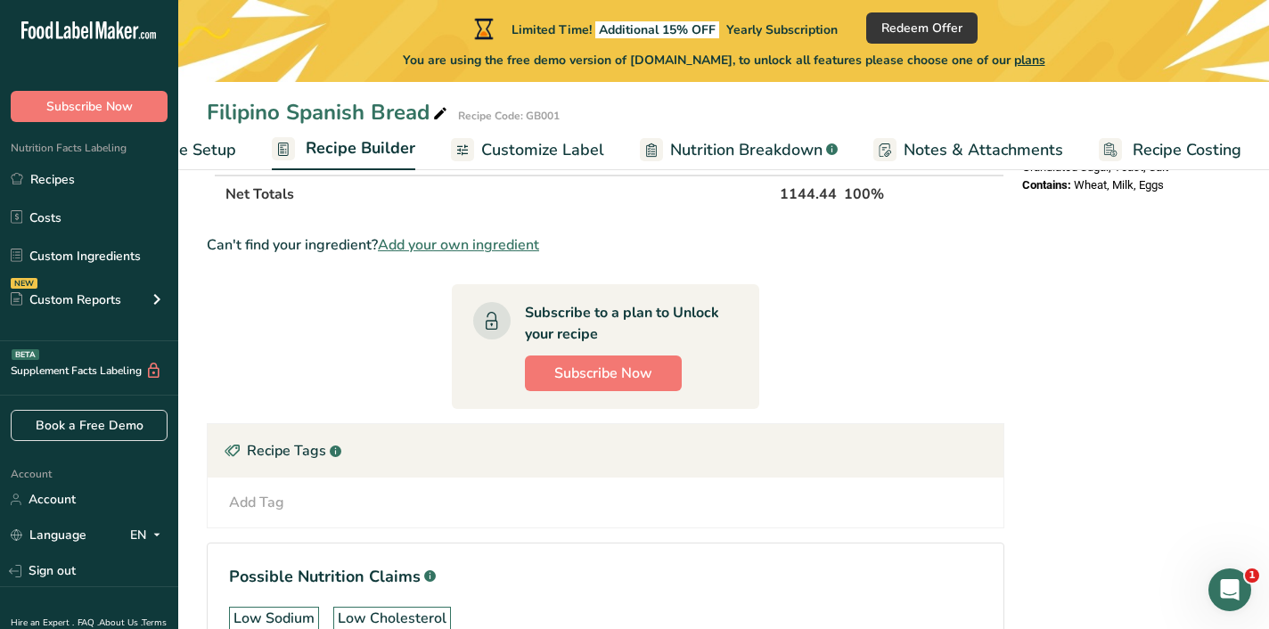
scroll to position [835, 0]
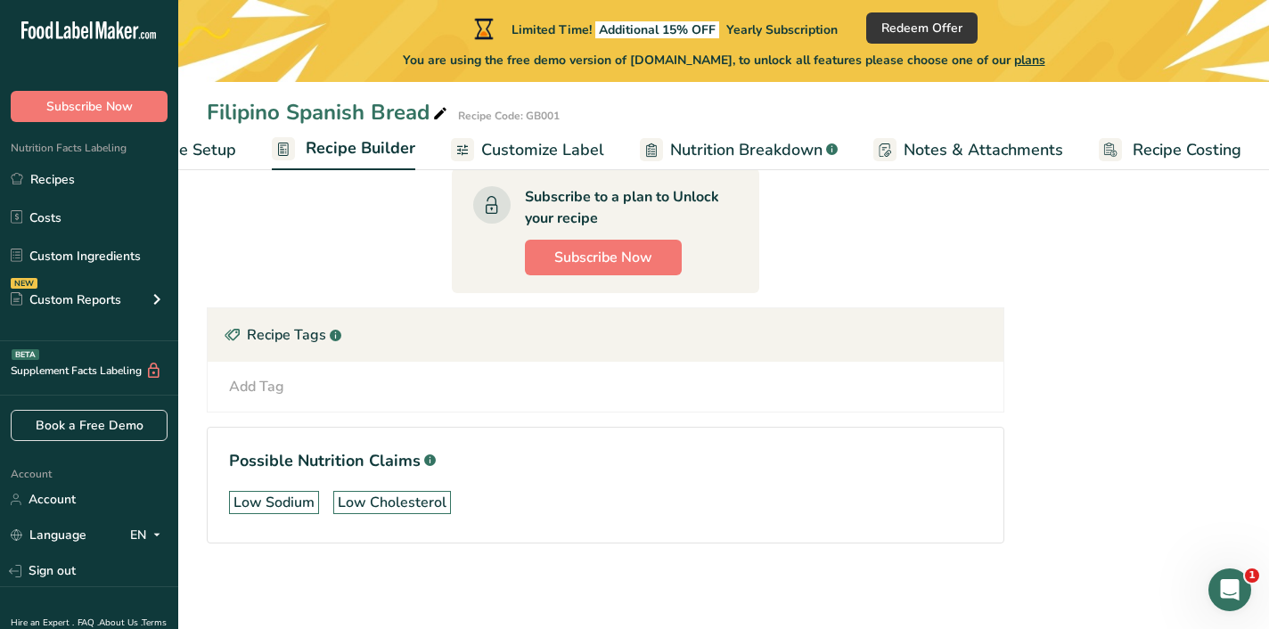
click at [477, 141] on link "Customize Label" at bounding box center [527, 150] width 153 height 40
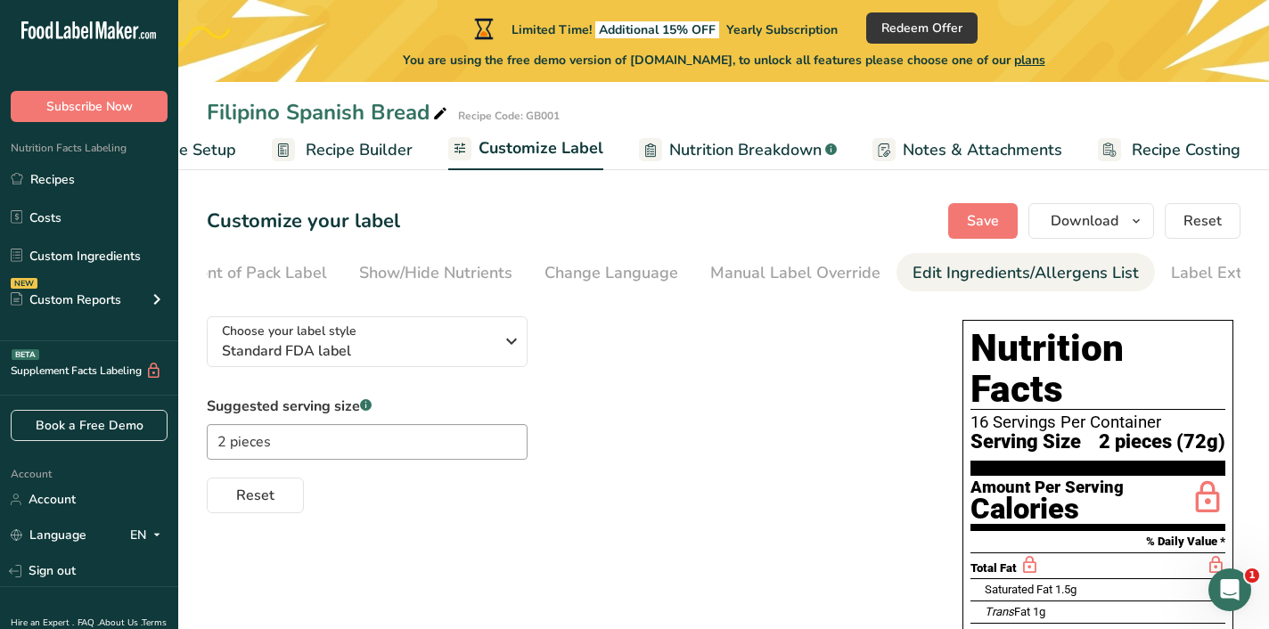
click at [964, 254] on link "Edit Ingredients/Allergens List" at bounding box center [1025, 273] width 226 height 40
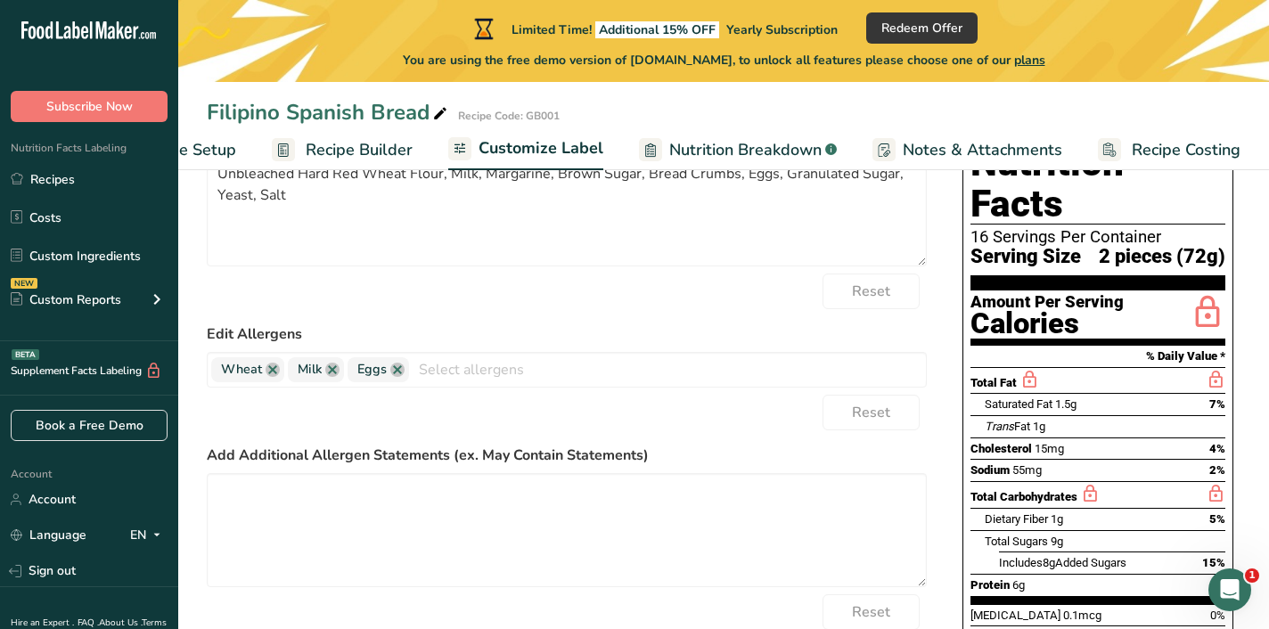
scroll to position [387, 0]
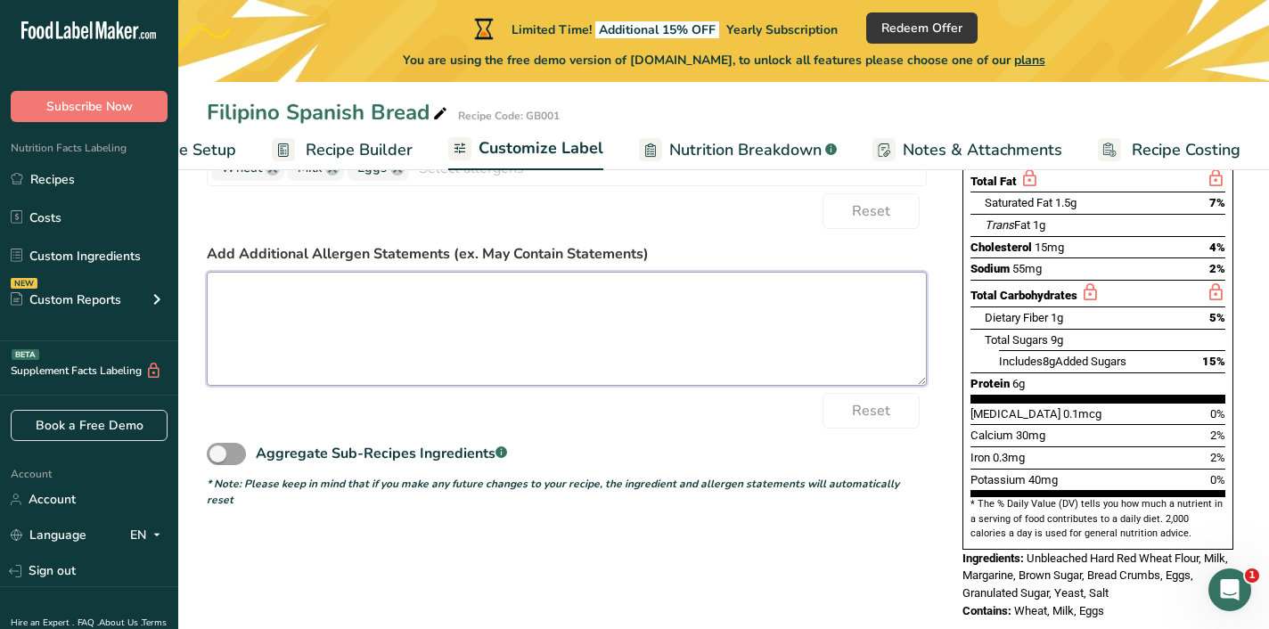
click at [368, 339] on textarea at bounding box center [567, 329] width 720 height 114
paste textarea "MANUFACTURED IN A FACILITY THAT ALSO PROCESSES: PEANUTS"
click at [213, 323] on textarea "MANUFACTURED IN A FACILITY THAT ALSO PROCESSES: PEANUTS" at bounding box center [567, 329] width 720 height 114
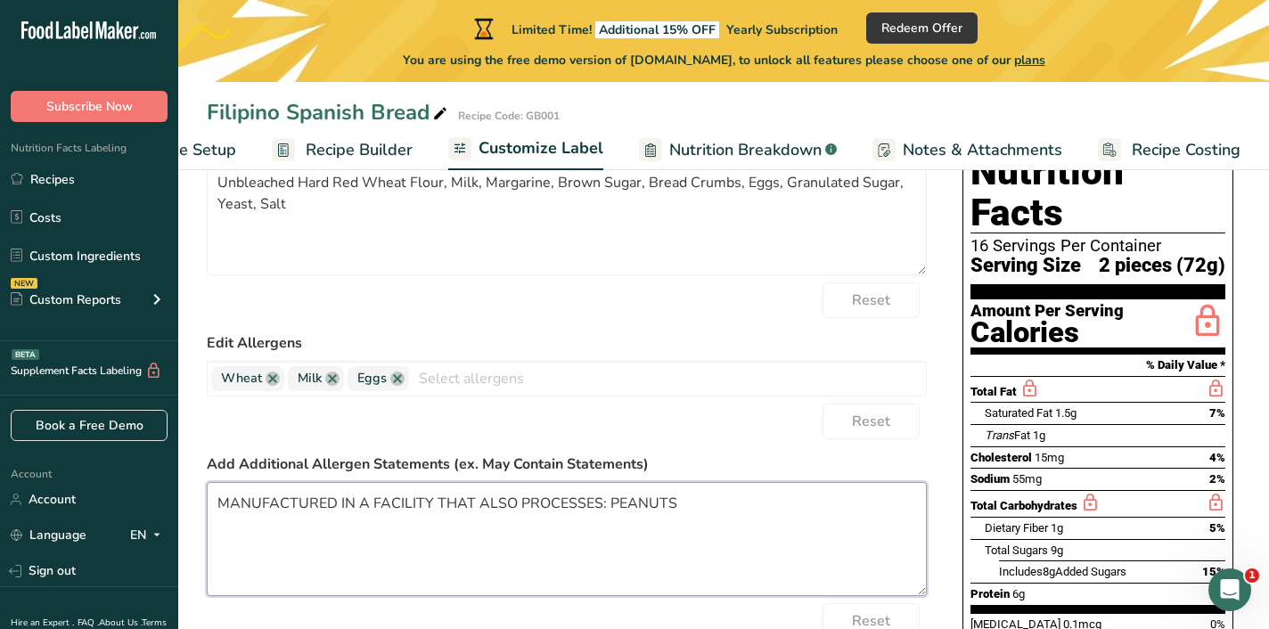
scroll to position [0, 0]
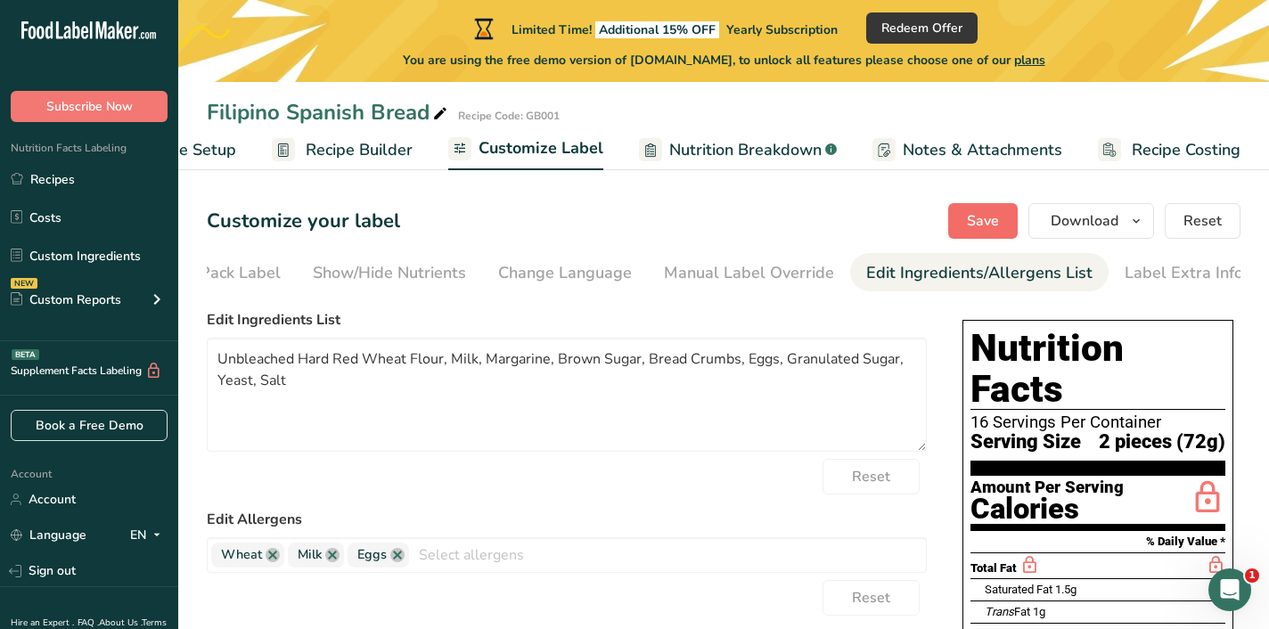
type textarea "MANUFACTURED IN A FACILITY THAT ALSO PROCESSES: PEANUTS"
click at [976, 216] on span "Save" at bounding box center [983, 220] width 32 height 21
click at [1122, 413] on div "16 Servings Per Container" at bounding box center [1097, 422] width 255 height 18
click at [1065, 212] on span "Download" at bounding box center [1084, 220] width 68 height 21
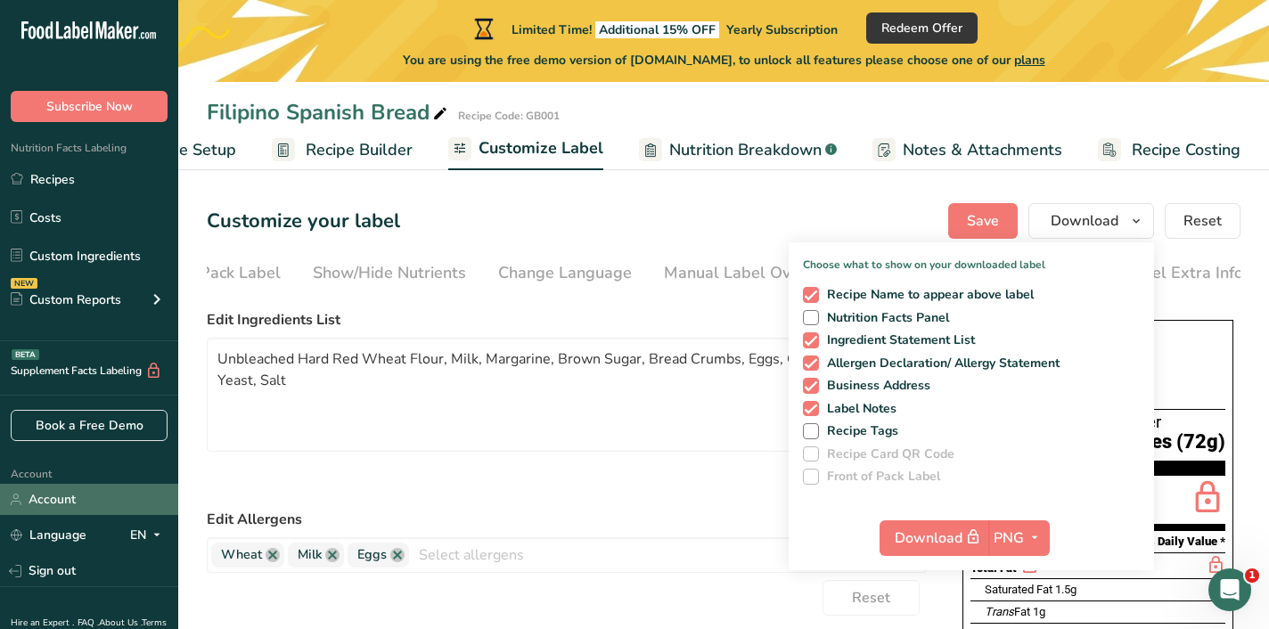
click at [111, 514] on link "Account" at bounding box center [89, 499] width 178 height 31
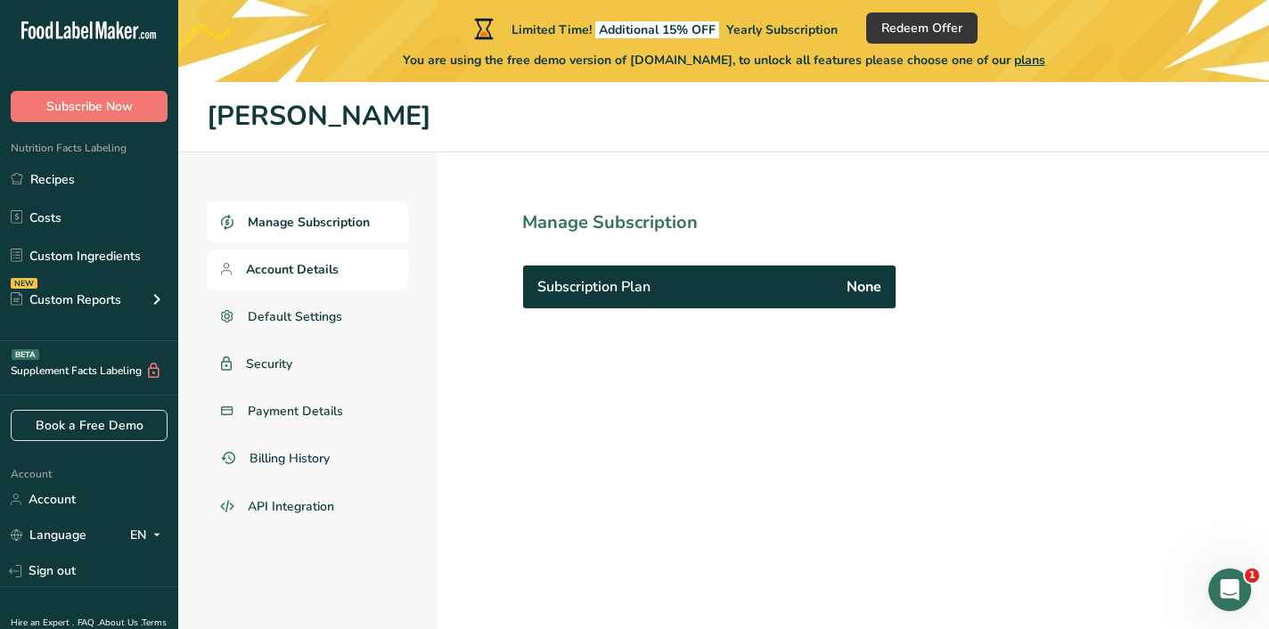
click at [283, 260] on span "Account Details" at bounding box center [292, 269] width 93 height 19
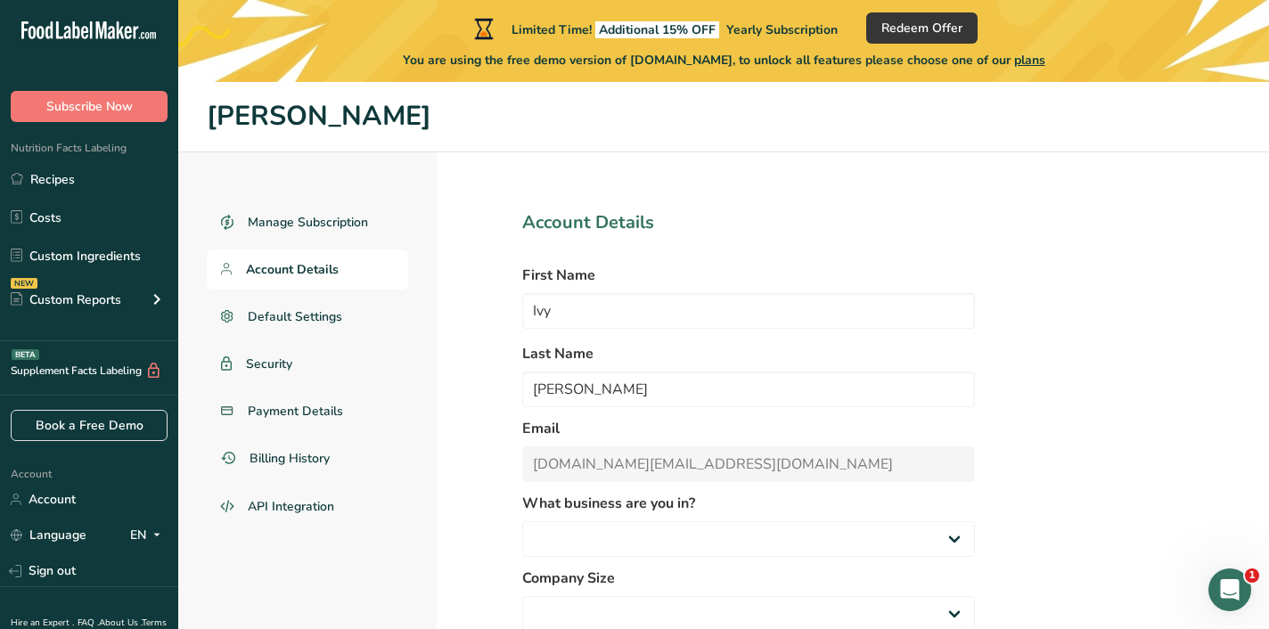
select select "3"
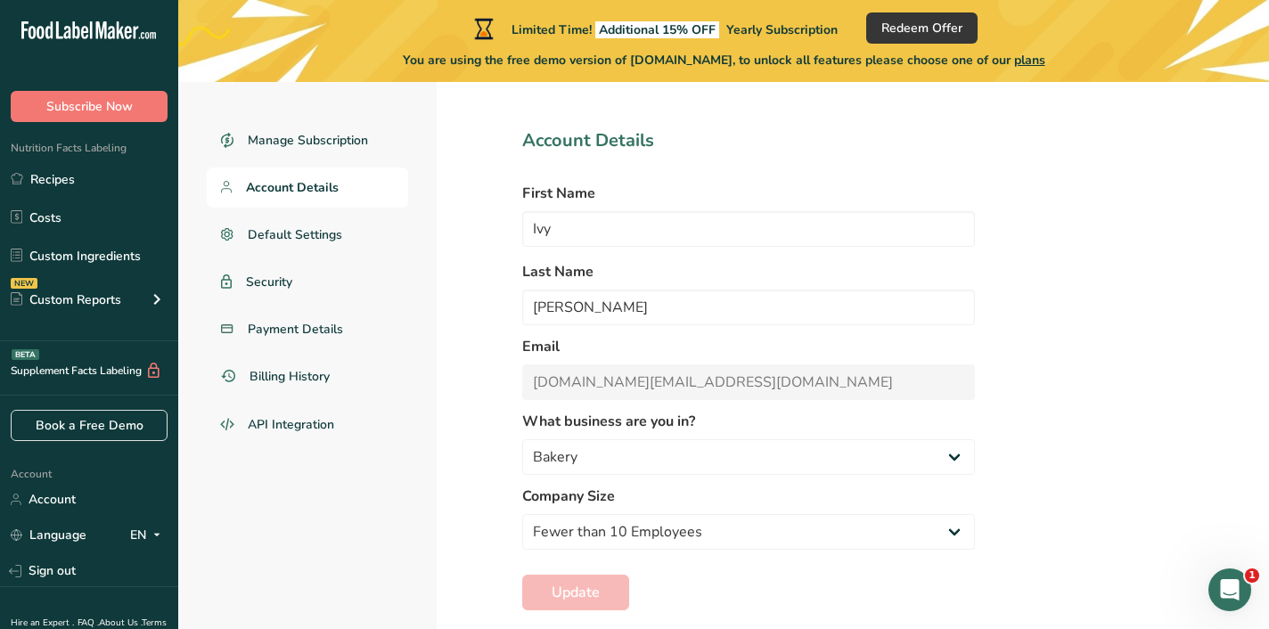
scroll to position [89, 0]
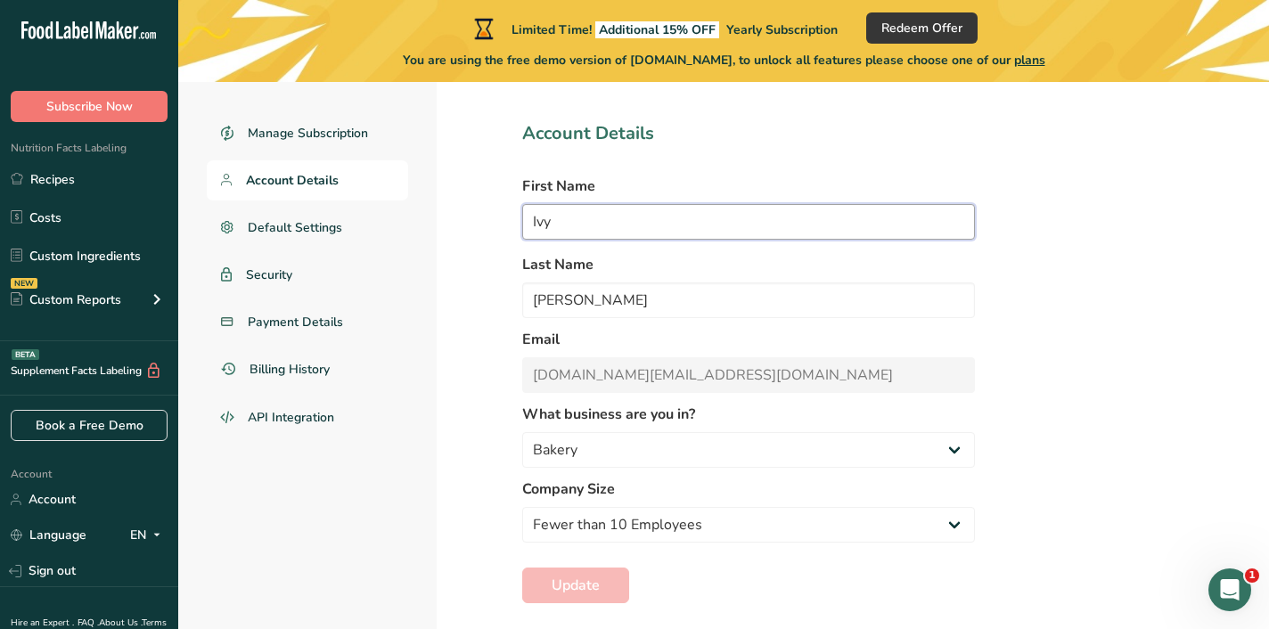
click at [615, 219] on input "Ivy" at bounding box center [748, 222] width 453 height 36
type input "[PERSON_NAME]"
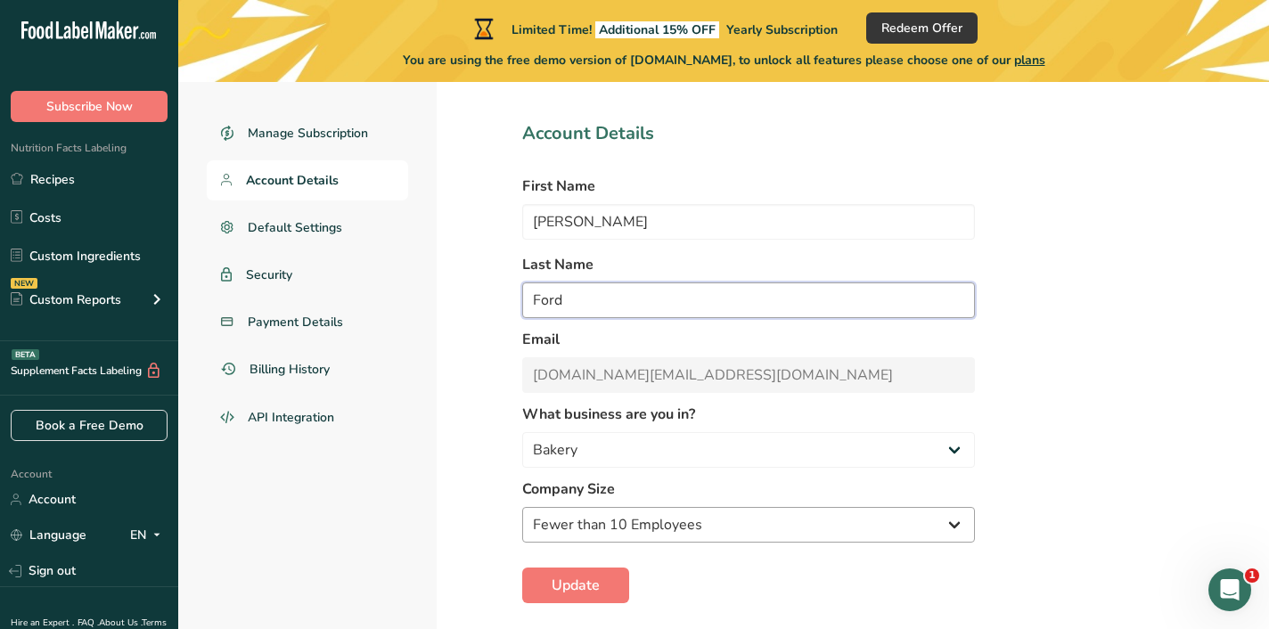
scroll to position [110, 0]
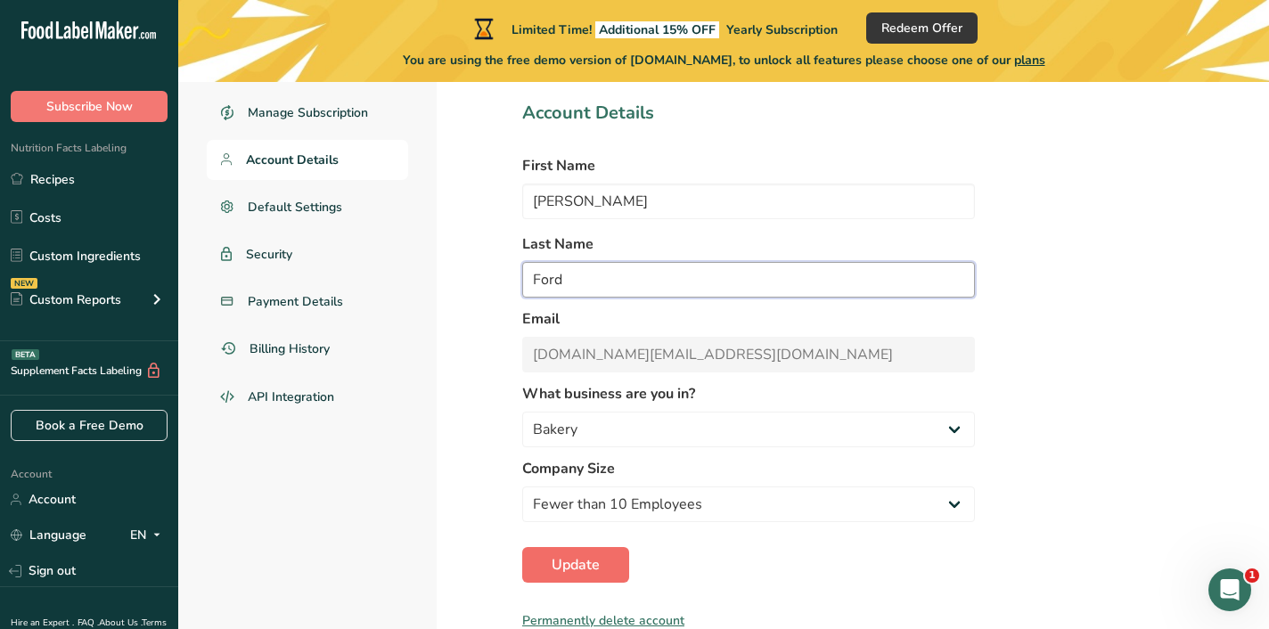
type input "Ford"
click at [572, 572] on span "Update" at bounding box center [576, 564] width 48 height 21
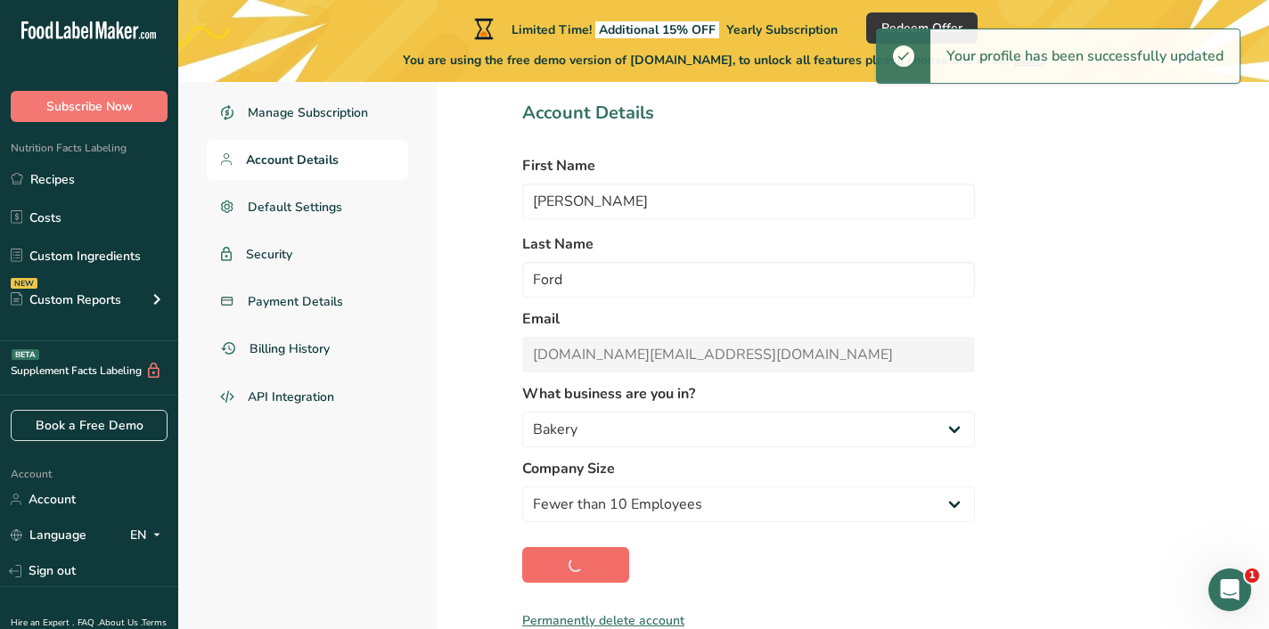
type input "Ivy"
type input "[PERSON_NAME]"
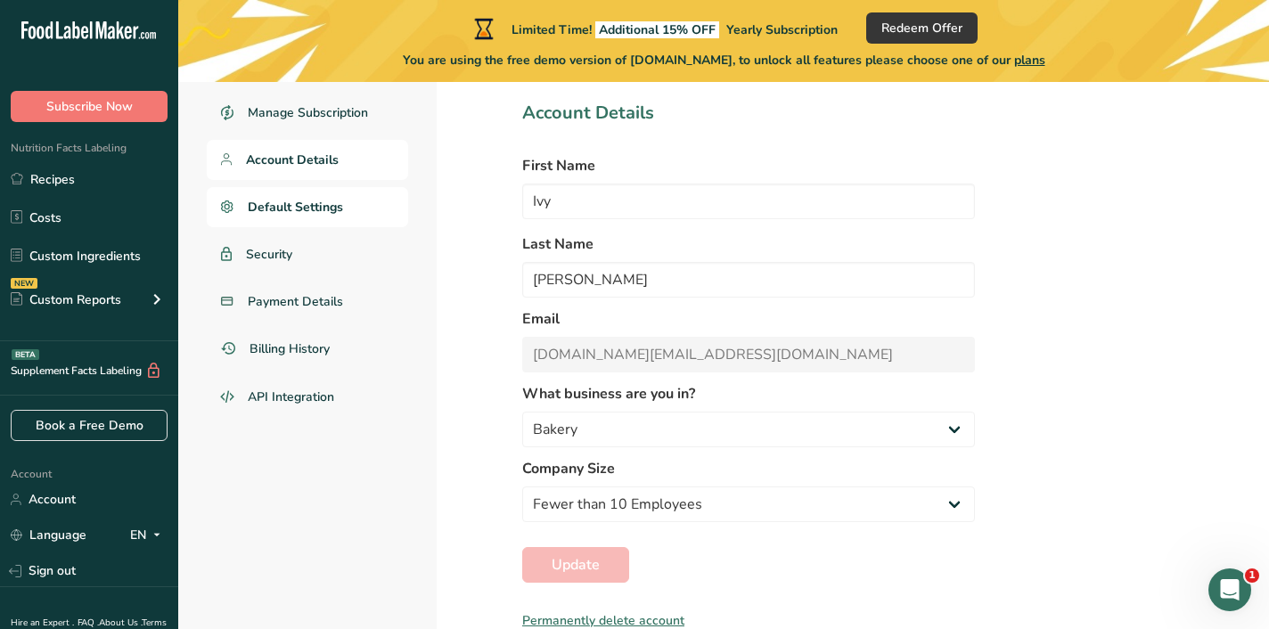
click at [273, 207] on span "Default Settings" at bounding box center [295, 207] width 95 height 19
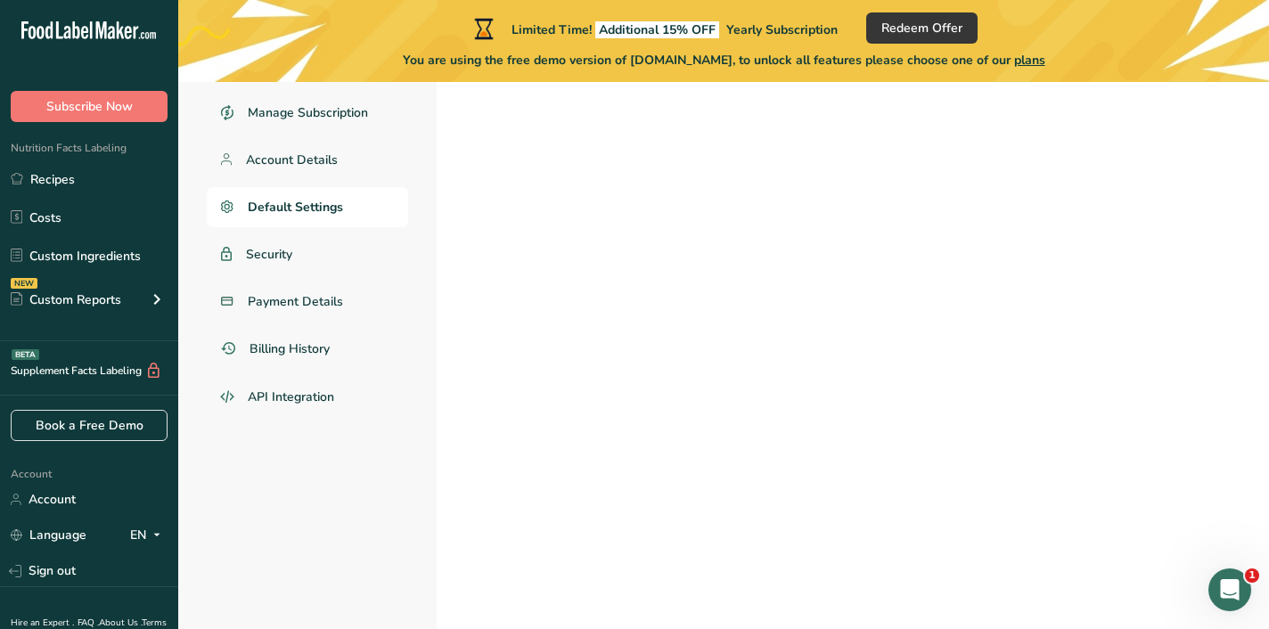
scroll to position [82, 0]
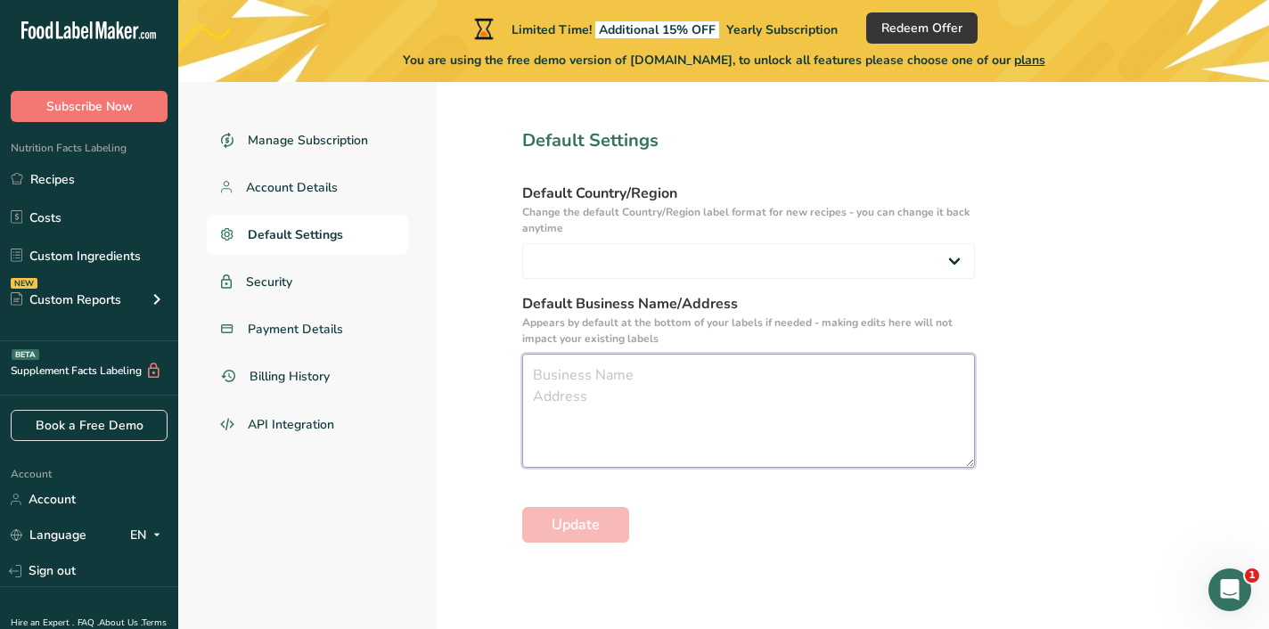
click at [530, 381] on textarea at bounding box center [748, 411] width 453 height 114
click at [581, 256] on select "[GEOGRAPHIC_DATA] [GEOGRAPHIC_DATA] [GEOGRAPHIC_DATA]/[GEOGRAPHIC_DATA] [GEOGRA…" at bounding box center [748, 261] width 453 height 36
select select "US"
click at [522, 243] on select "[GEOGRAPHIC_DATA] [GEOGRAPHIC_DATA] [GEOGRAPHIC_DATA]/[GEOGRAPHIC_DATA] [GEOGRA…" at bounding box center [748, 261] width 453 height 36
click at [562, 395] on textarea at bounding box center [748, 411] width 453 height 114
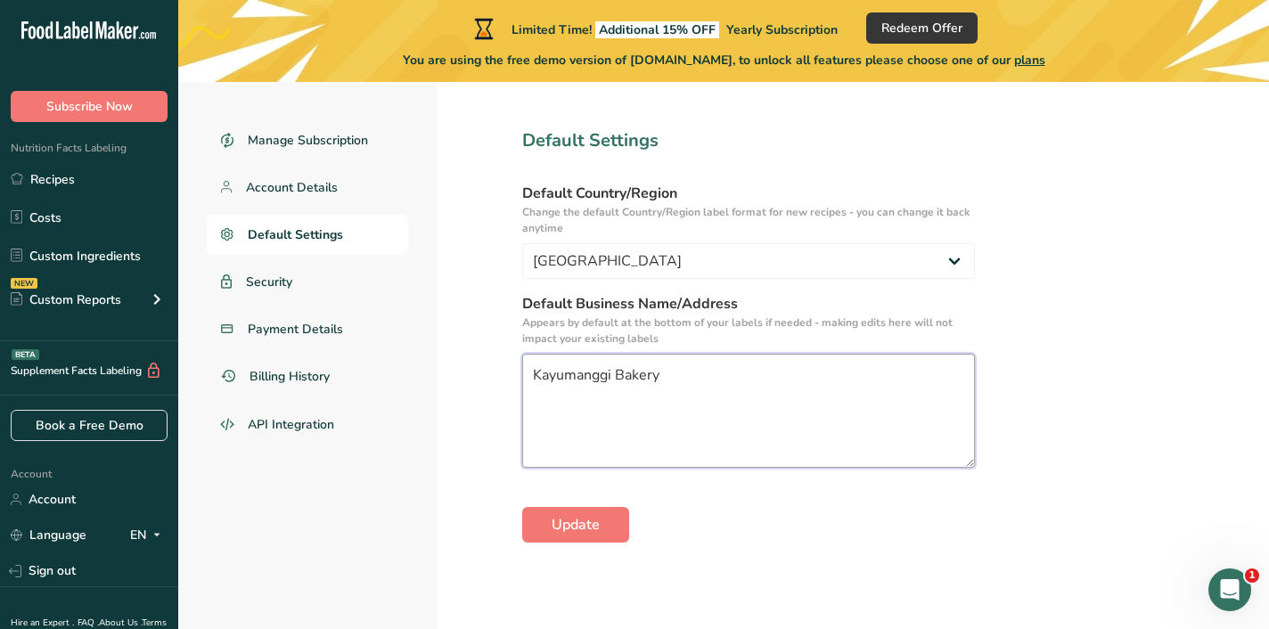
paste textarea "HBFP ID# [PHONE_NUMBER]"
type textarea "Kayumanggi Bakery HBFP ID# [PHONE_NUMBER]"
click at [549, 512] on button "Update" at bounding box center [575, 525] width 107 height 36
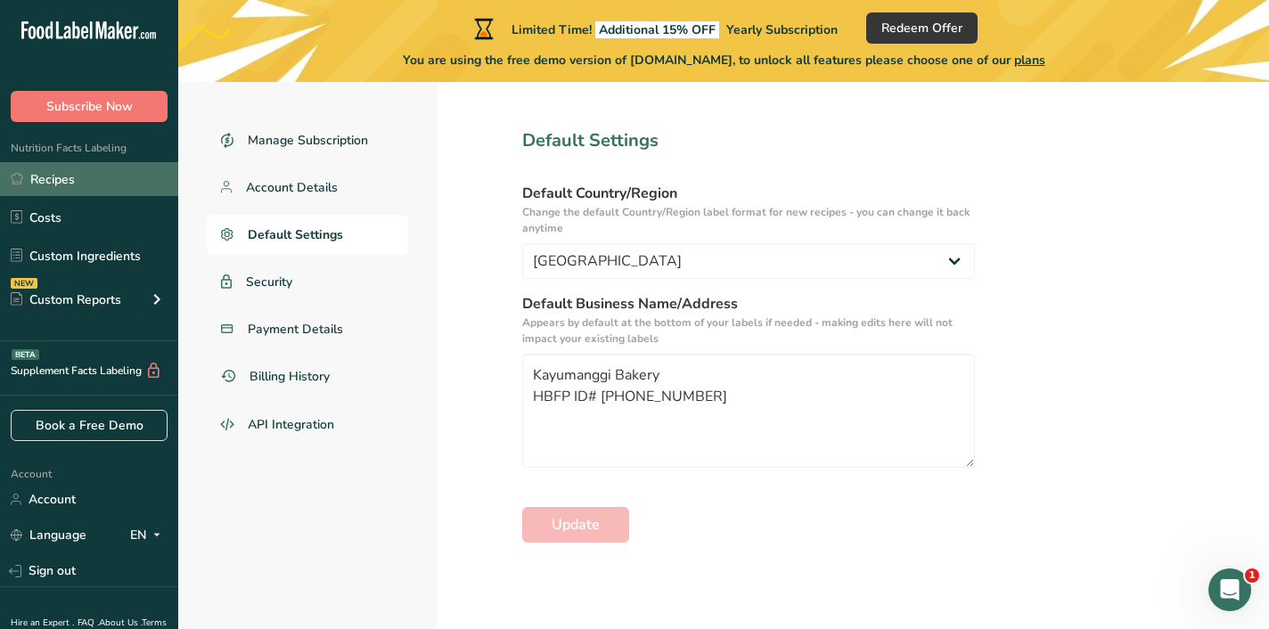
click at [92, 188] on link "Recipes" at bounding box center [89, 179] width 178 height 34
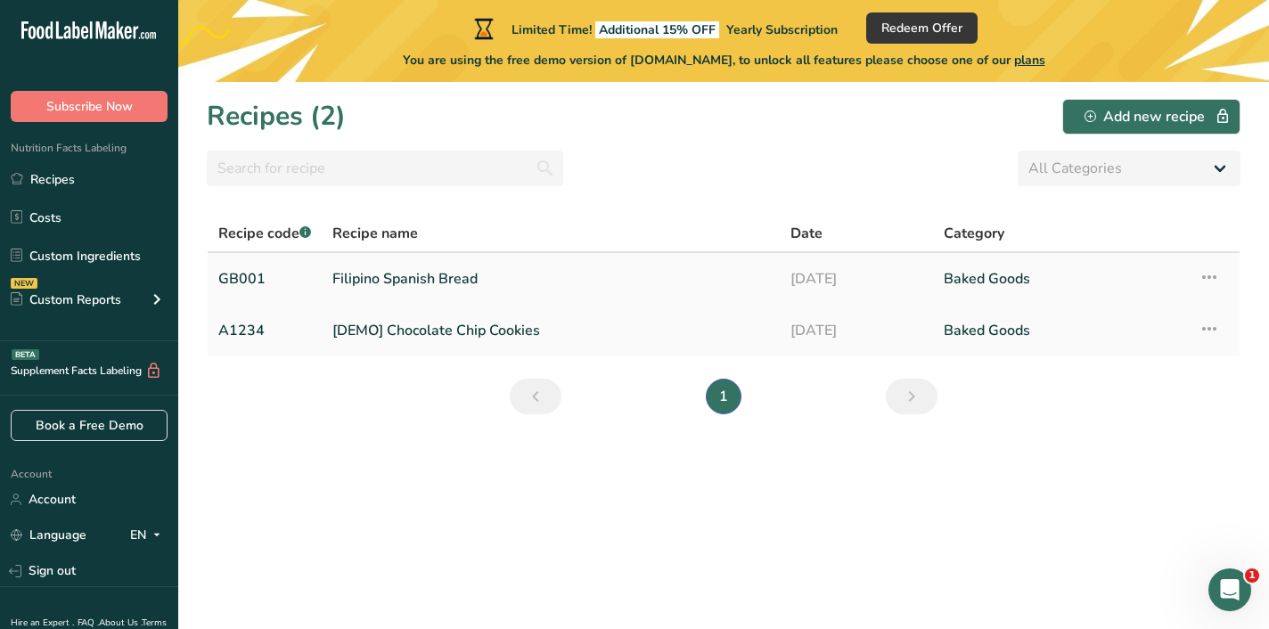
click at [453, 280] on link "Filipino Spanish Bread" at bounding box center [550, 278] width 437 height 37
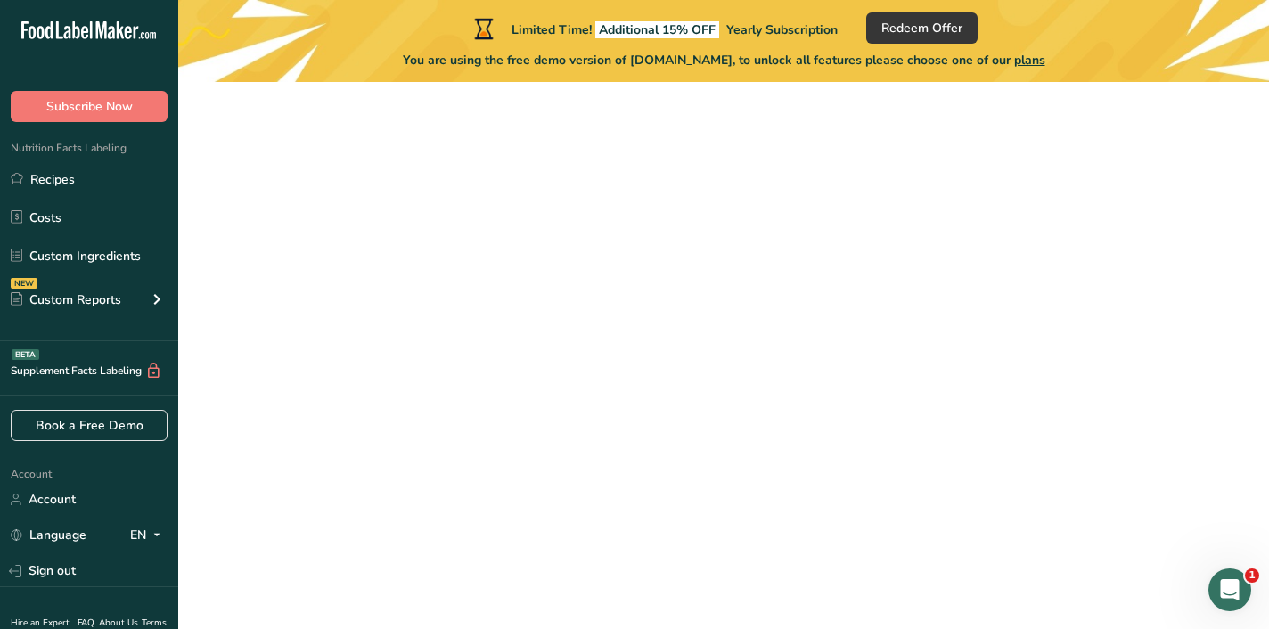
click at [453, 280] on link "Filipino Spanish Bread" at bounding box center [550, 278] width 437 height 37
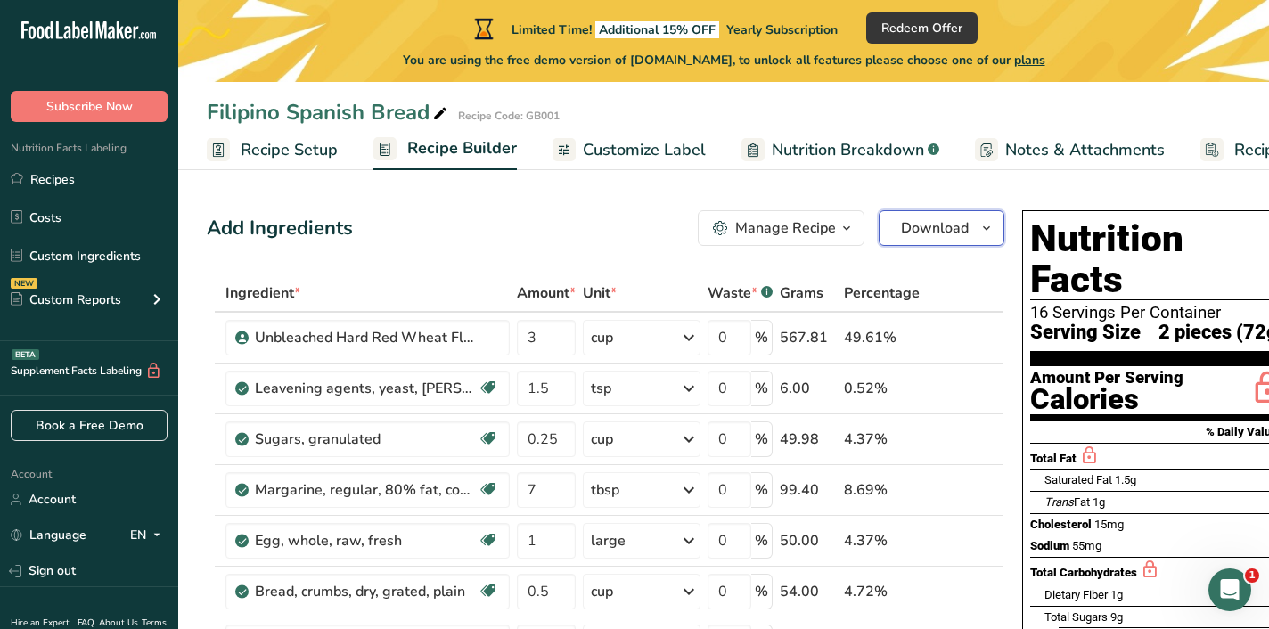
click at [971, 233] on button "Download" at bounding box center [942, 228] width 126 height 36
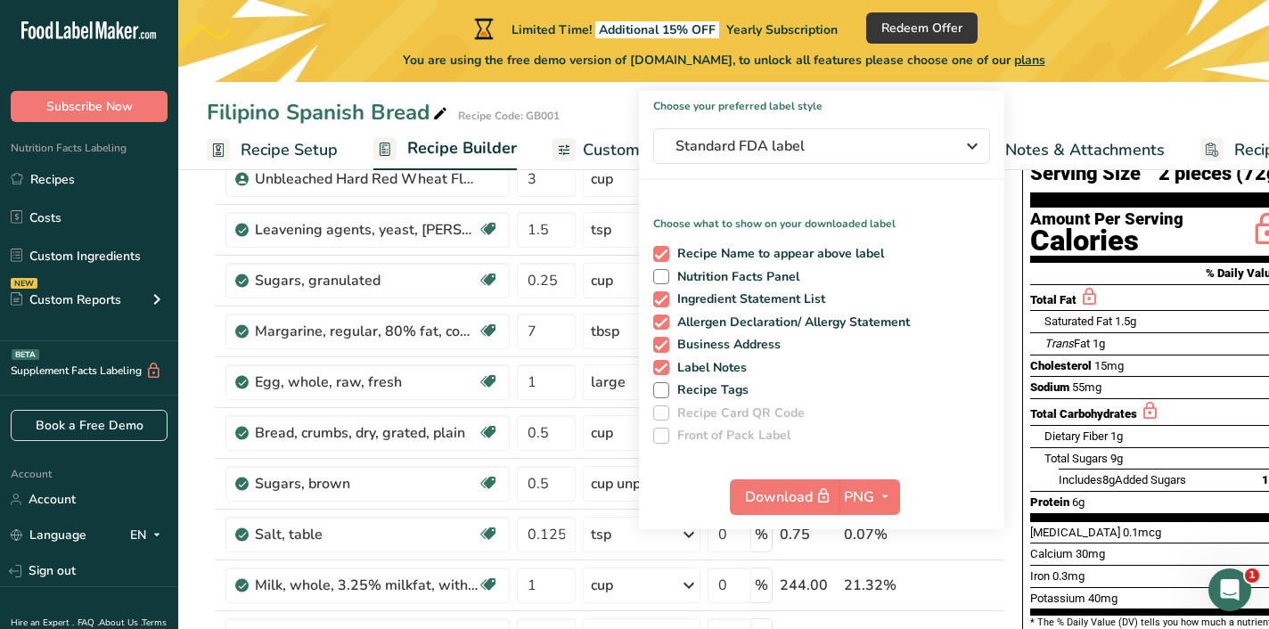
scroll to position [159, 0]
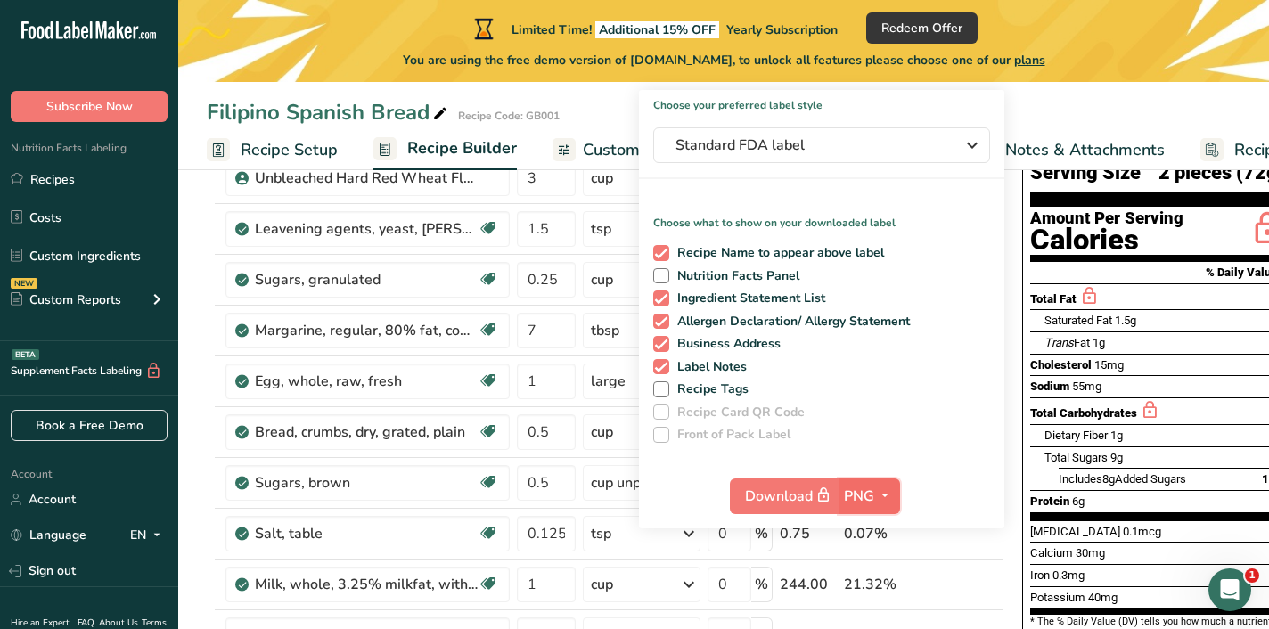
click at [862, 501] on span "PNG" at bounding box center [859, 496] width 30 height 21
click at [872, 529] on link "PNG" at bounding box center [871, 532] width 57 height 29
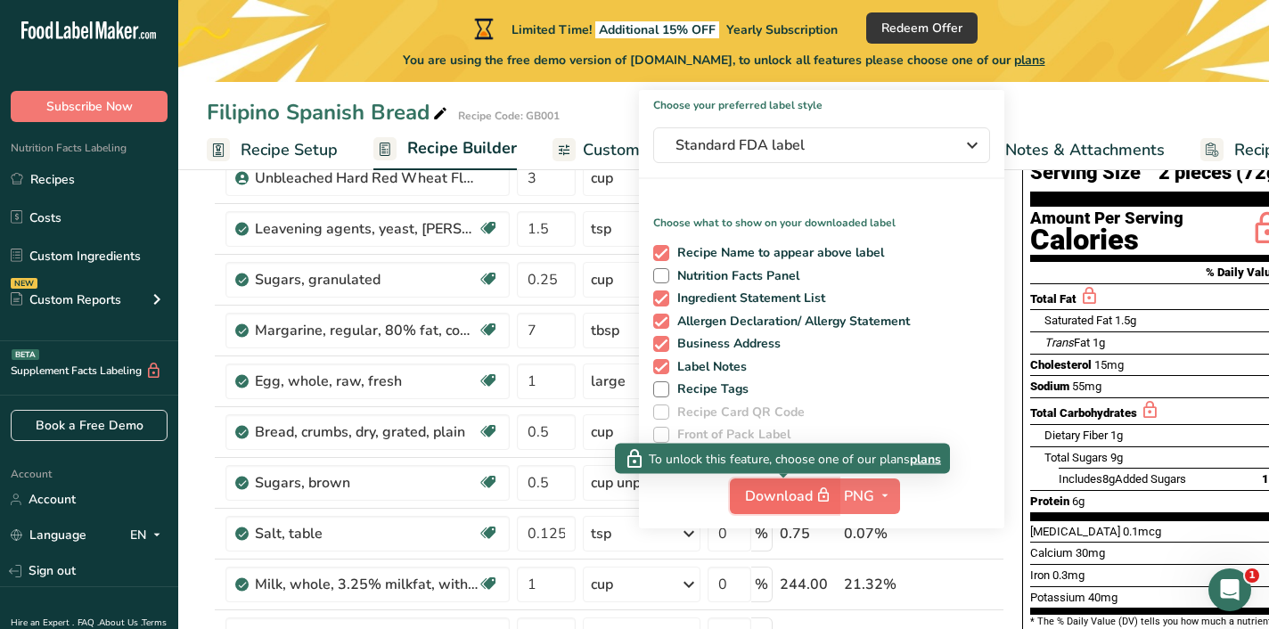
click at [822, 503] on icon "button" at bounding box center [823, 495] width 16 height 25
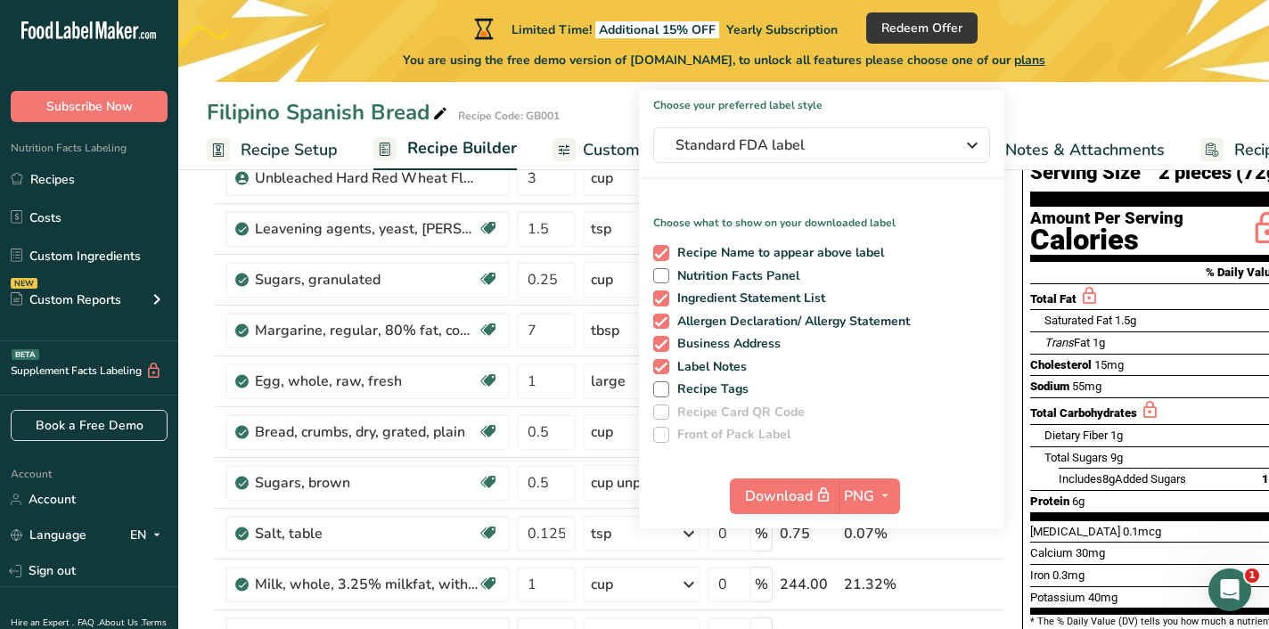
click at [1083, 122] on div "Filipino Spanish Bread Recipe Code: GB001" at bounding box center [723, 112] width 1091 height 32
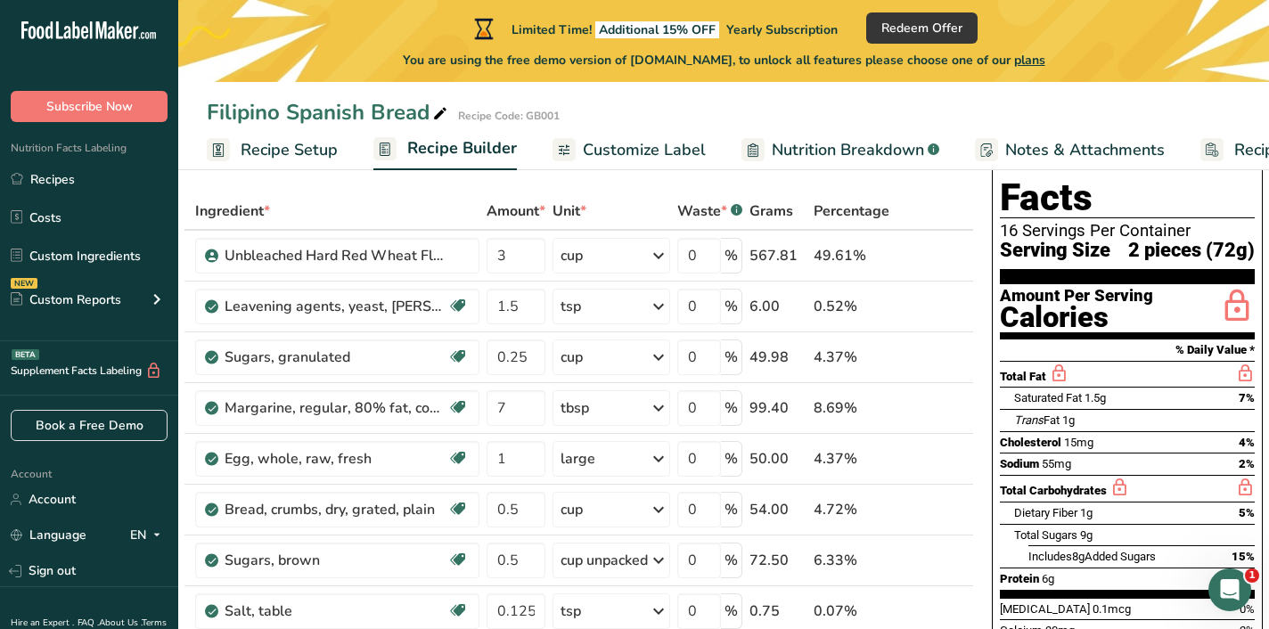
scroll to position [0, 0]
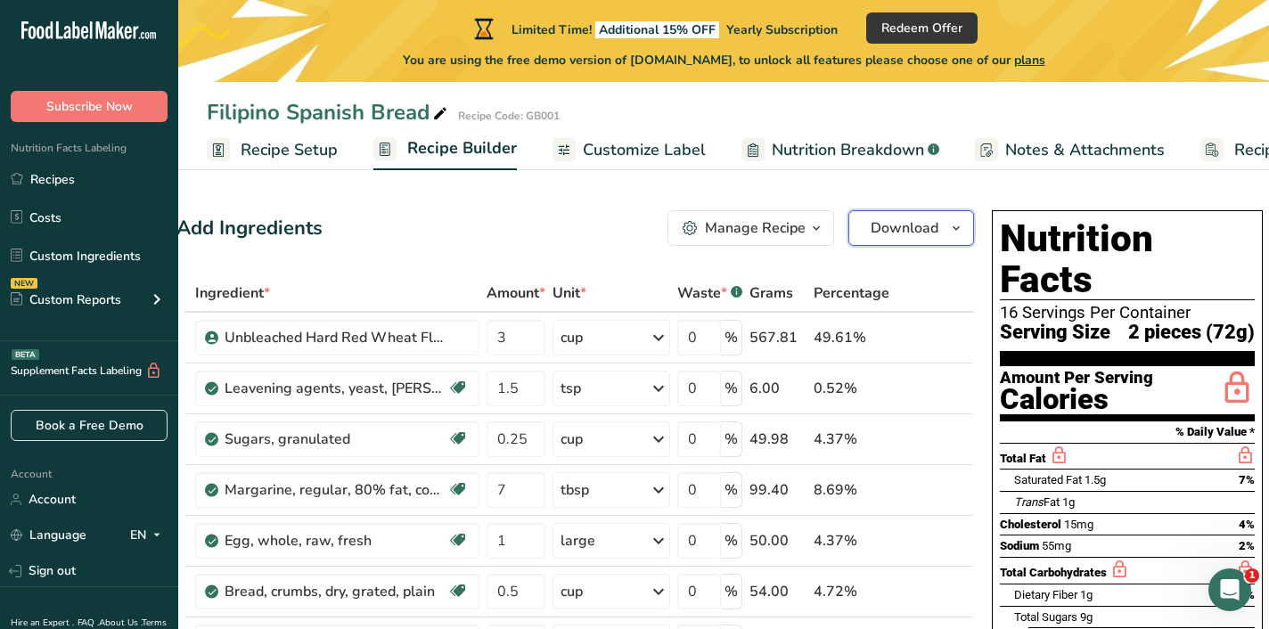
click at [898, 230] on span "Download" at bounding box center [904, 227] width 68 height 21
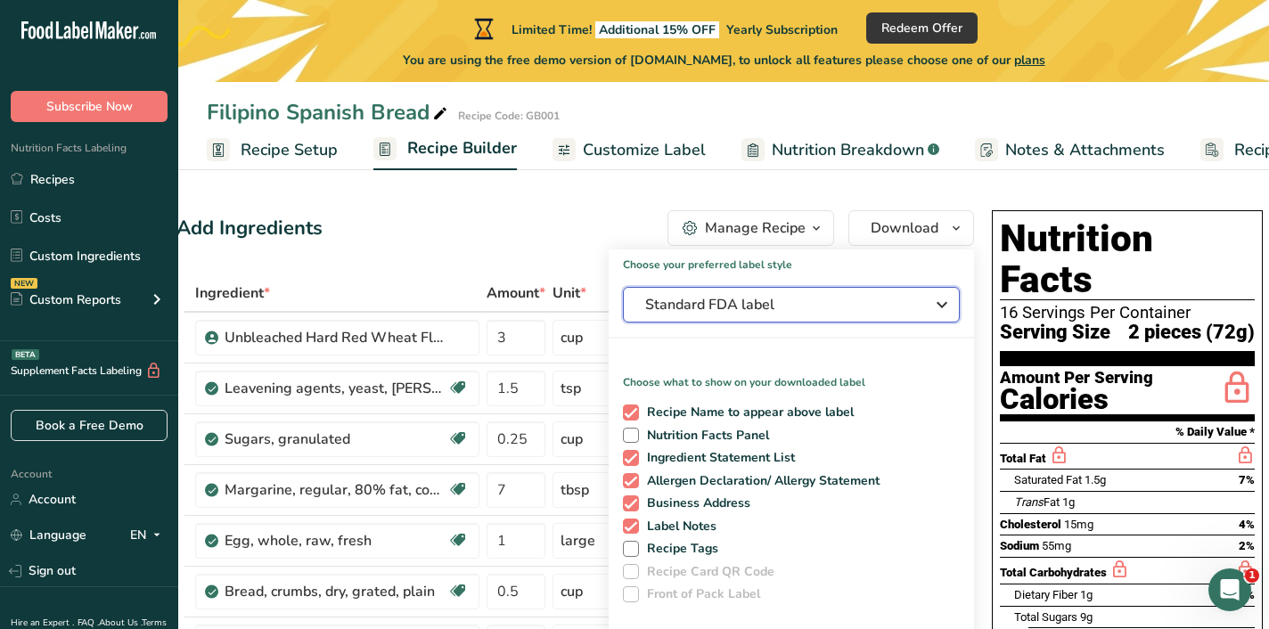
click at [857, 309] on span "Standard FDA label" at bounding box center [778, 304] width 267 height 21
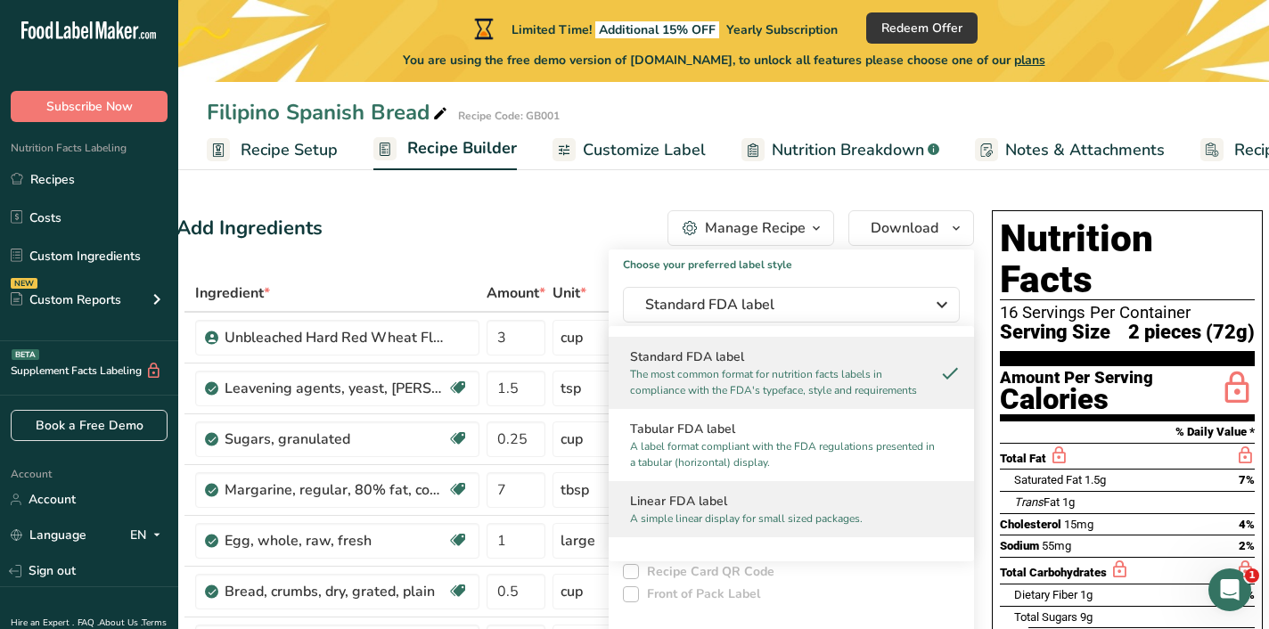
click at [853, 519] on p "A simple linear display for small sized packages." at bounding box center [783, 519] width 306 height 16
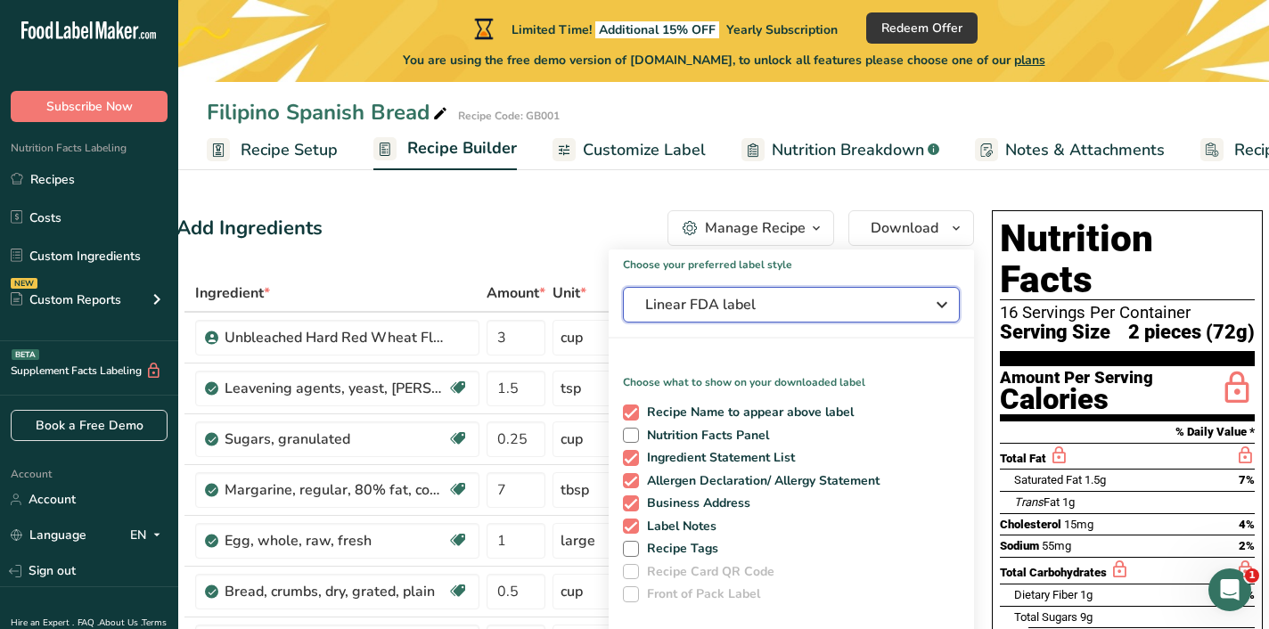
click at [877, 296] on span "Linear FDA label" at bounding box center [778, 304] width 267 height 21
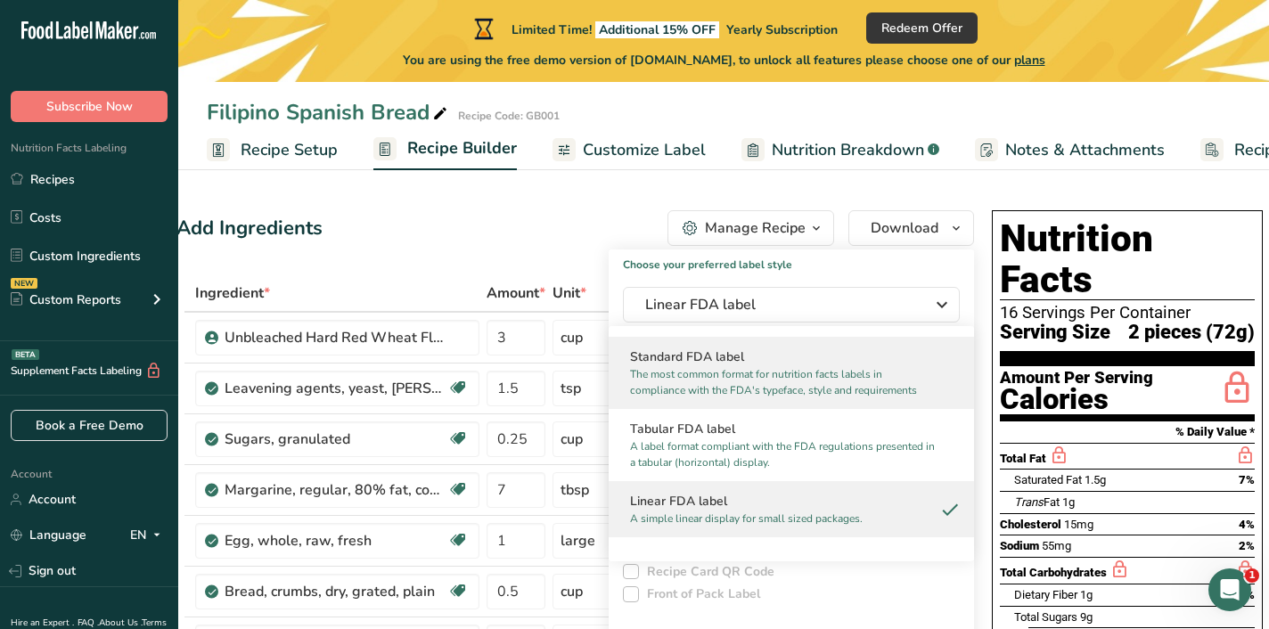
click at [821, 364] on h2 "Standard FDA label" at bounding box center [791, 356] width 323 height 19
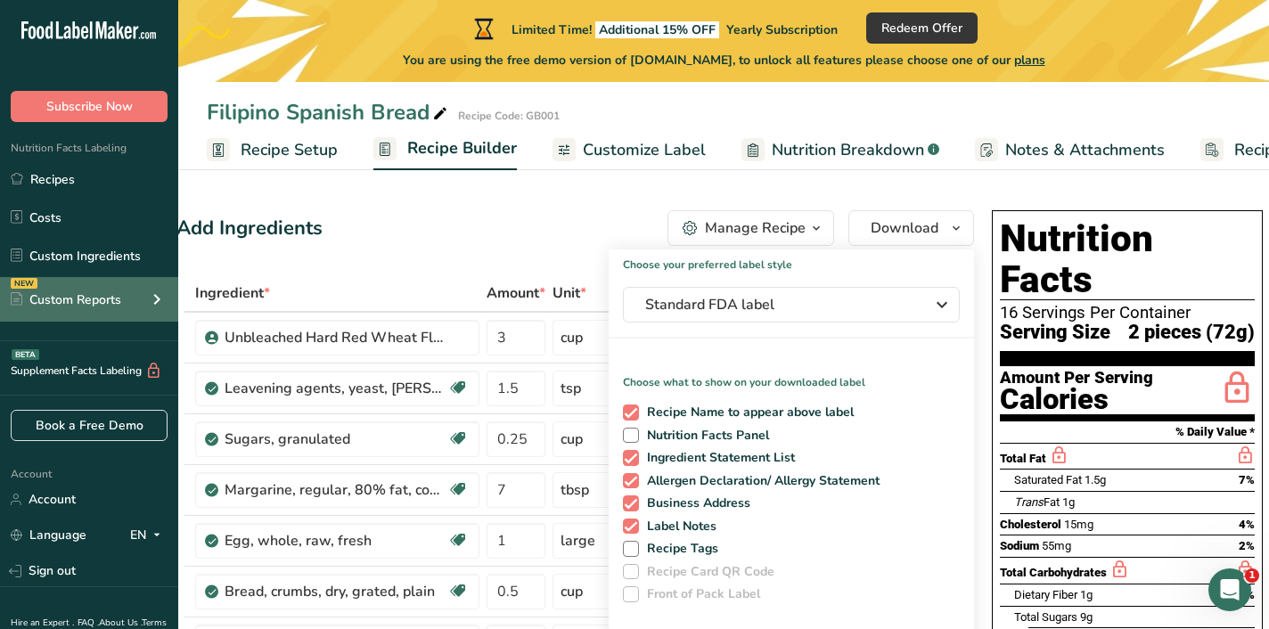
click at [86, 291] on div "Custom Reports" at bounding box center [66, 299] width 110 height 19
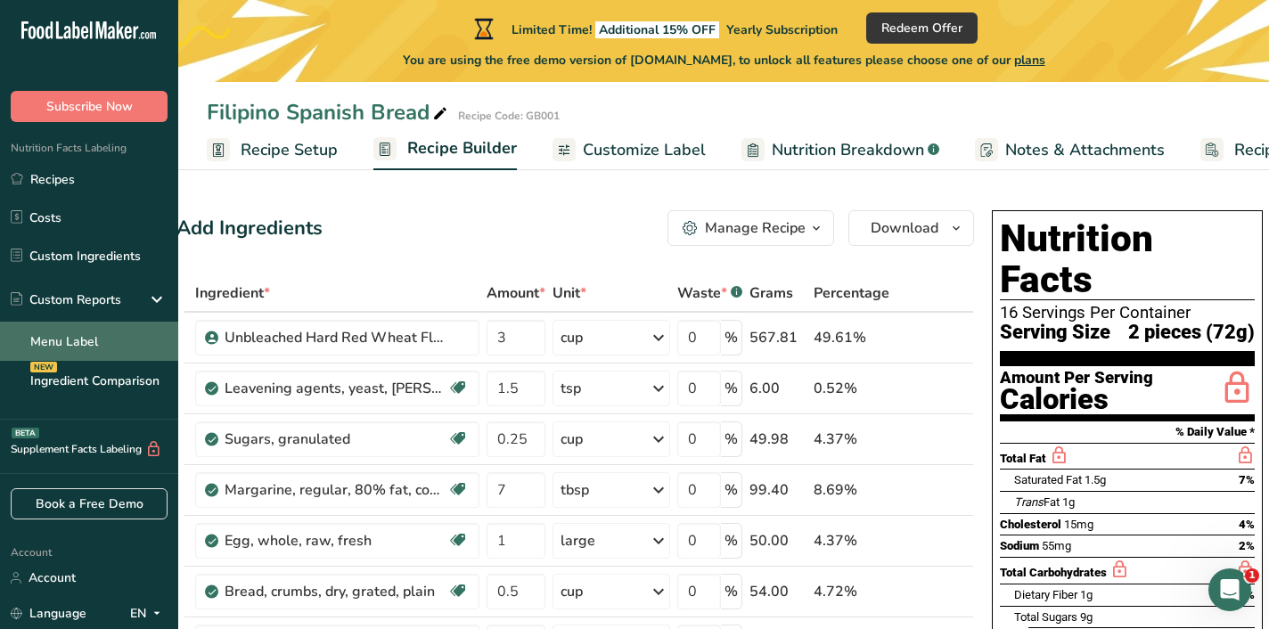
click at [87, 352] on link "Menu Label" at bounding box center [89, 341] width 178 height 39
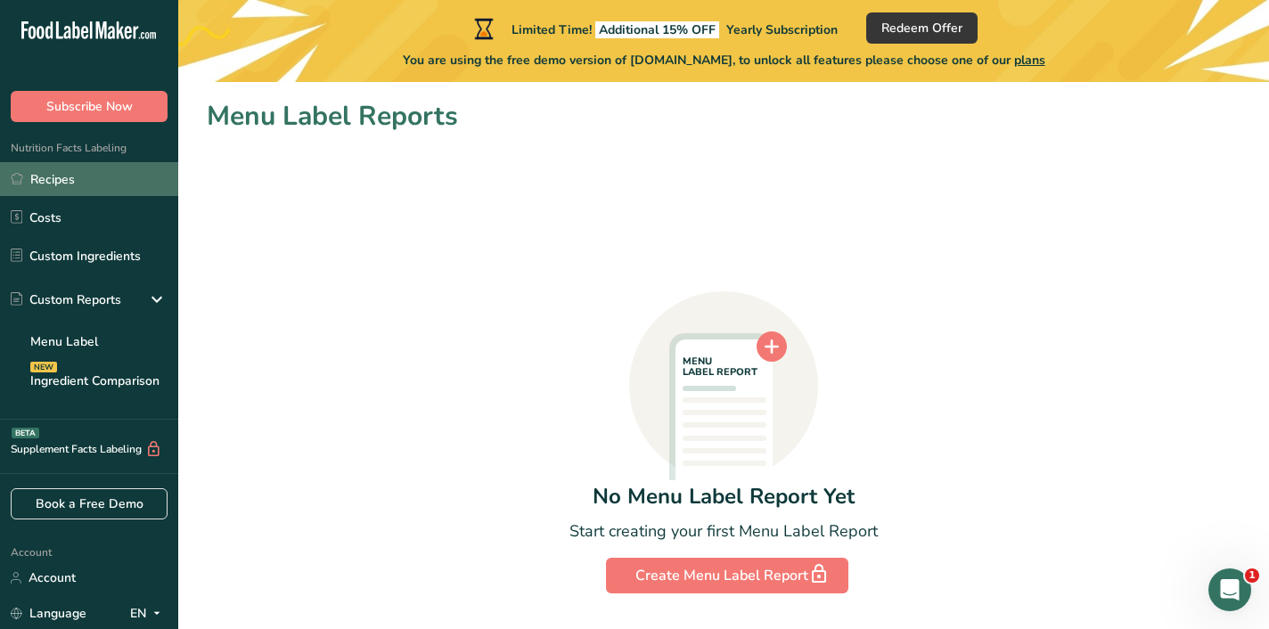
click at [69, 189] on link "Recipes" at bounding box center [89, 179] width 178 height 34
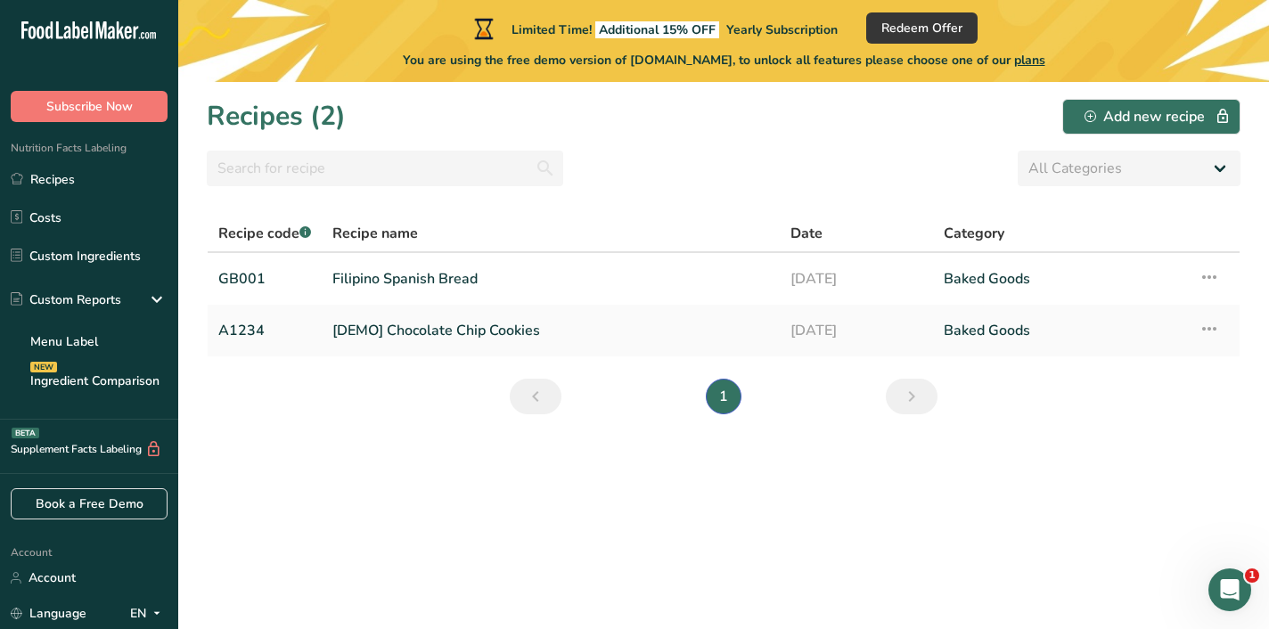
click at [1036, 62] on span "plans" at bounding box center [1029, 60] width 31 height 17
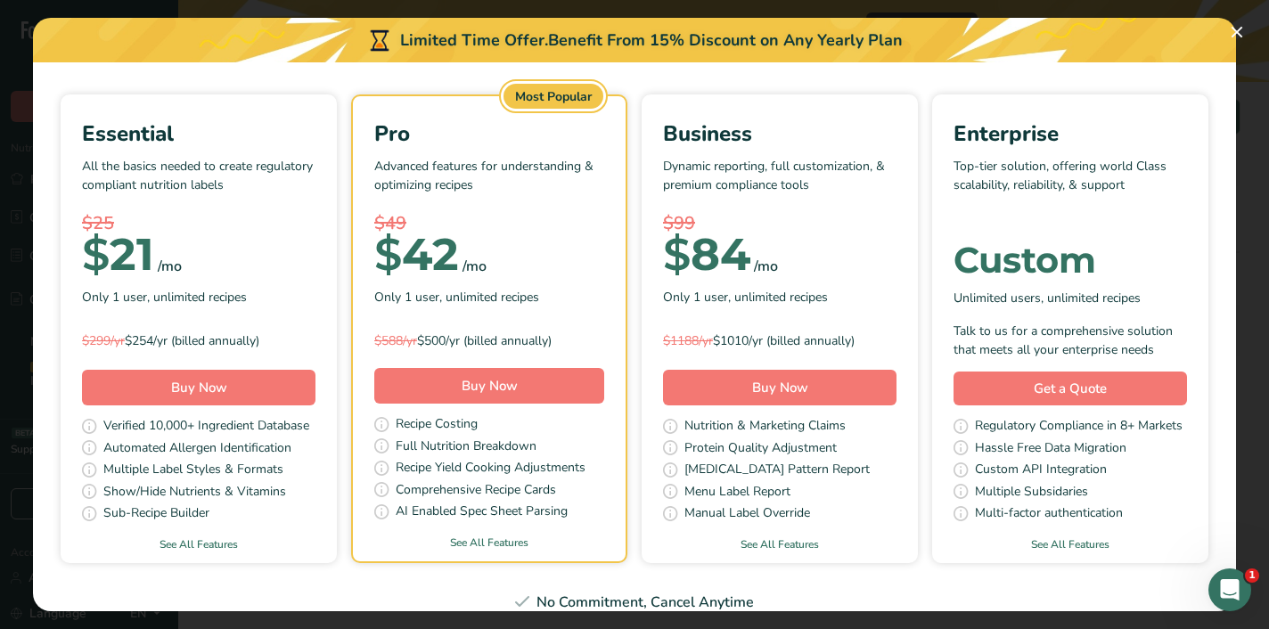
scroll to position [133, 0]
